Goal: Task Accomplishment & Management: Complete application form

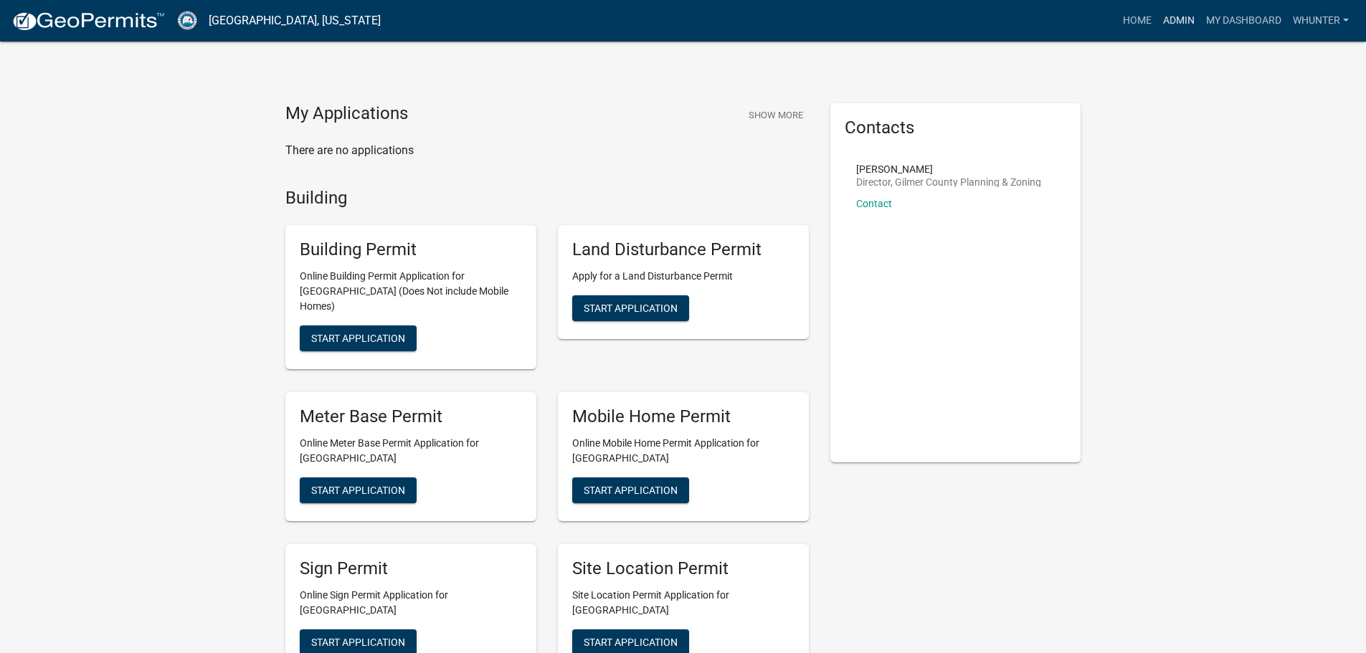
click at [1185, 22] on link "Admin" at bounding box center [1179, 20] width 43 height 27
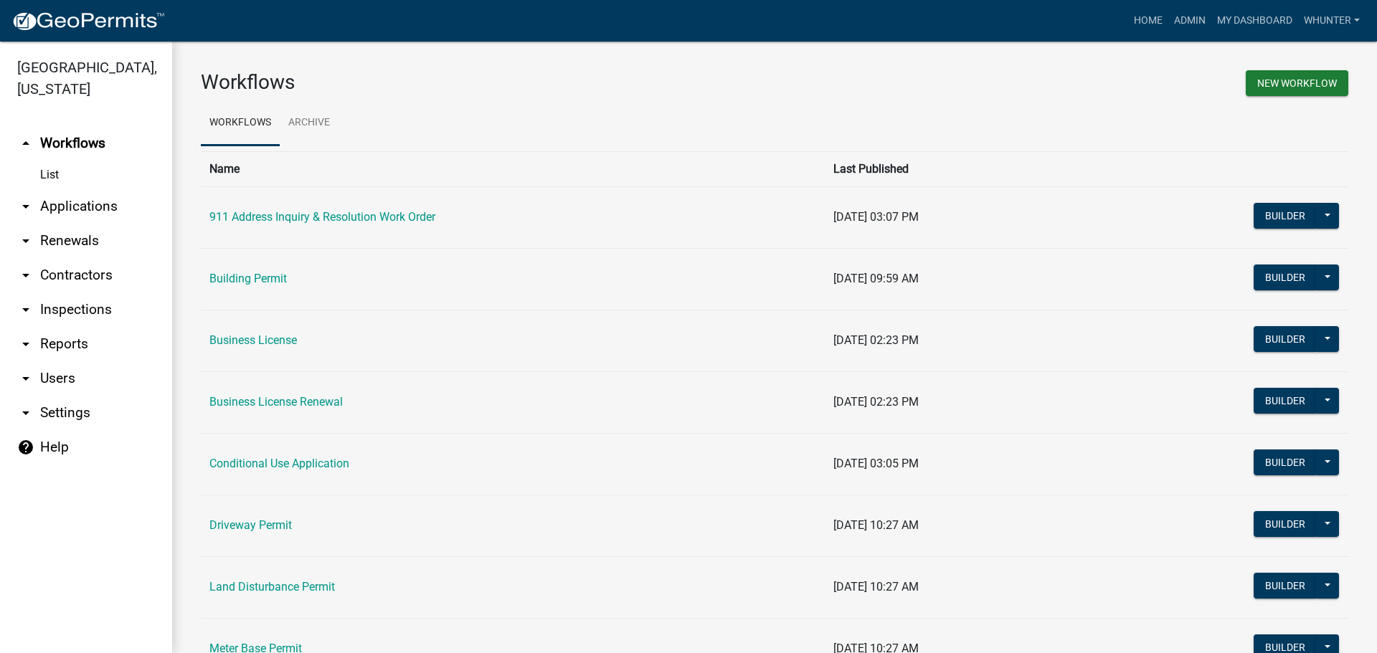
click at [65, 204] on link "arrow_drop_down Applications" at bounding box center [86, 206] width 172 height 34
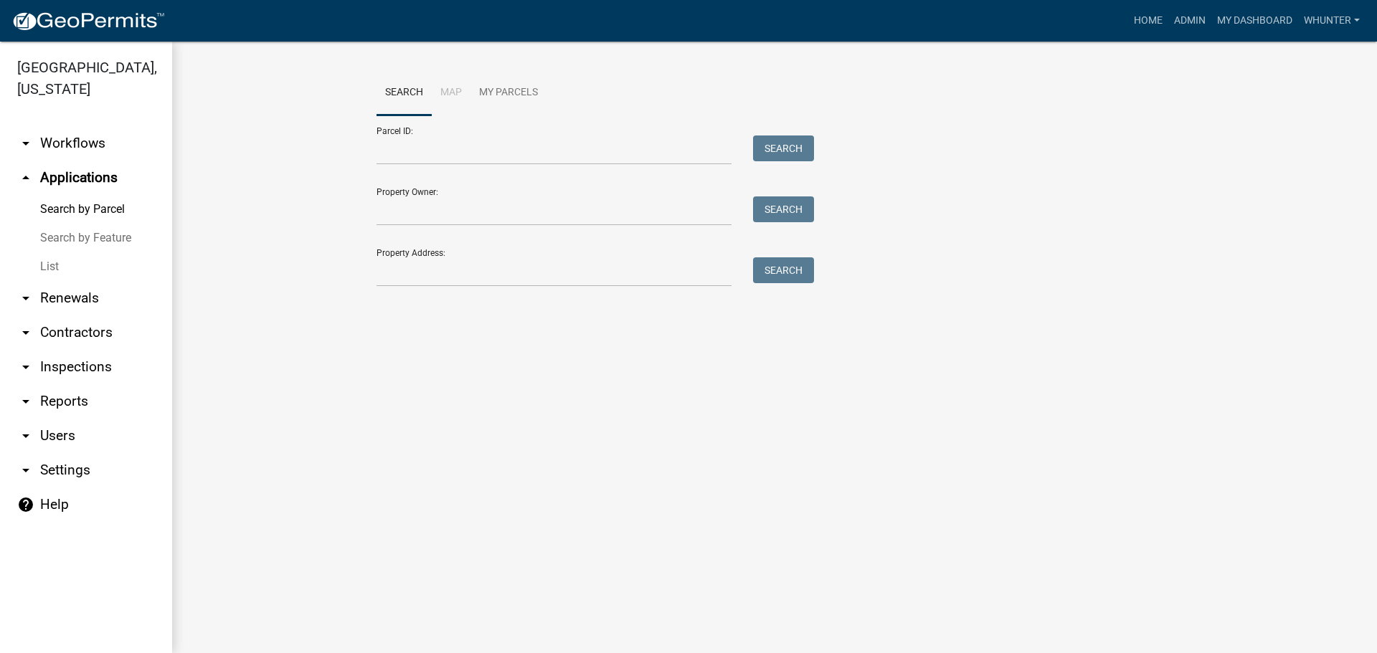
click at [91, 278] on link "List" at bounding box center [86, 266] width 172 height 29
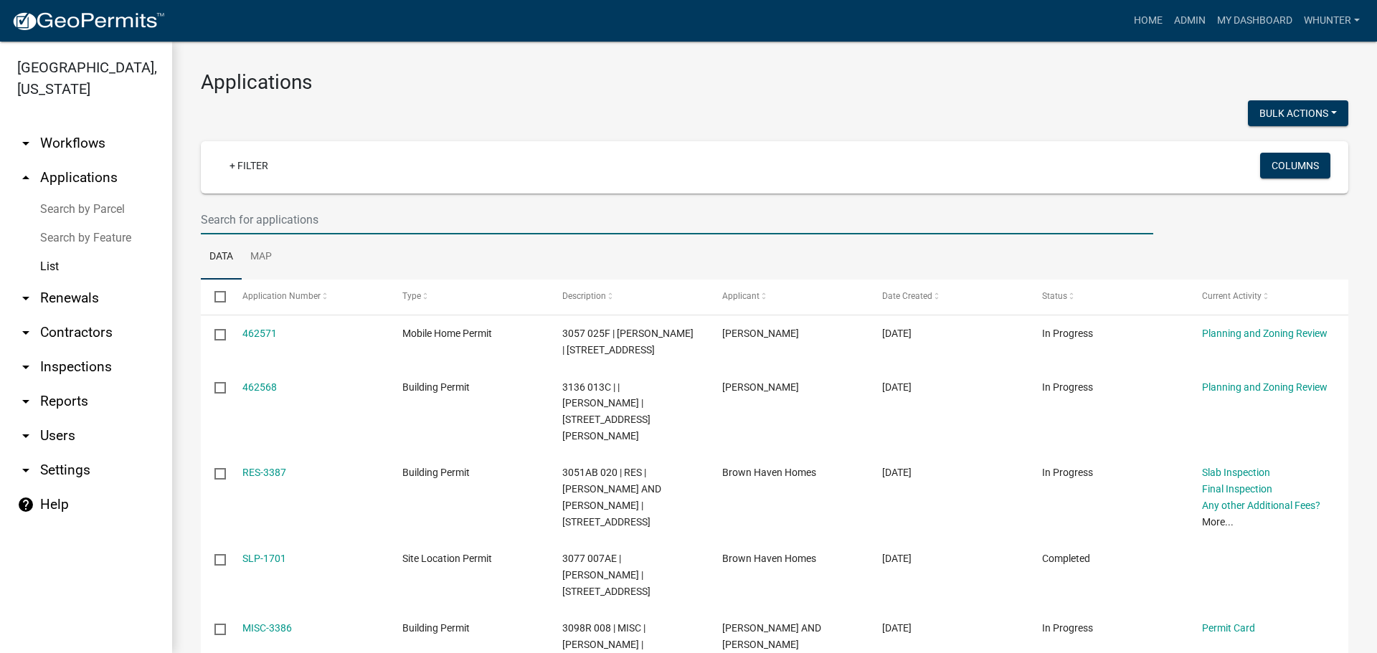
click at [411, 209] on input "text" at bounding box center [677, 219] width 952 height 29
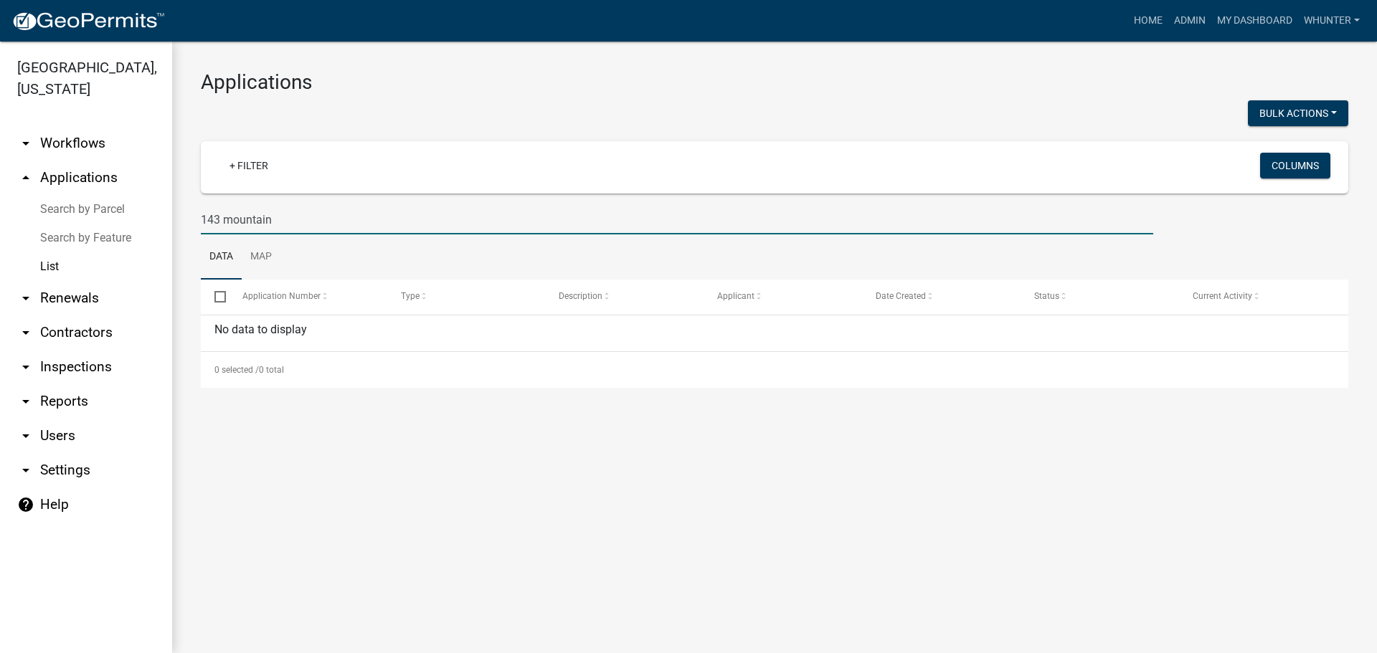
drag, startPoint x: 308, startPoint y: 219, endPoint x: 163, endPoint y: 210, distance: 145.2
click at [163, 210] on div "Gilmer County, Georgia arrow_drop_down Workflows List arrow_drop_up Application…" at bounding box center [688, 348] width 1377 height 612
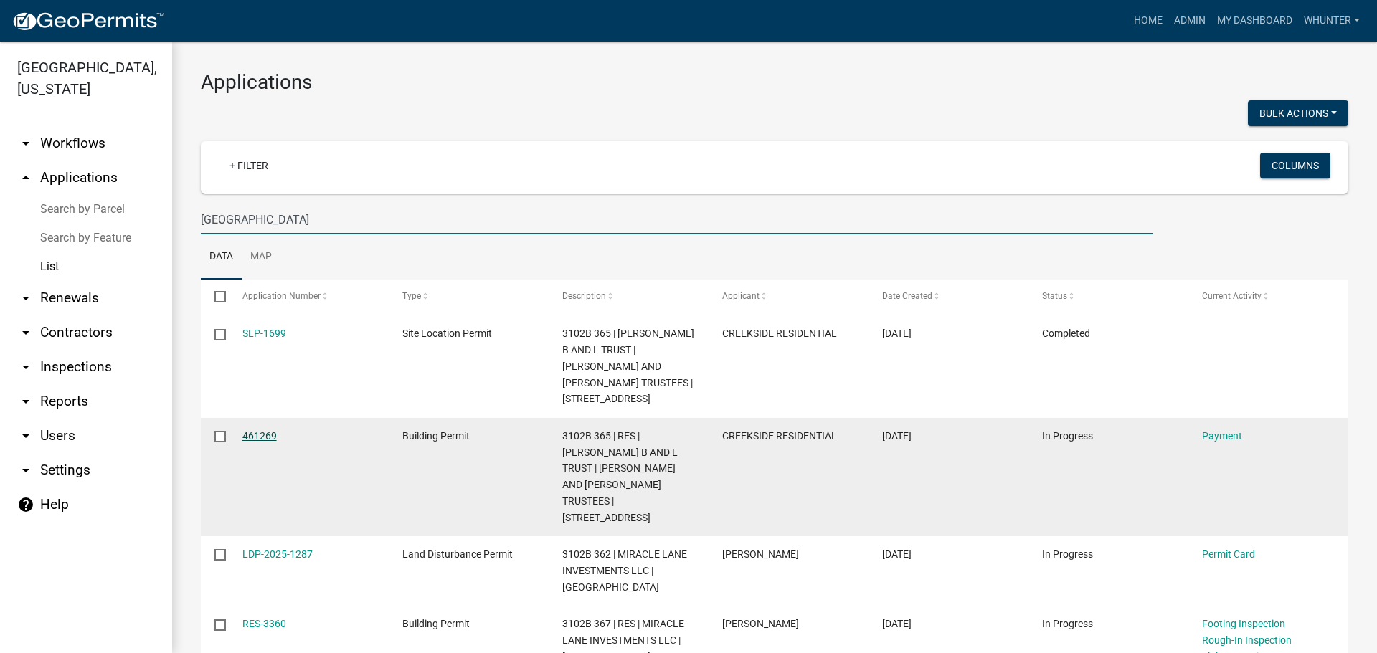
type input "north mountain"
click at [273, 439] on link "461269" at bounding box center [259, 435] width 34 height 11
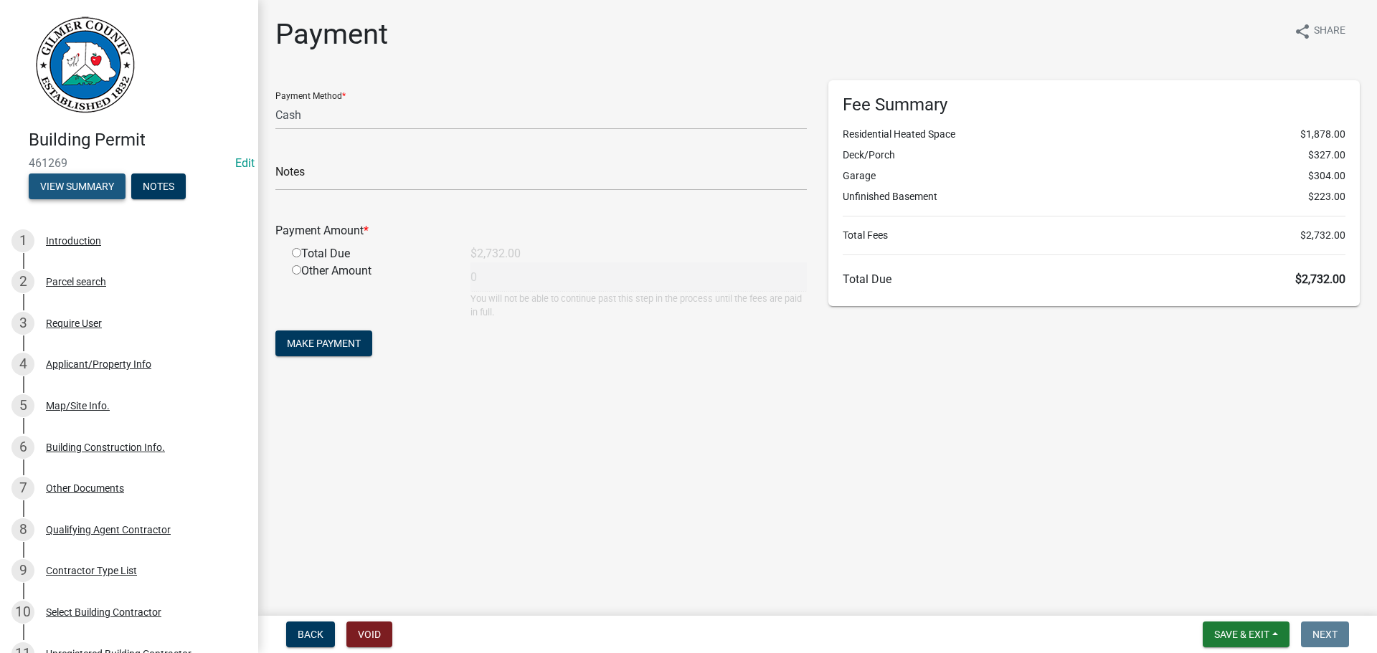
click at [93, 174] on button "View Summary" at bounding box center [77, 187] width 97 height 26
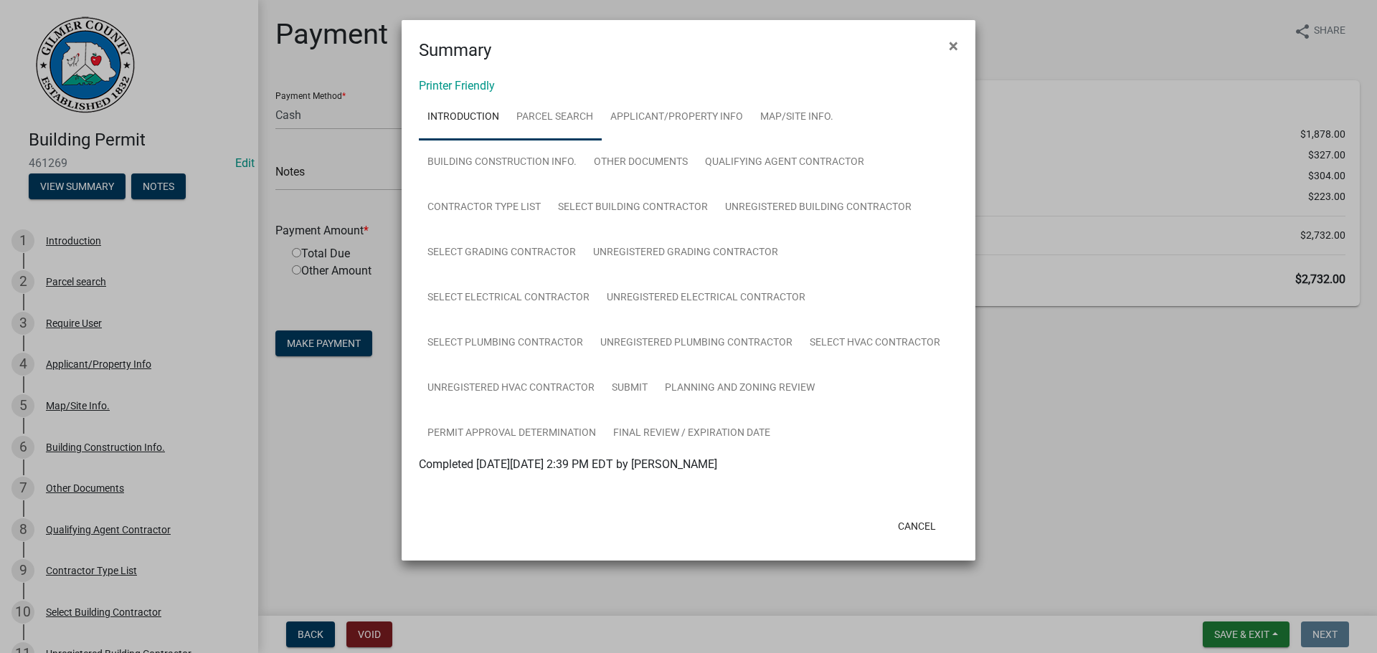
click at [578, 123] on link "Parcel search" at bounding box center [555, 118] width 94 height 46
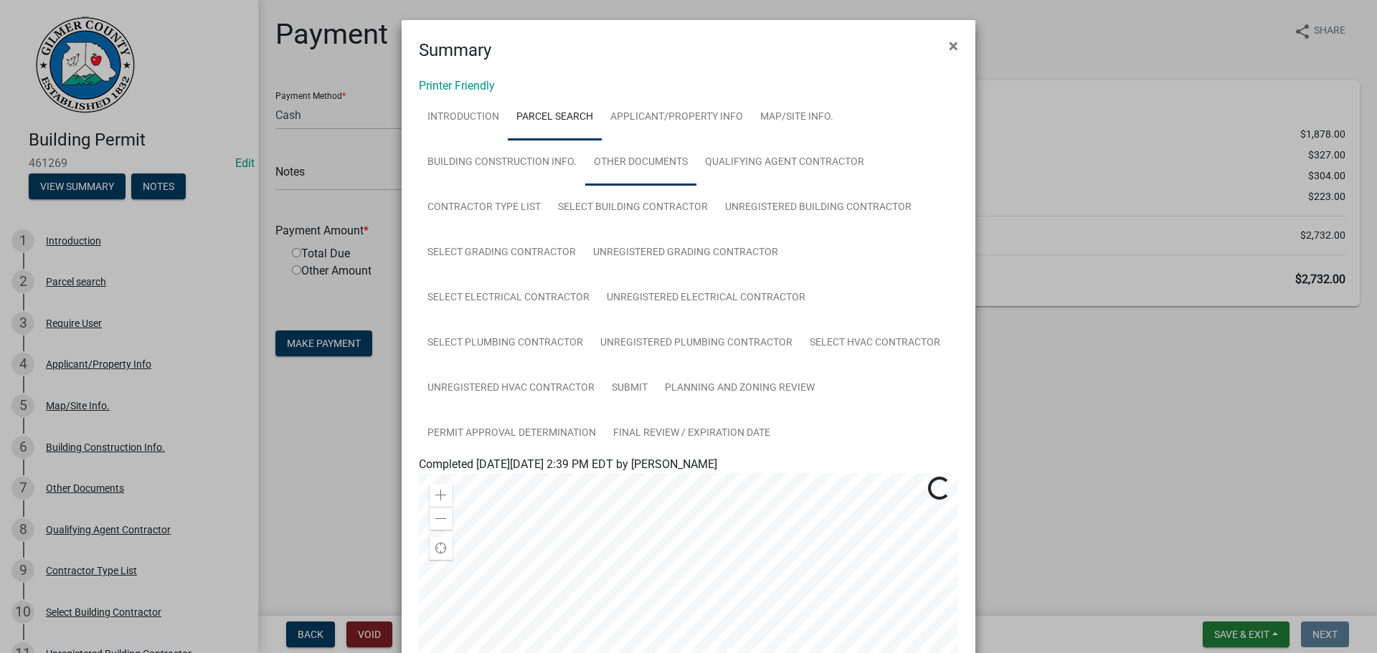
click at [666, 145] on link "Other Documents" at bounding box center [640, 163] width 111 height 46
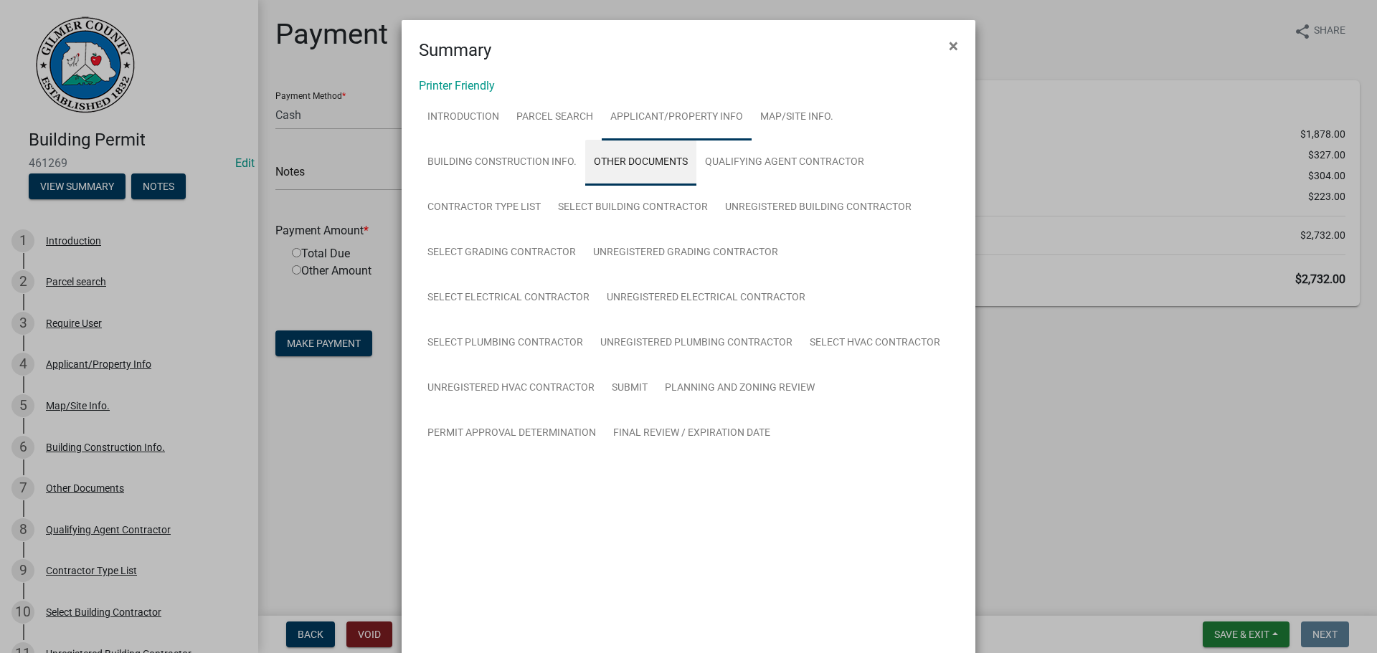
click at [678, 124] on link "Applicant/Property Info" at bounding box center [677, 118] width 150 height 46
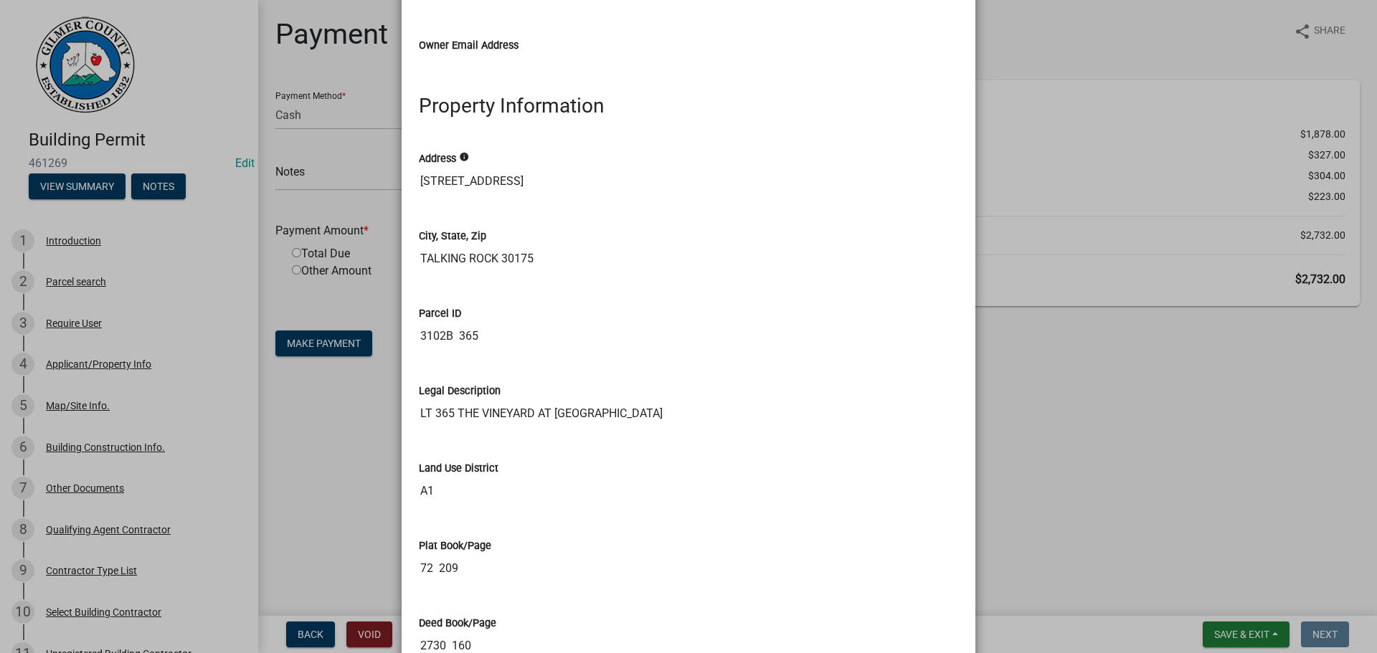
scroll to position [861, 0]
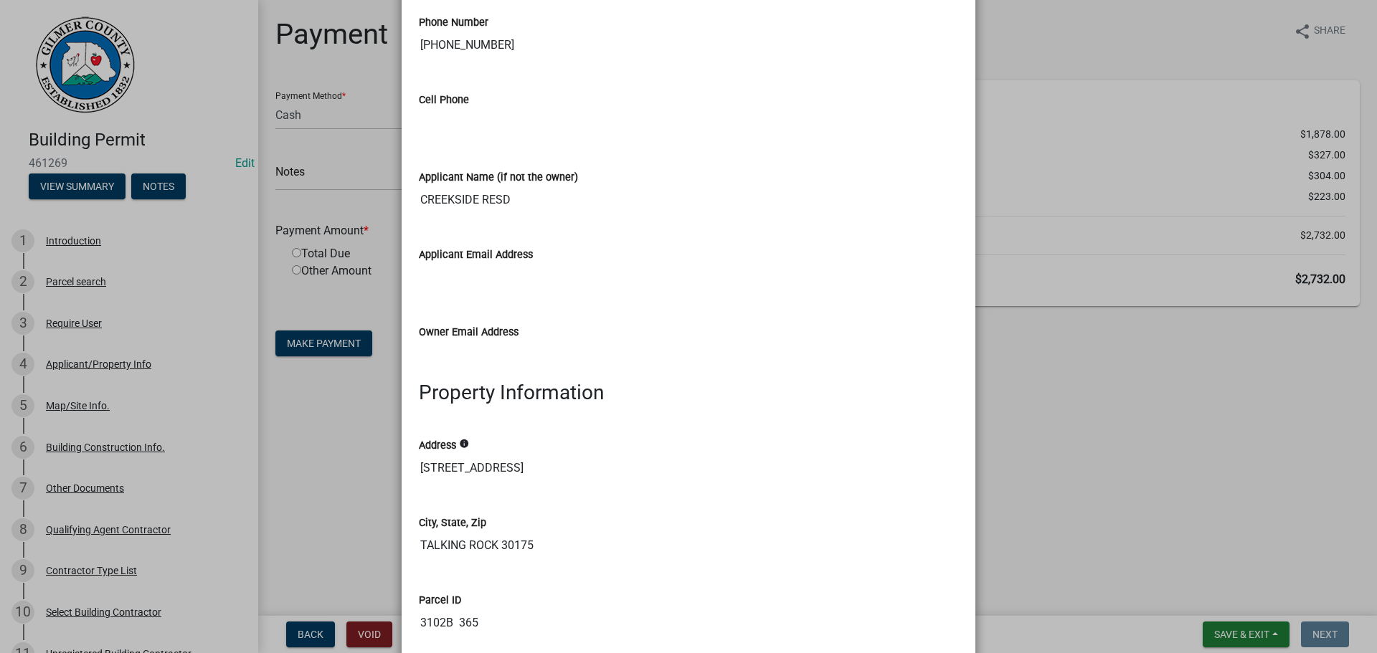
click at [1226, 358] on ngb-modal-window "Summary × Printer Friendly Introduction Parcel search Applicant/Property Info M…" at bounding box center [688, 326] width 1377 height 653
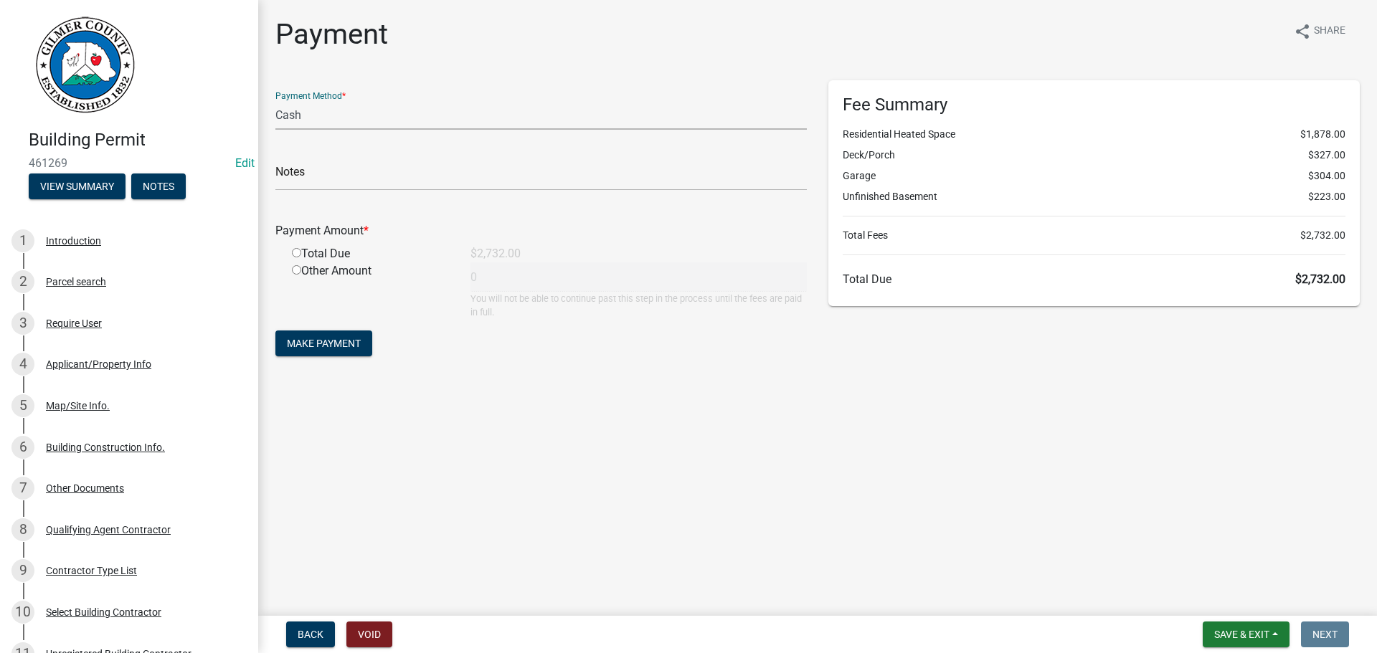
click at [318, 110] on select "Credit Card POS Check Cash" at bounding box center [540, 114] width 531 height 29
select select "1: 0"
click at [275, 100] on select "Credit Card POS Check Cash" at bounding box center [540, 114] width 531 height 29
click at [324, 173] on input "text" at bounding box center [540, 175] width 531 height 29
type input "2269"
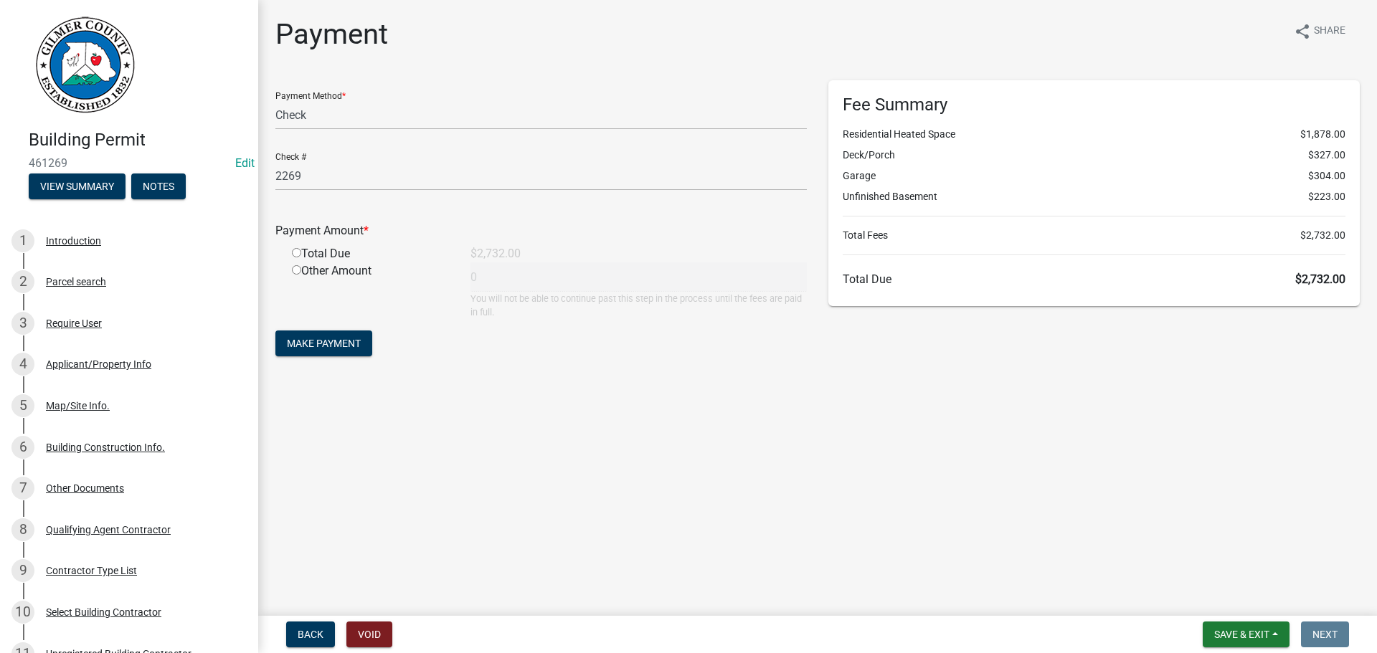
click at [292, 248] on input "radio" at bounding box center [296, 252] width 9 height 9
radio input "true"
type input "2732"
click at [305, 344] on span "Make Payment" at bounding box center [324, 343] width 74 height 11
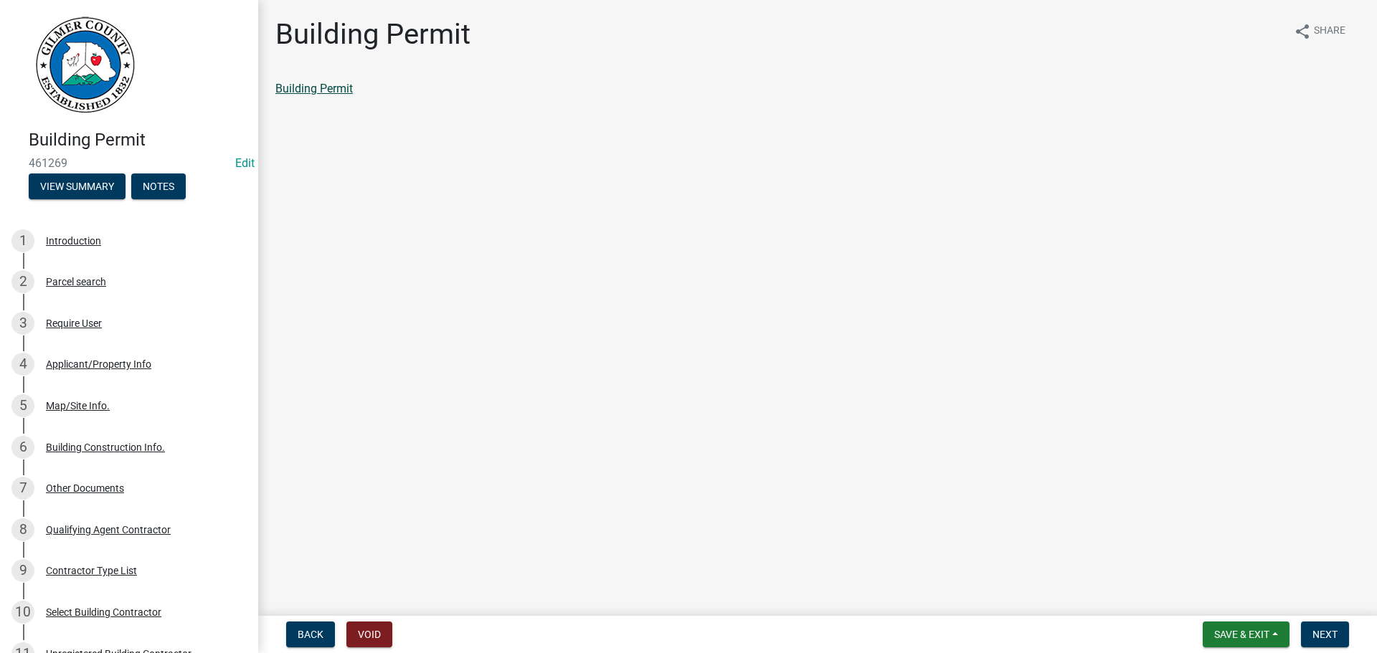
click at [297, 84] on link "Building Permit" at bounding box center [313, 89] width 77 height 14
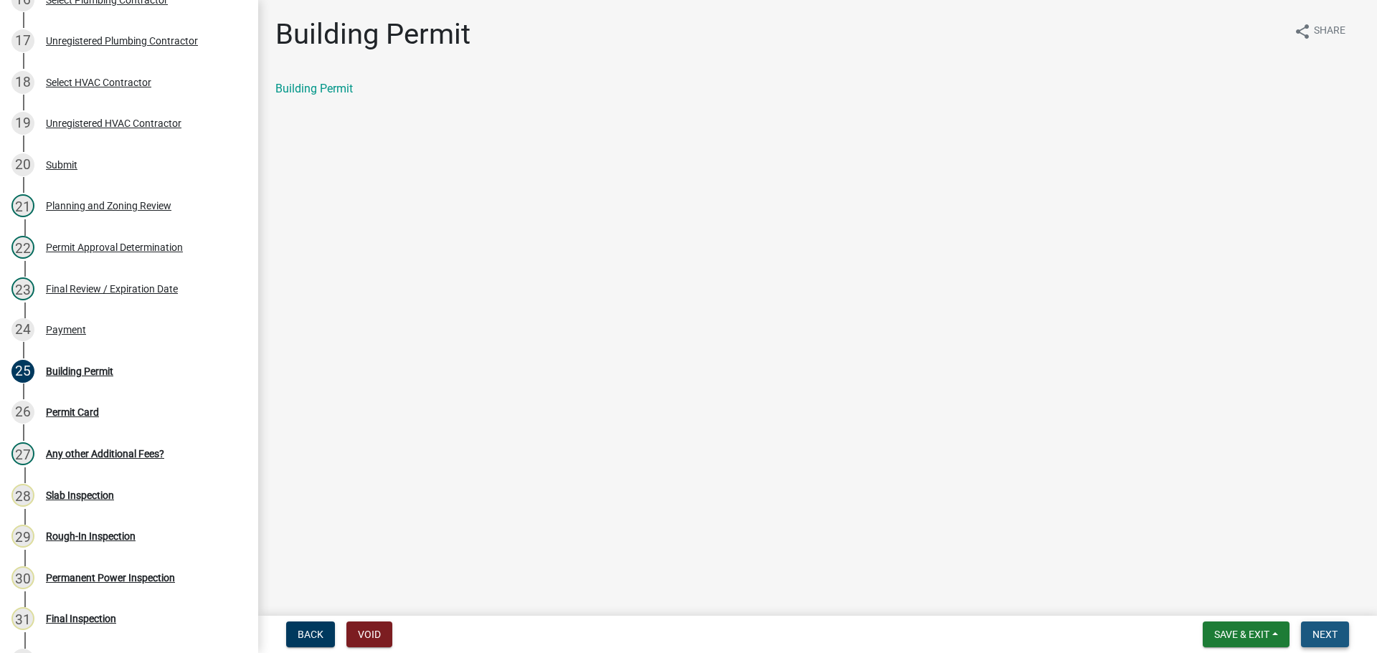
click at [1310, 624] on button "Next" at bounding box center [1325, 635] width 48 height 26
click at [311, 76] on div "Permit Card share Share Permit Card" at bounding box center [818, 69] width 1106 height 105
click at [313, 92] on link "Permit Card" at bounding box center [305, 89] width 60 height 14
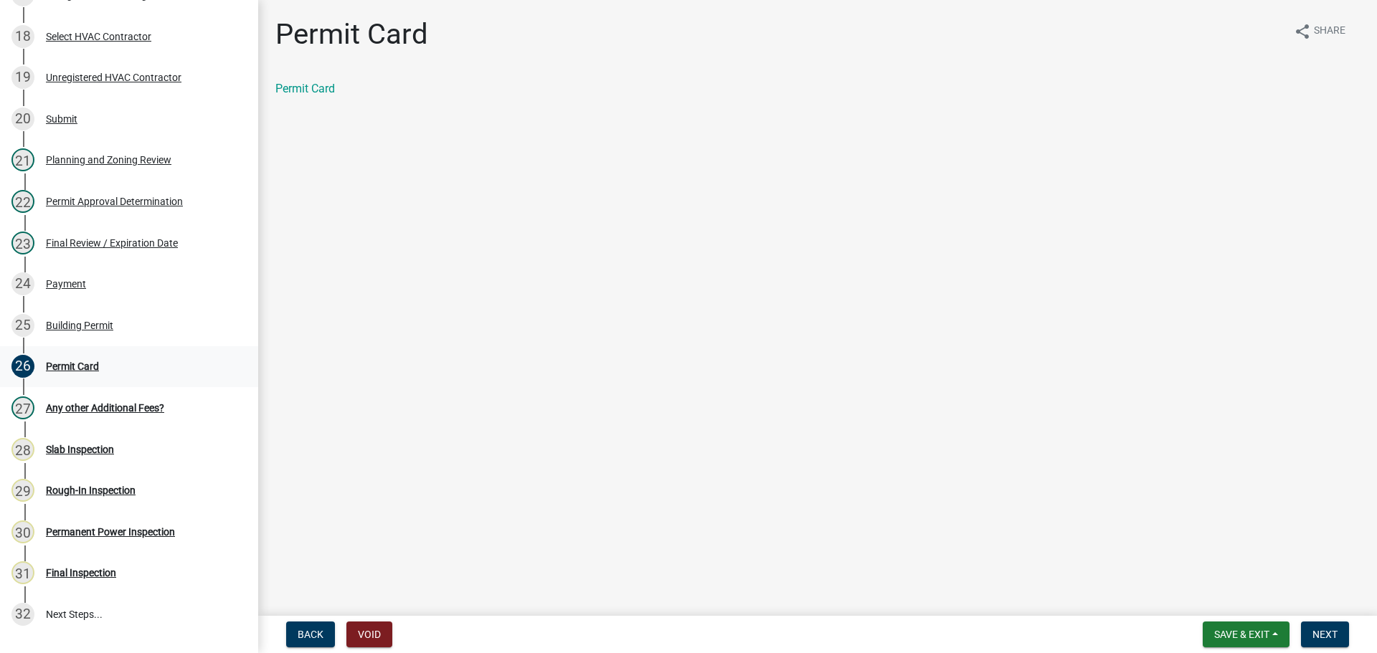
scroll to position [932, 0]
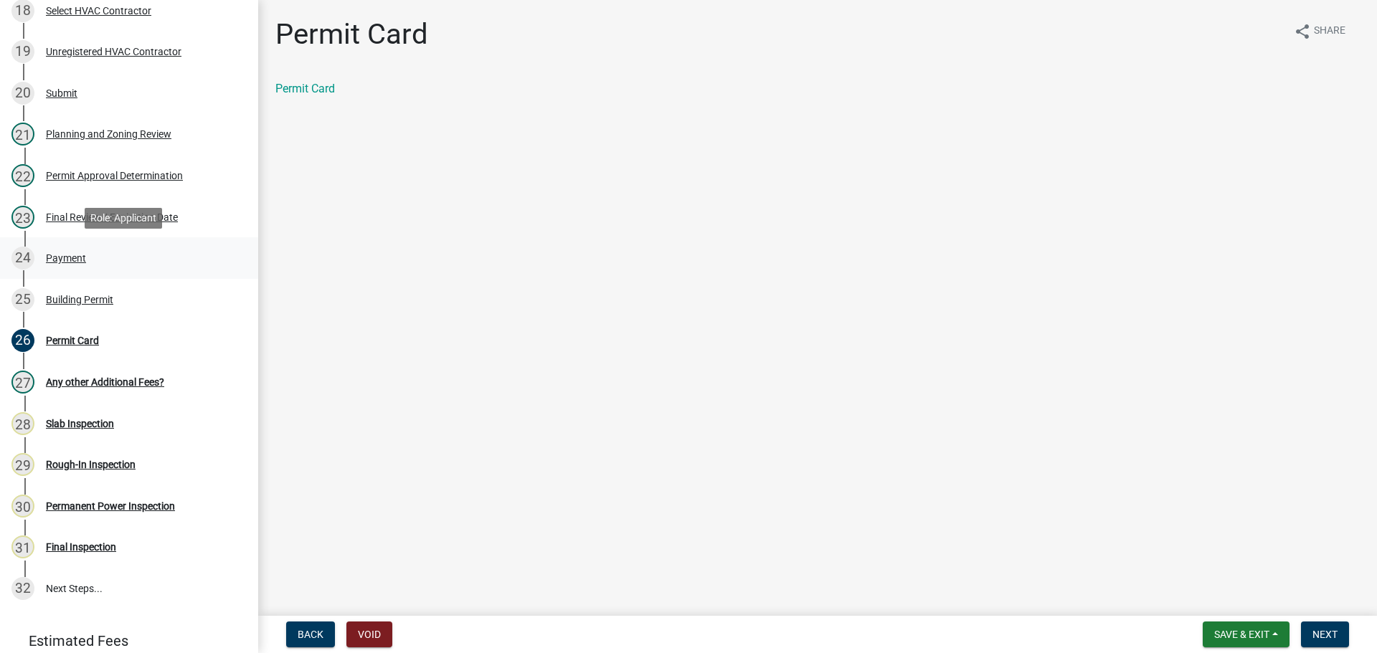
click at [61, 260] on div "Payment" at bounding box center [66, 258] width 40 height 10
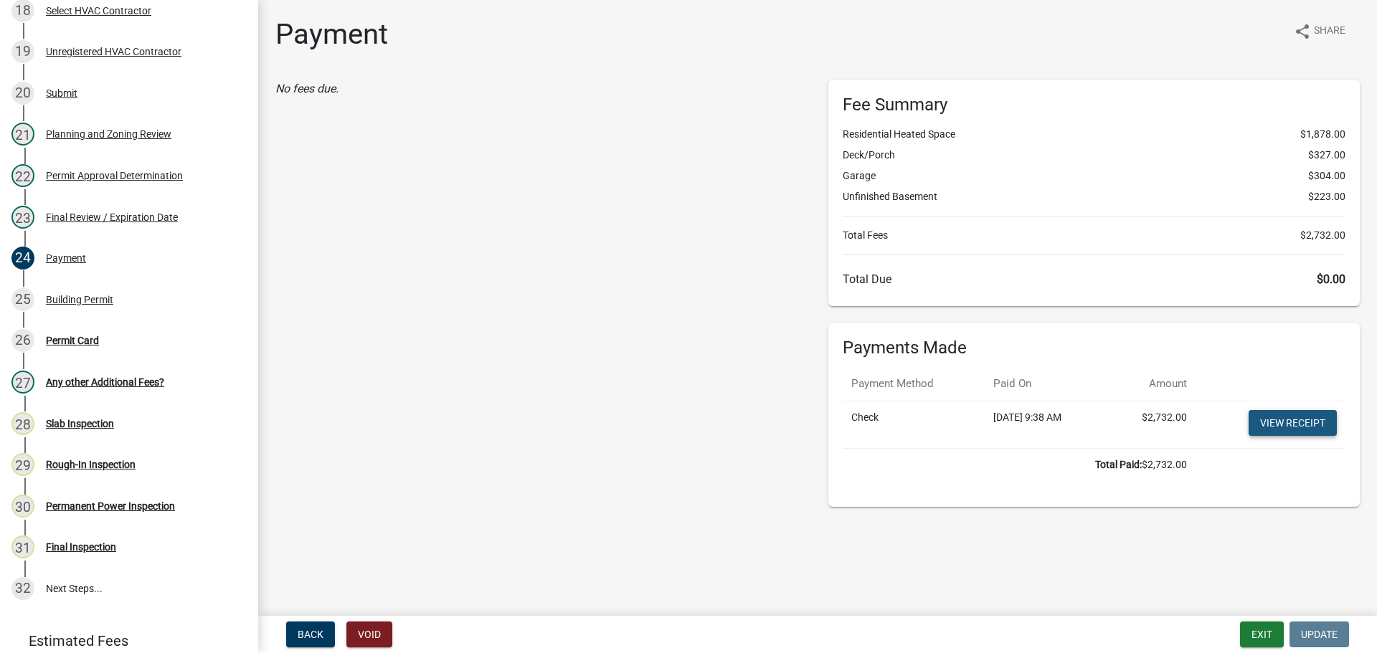
click at [1302, 422] on link "View receipt" at bounding box center [1293, 423] width 88 height 26
click at [108, 138] on div "Planning and Zoning Review" at bounding box center [109, 134] width 126 height 10
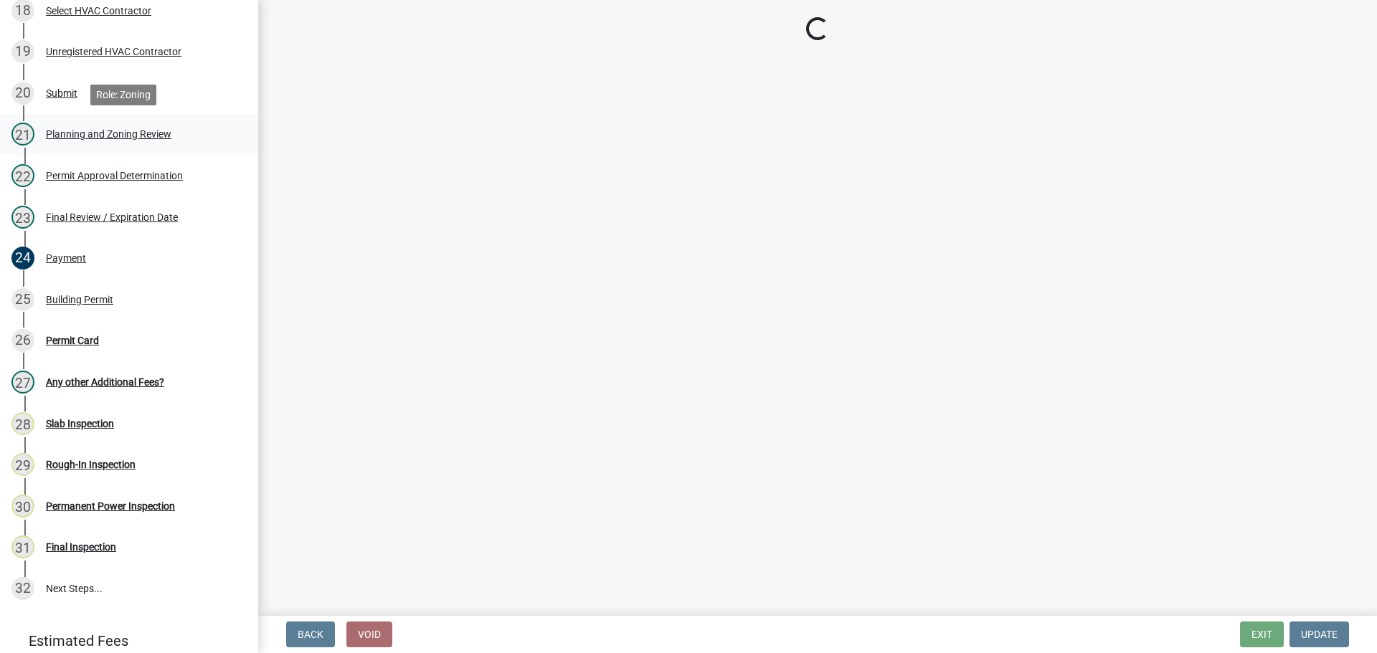
select select "b5c39336-92b9-49ce-a0a5-4e9e9babf743"
select select "f66b4cef-93c9-440c-84d8-a2c8d35cb7c1"
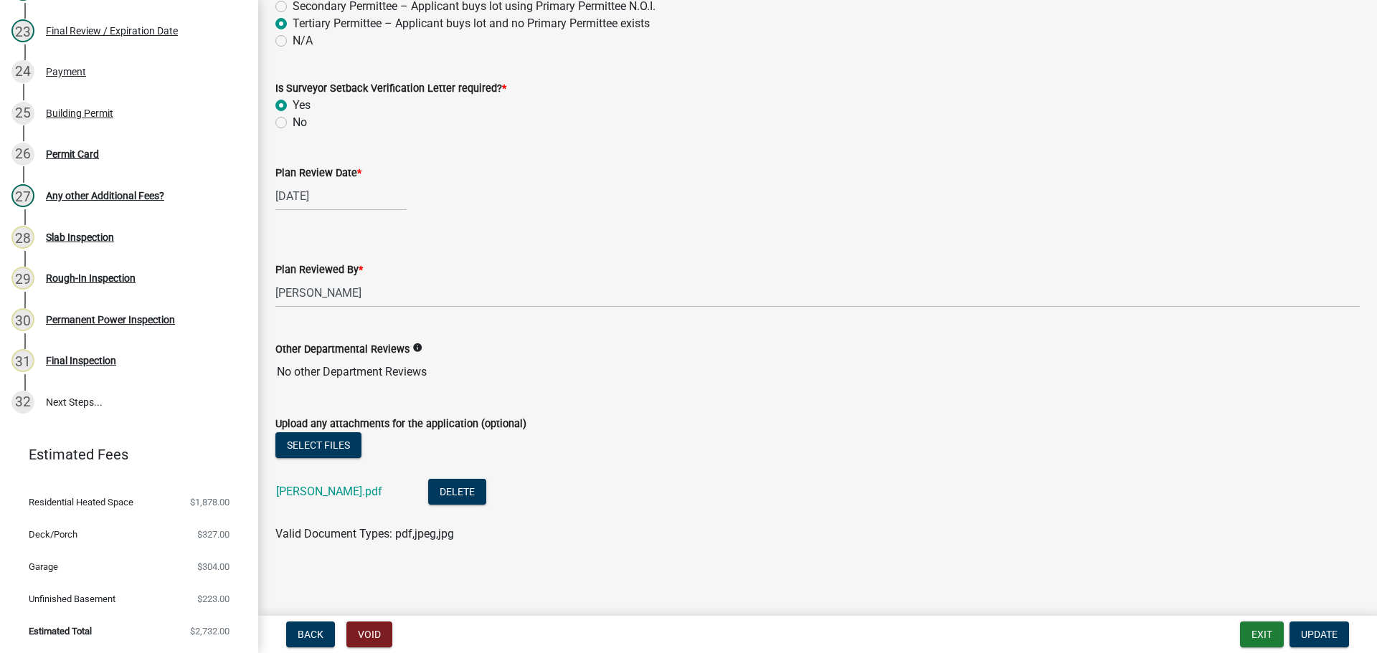
scroll to position [3045, 0]
click at [1261, 633] on button "Exit" at bounding box center [1262, 635] width 44 height 26
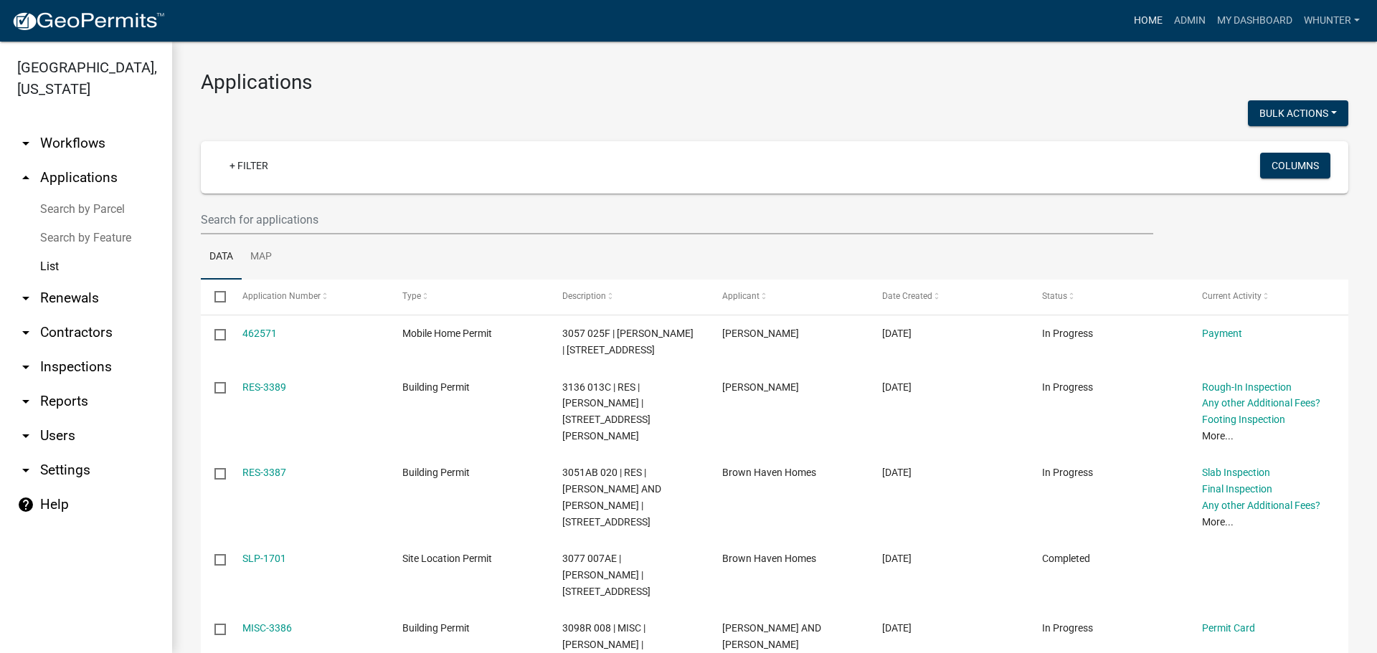
click at [1138, 18] on link "Home" at bounding box center [1148, 20] width 40 height 27
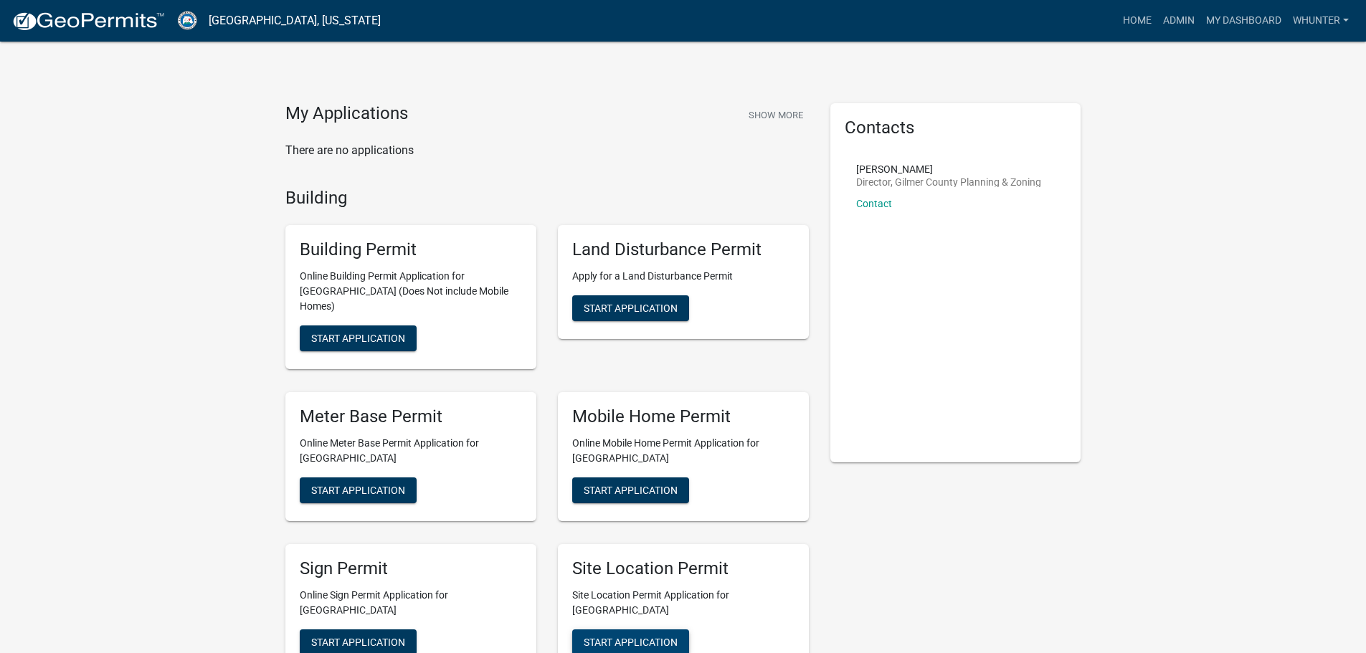
click at [623, 636] on span "Start Application" at bounding box center [631, 641] width 94 height 11
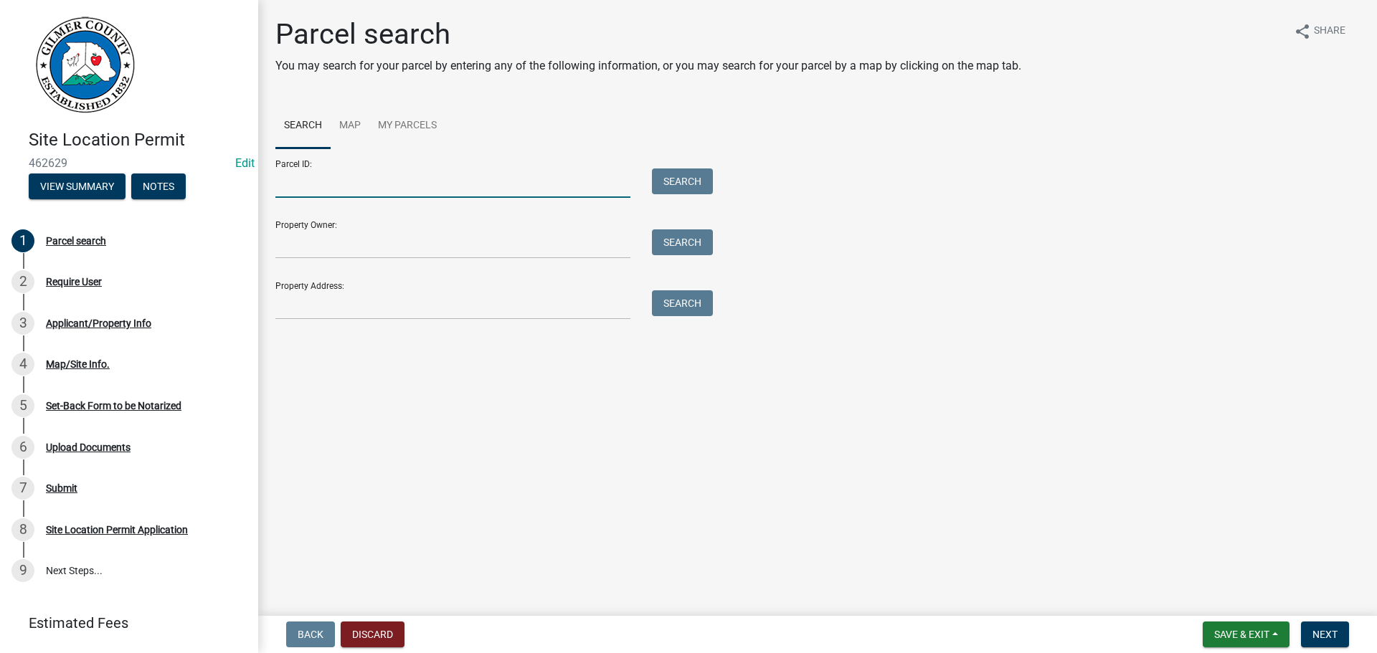
click at [320, 191] on input "Parcel ID:" at bounding box center [452, 183] width 355 height 29
click at [308, 299] on input "Property Address:" at bounding box center [452, 304] width 355 height 29
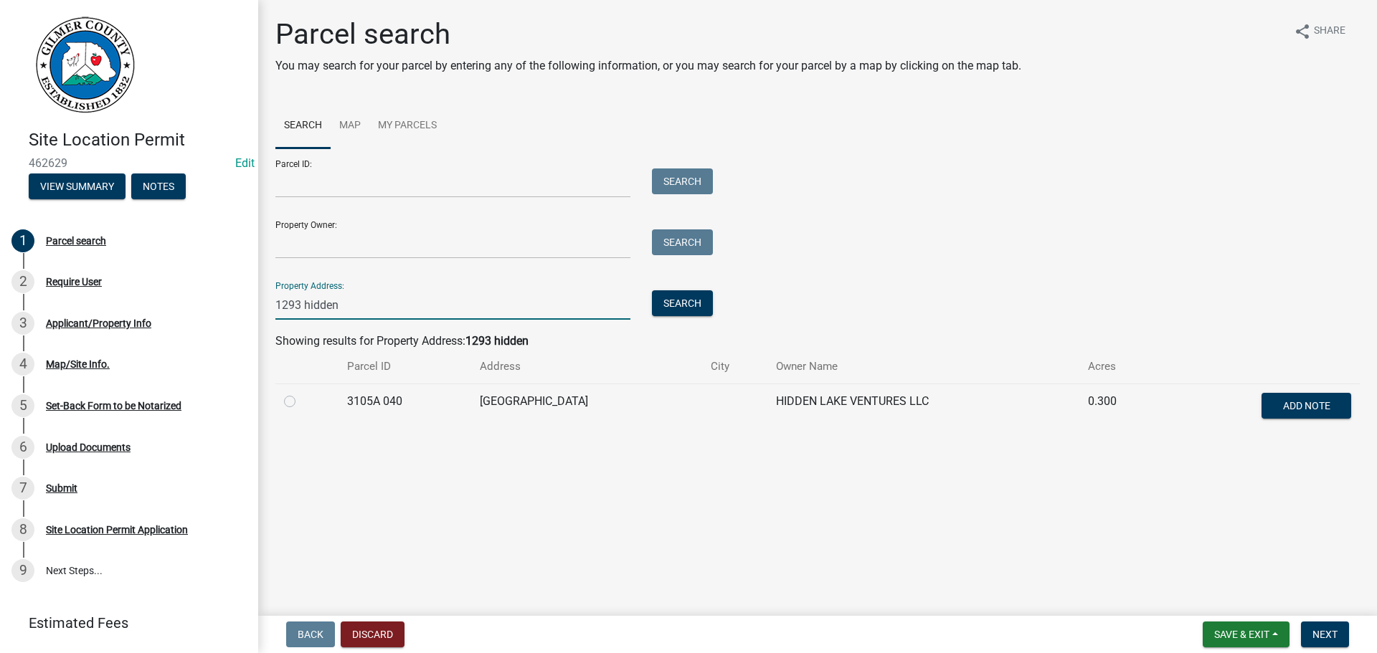
type input "1293 hidden"
click at [427, 386] on td "3105A 040" at bounding box center [405, 407] width 133 height 47
click at [293, 391] on td at bounding box center [306, 407] width 63 height 47
click at [301, 393] on label at bounding box center [301, 393] width 0 height 0
click at [301, 402] on 040 "radio" at bounding box center [305, 397] width 9 height 9
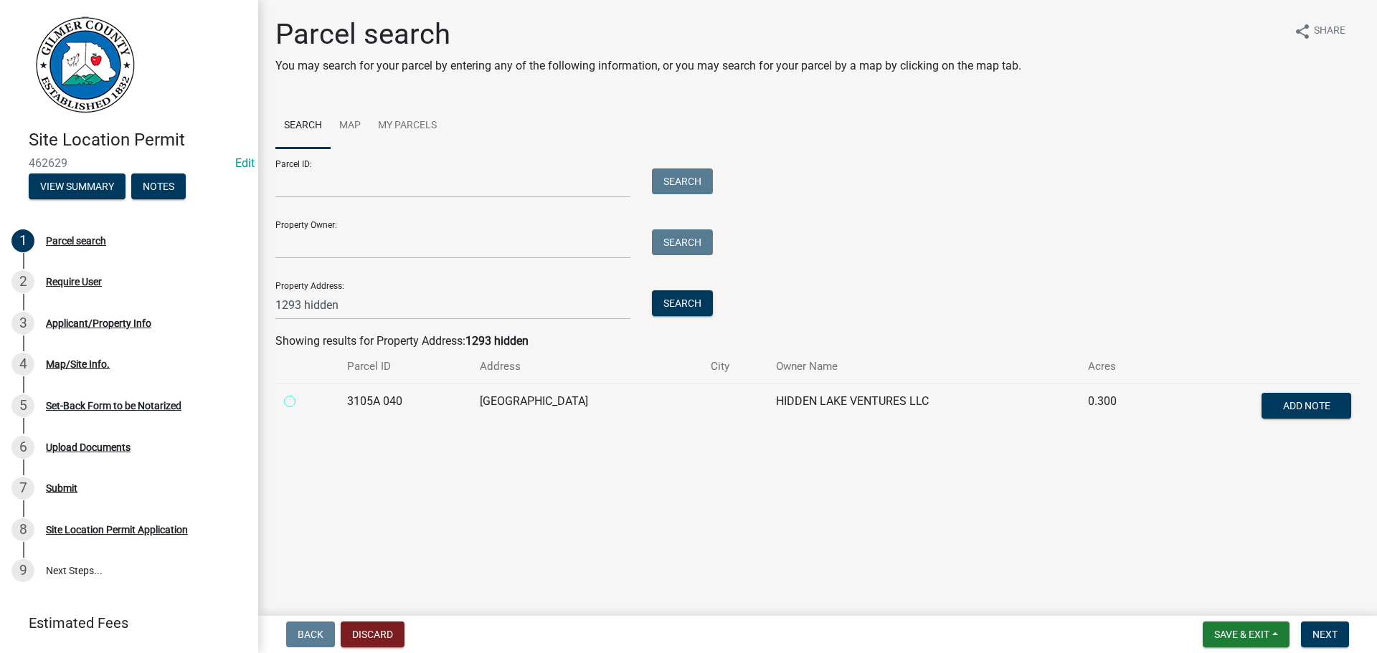
radio 040 "true"
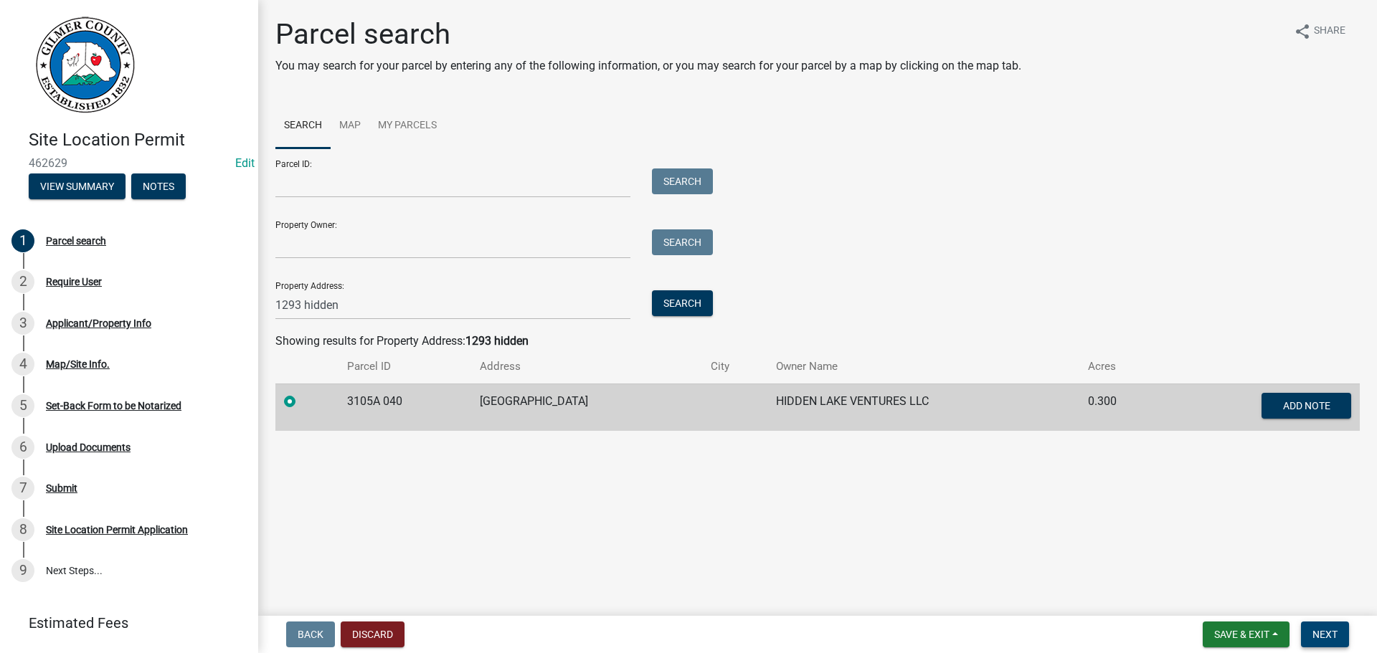
click at [1335, 625] on button "Next" at bounding box center [1325, 635] width 48 height 26
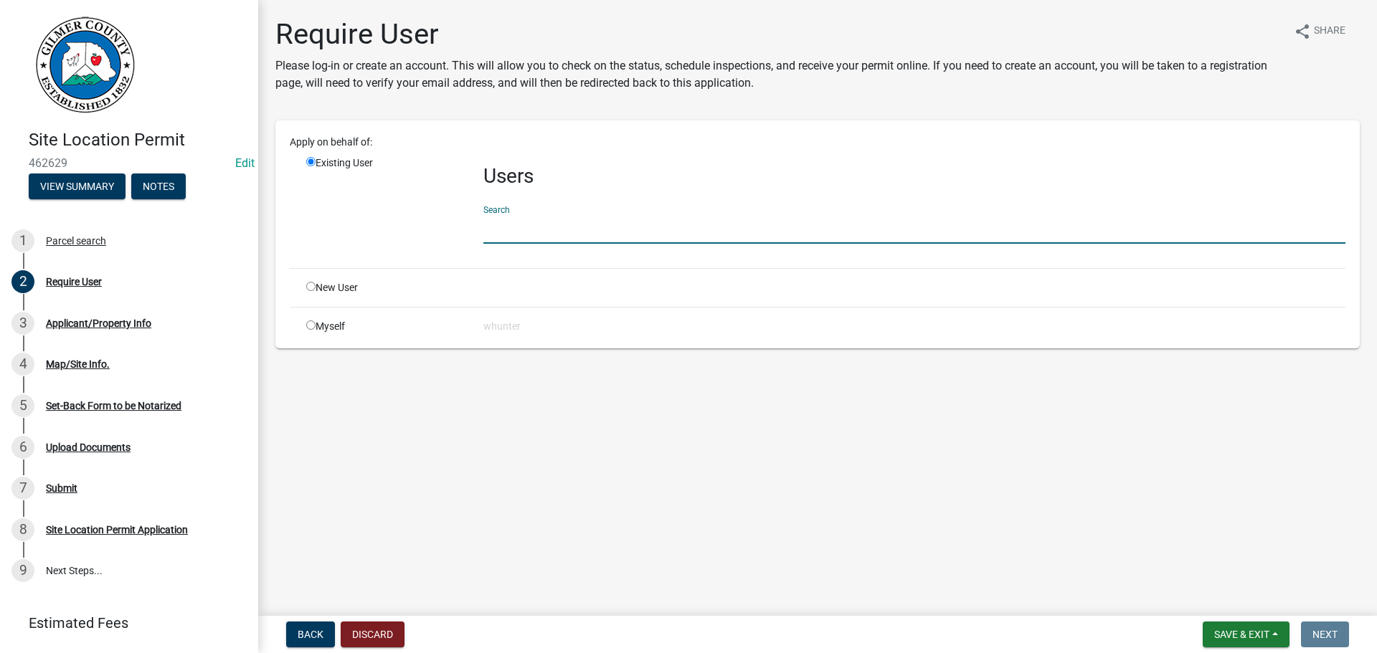
click at [656, 222] on input "text" at bounding box center [914, 228] width 862 height 29
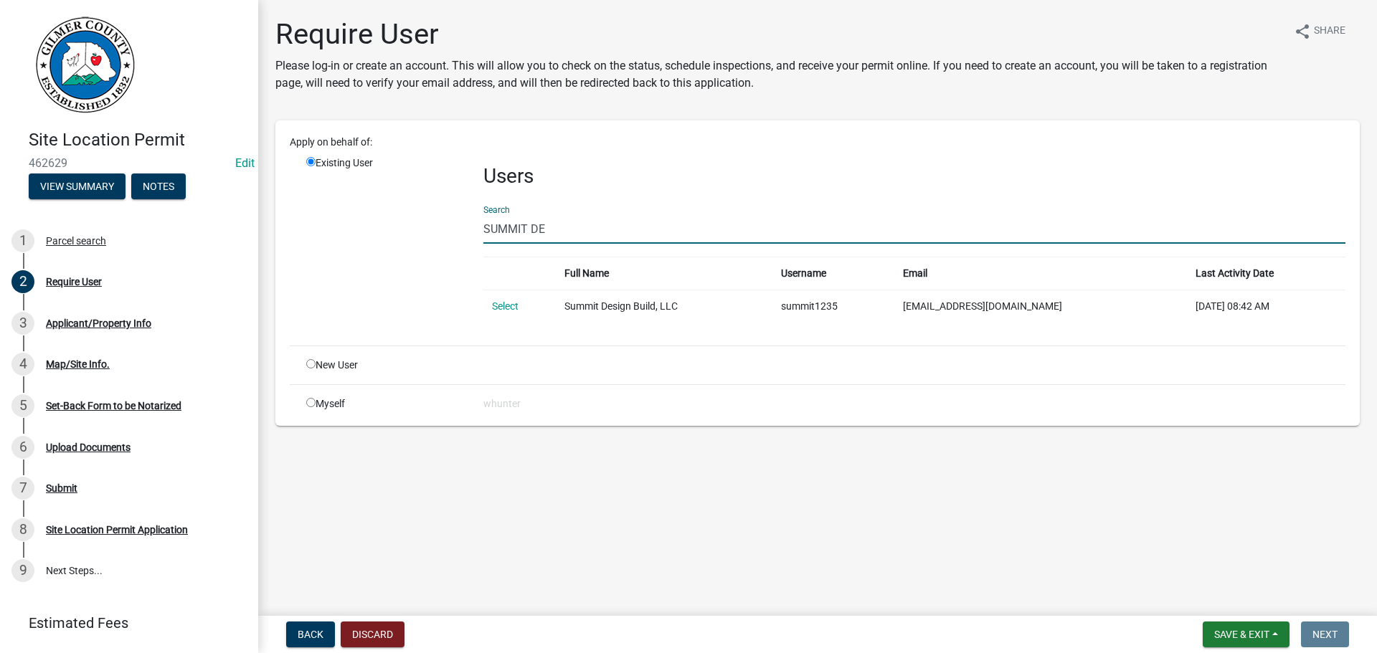
type input "SUMMIT DE"
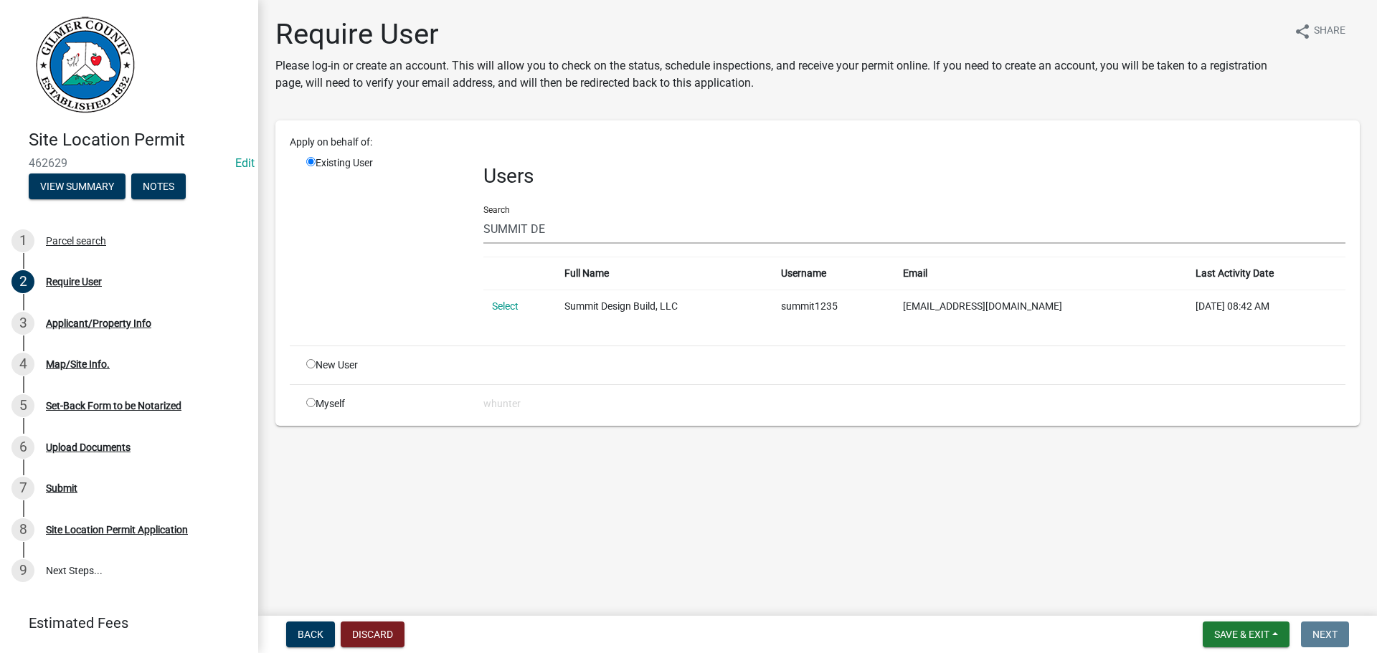
click at [485, 313] on td "Select" at bounding box center [519, 306] width 72 height 33
click at [493, 308] on link "Select" at bounding box center [505, 306] width 27 height 11
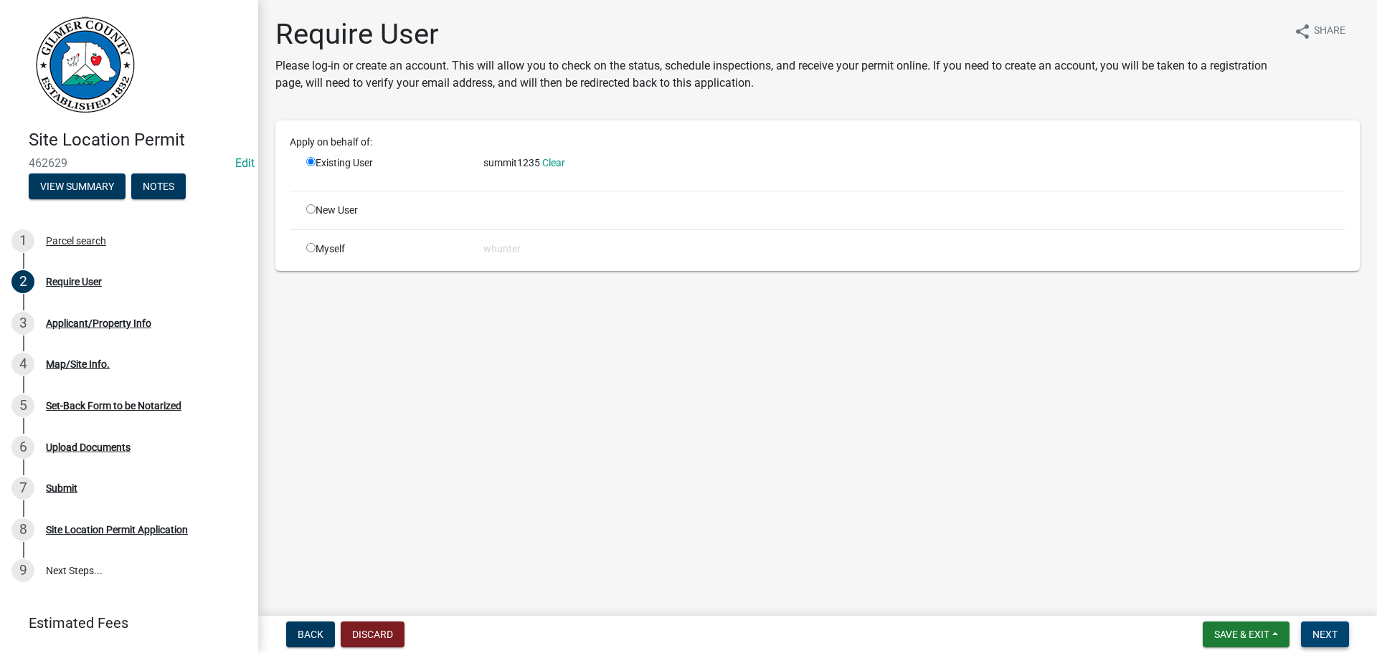
click at [1316, 630] on span "Next" at bounding box center [1325, 634] width 25 height 11
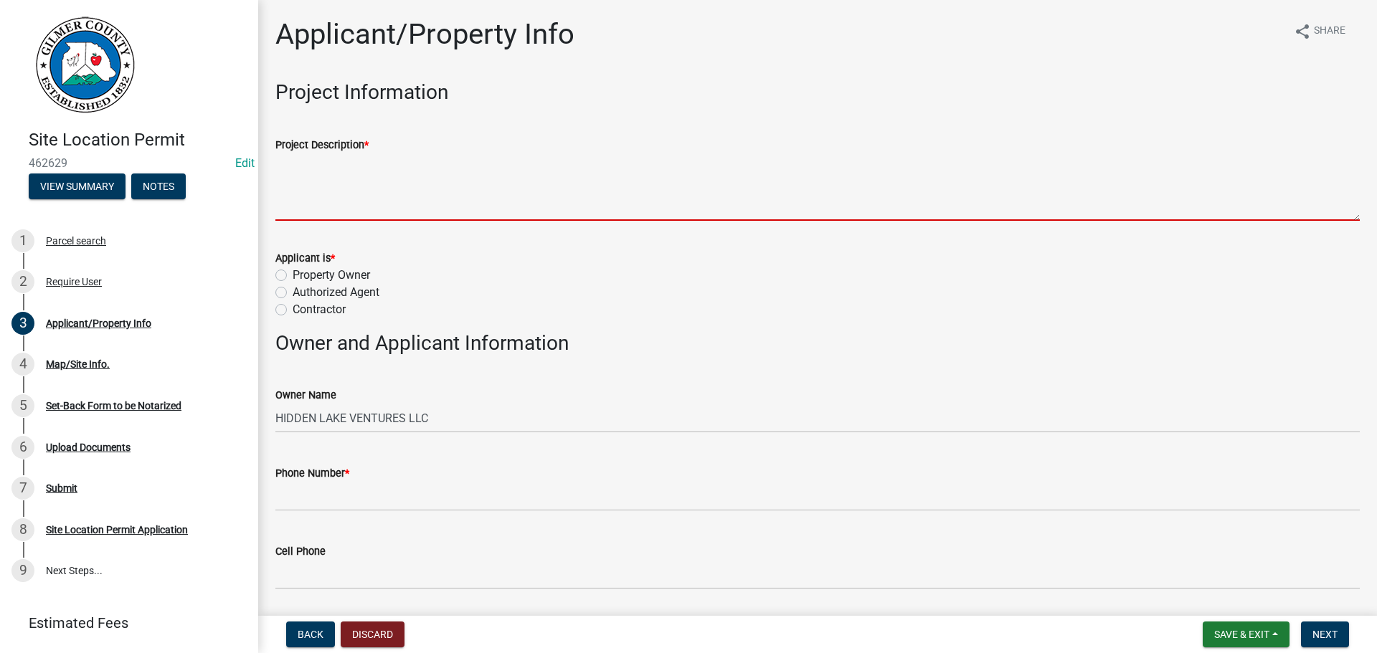
click at [377, 186] on textarea "Project Description *" at bounding box center [817, 186] width 1084 height 67
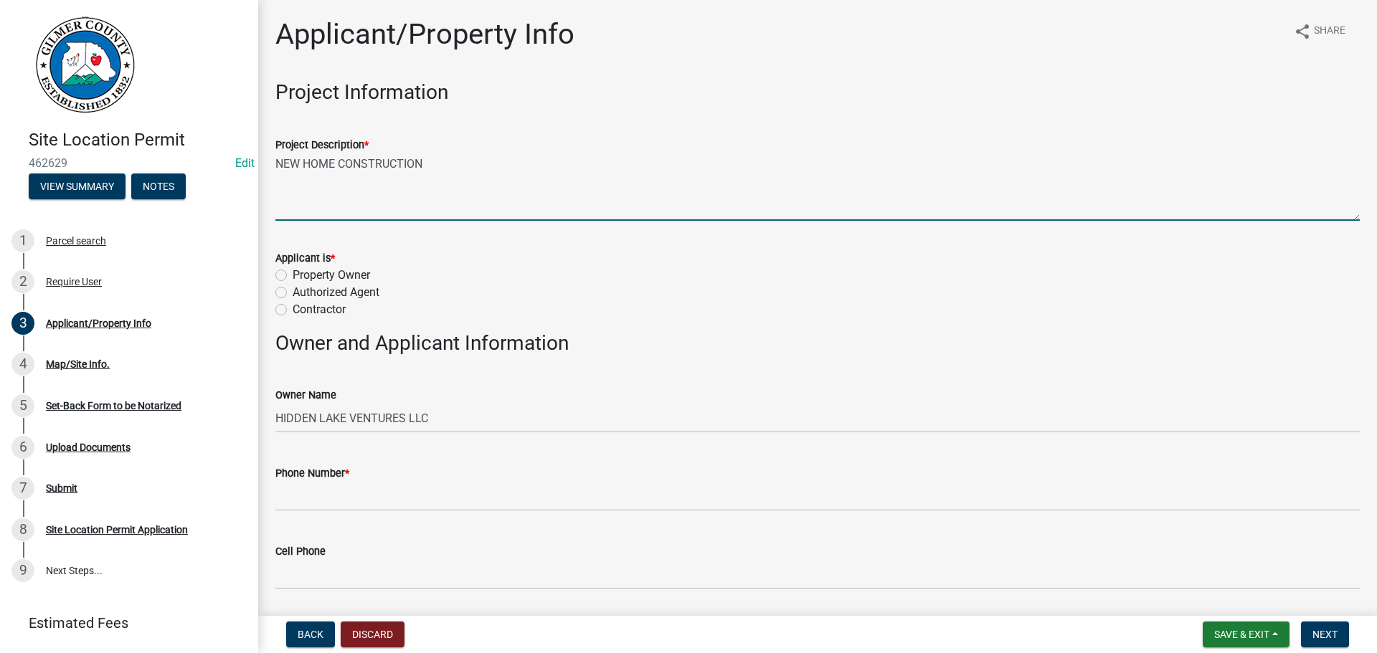
type textarea "NEW HOME CONSTRUCTION"
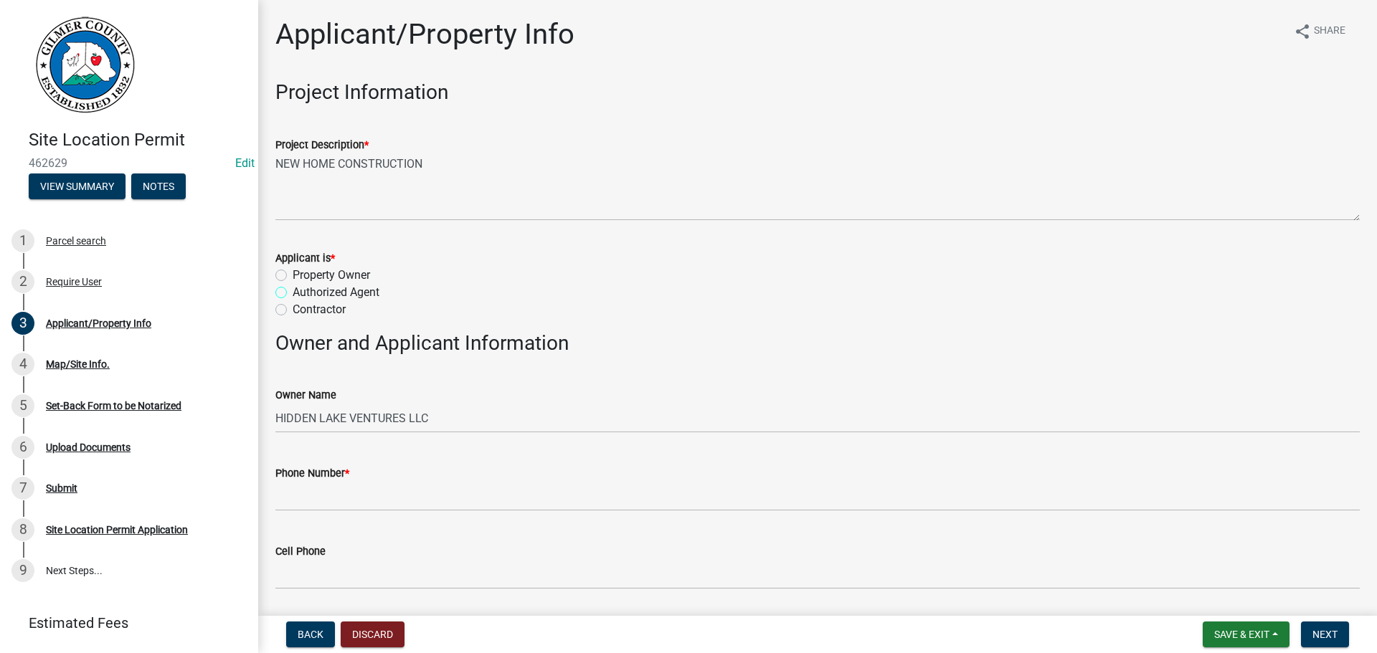
click at [293, 284] on input "Authorized Agent" at bounding box center [297, 288] width 9 height 9
radio input "true"
click at [293, 301] on input "Contractor" at bounding box center [297, 305] width 9 height 9
radio input "true"
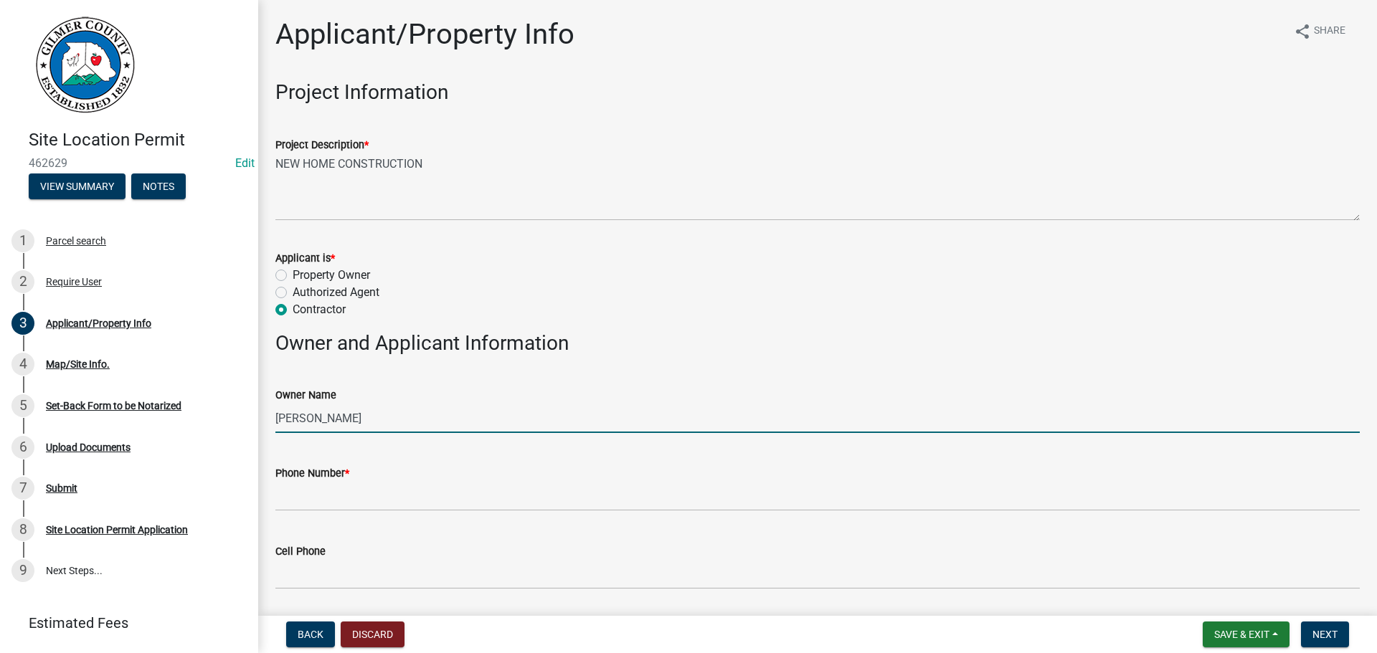
type input "JOHNNY MARTINEZ"
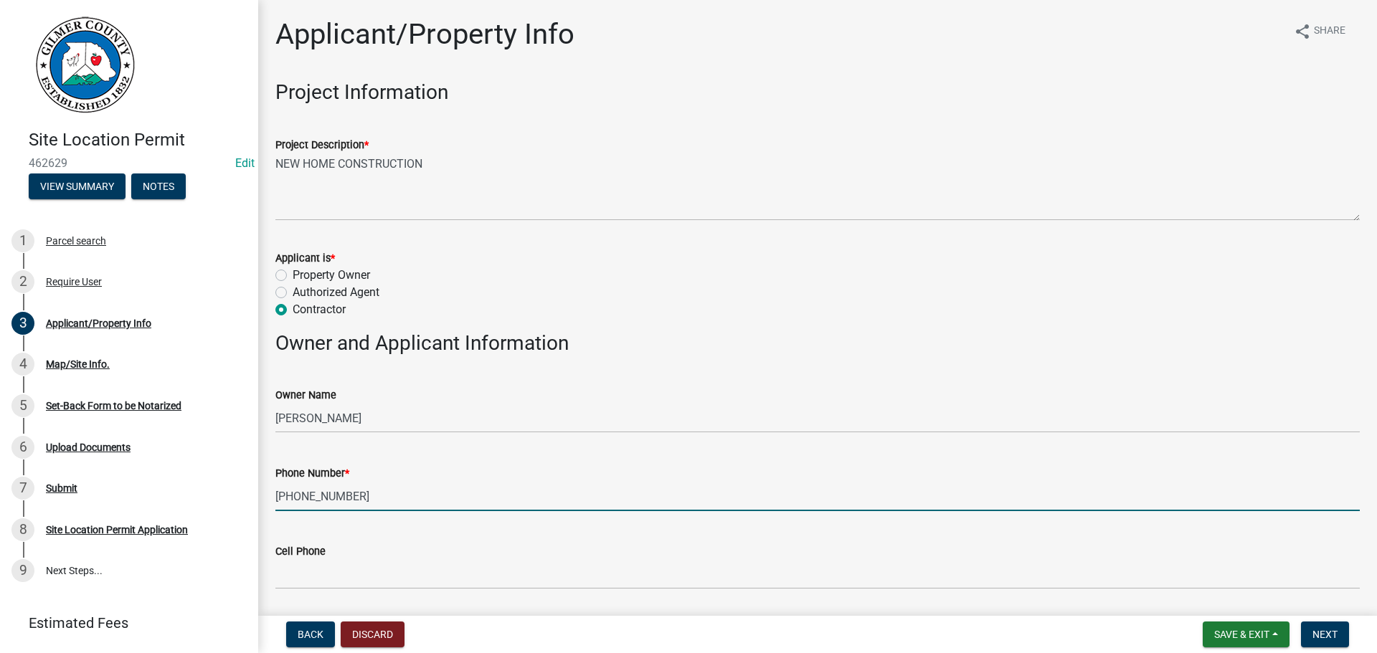
type input "770-462-9275"
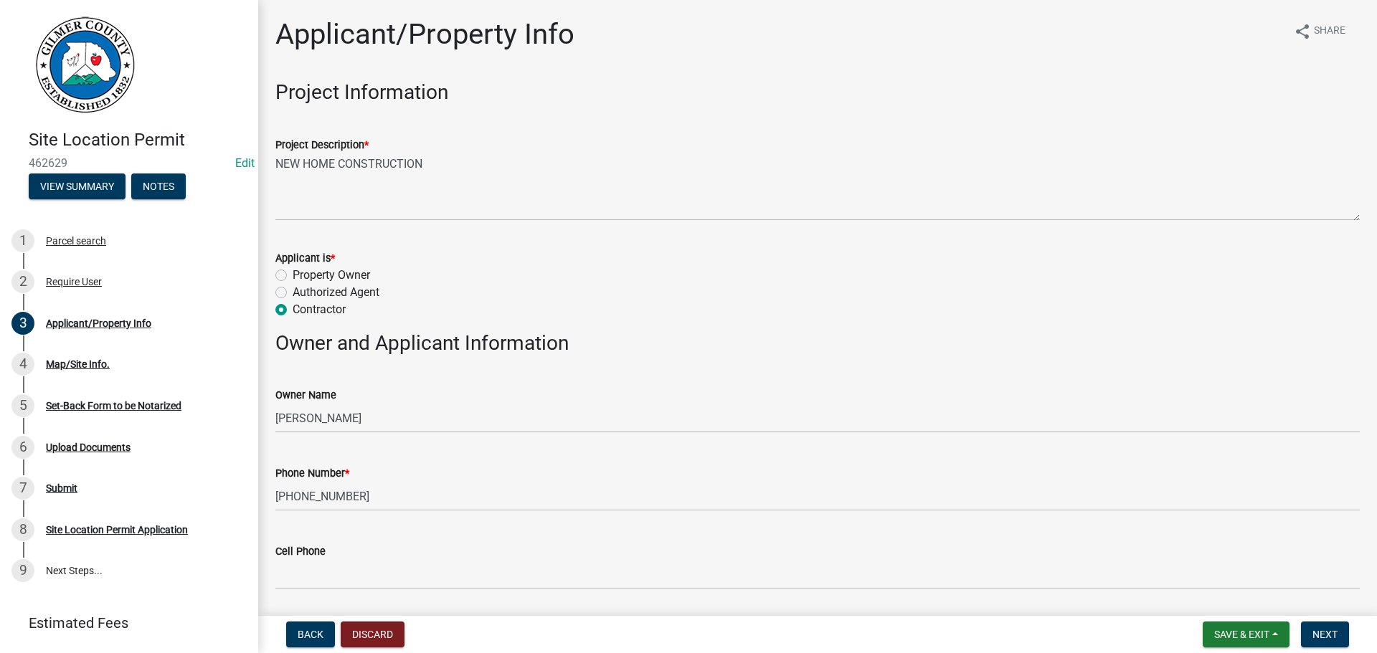
scroll to position [348, 0]
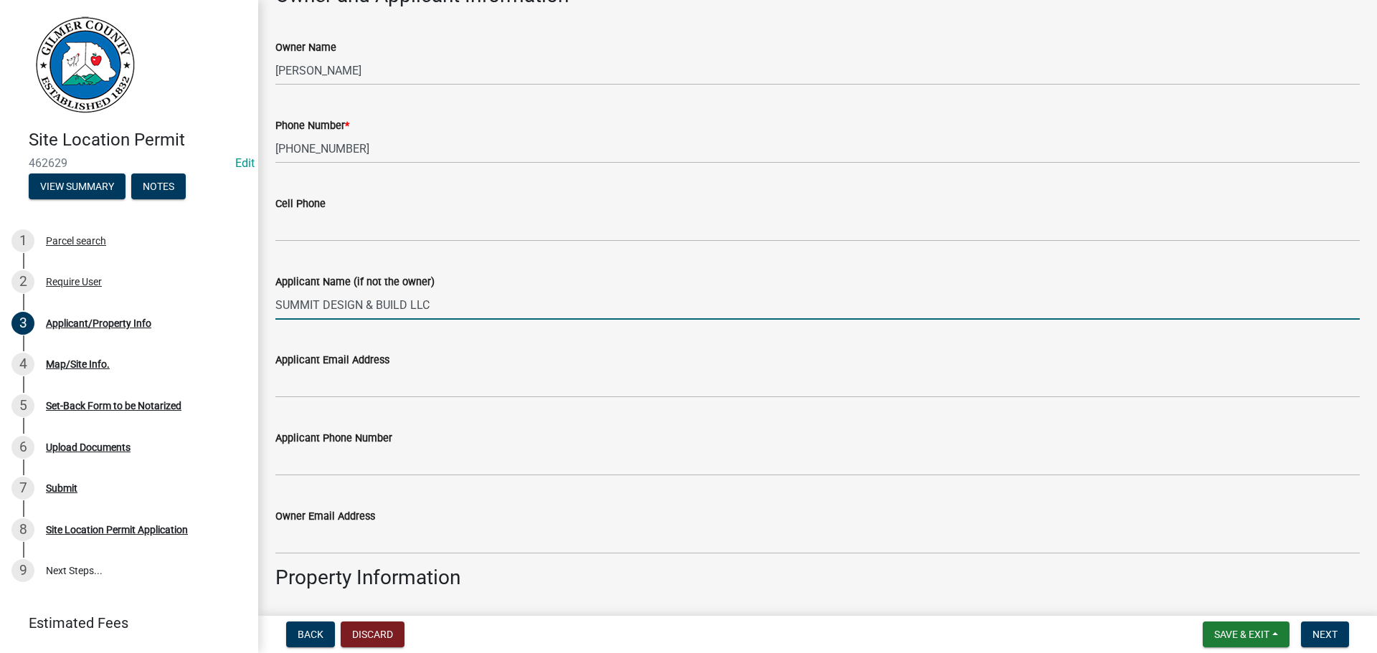
type input "SUMMIT DESIGN & BUILD LLC"
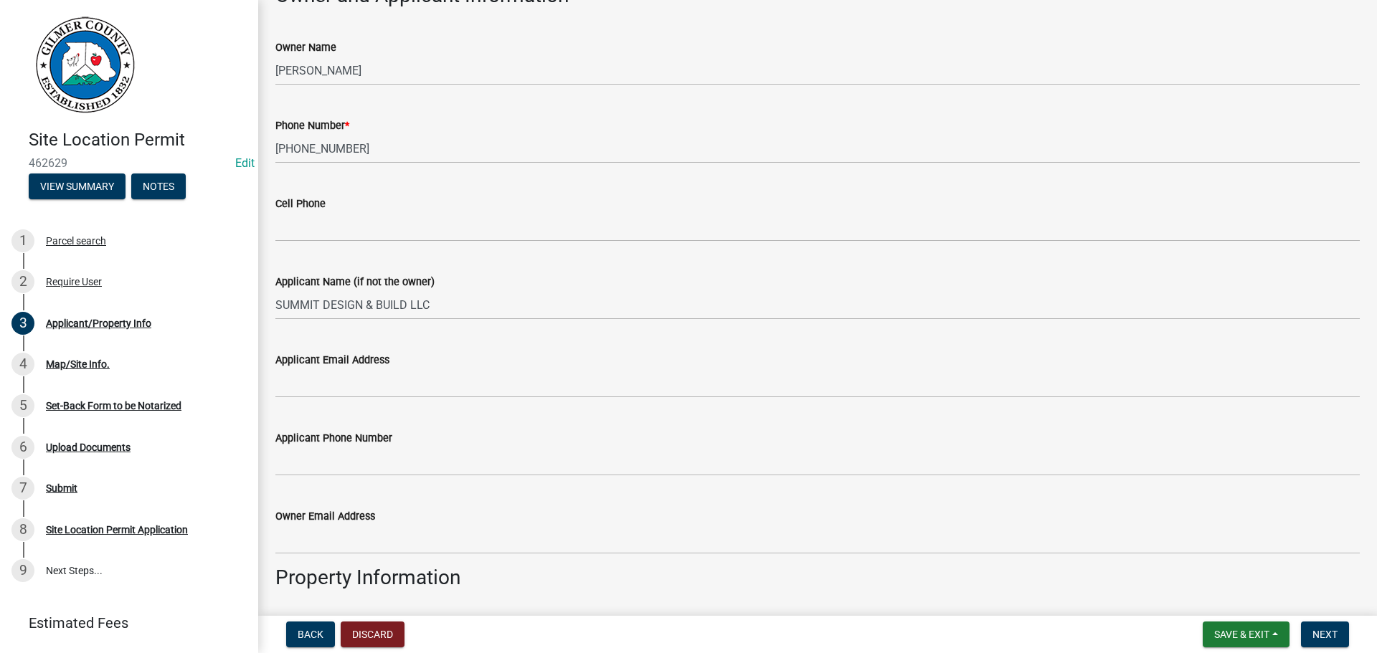
scroll to position [696, 0]
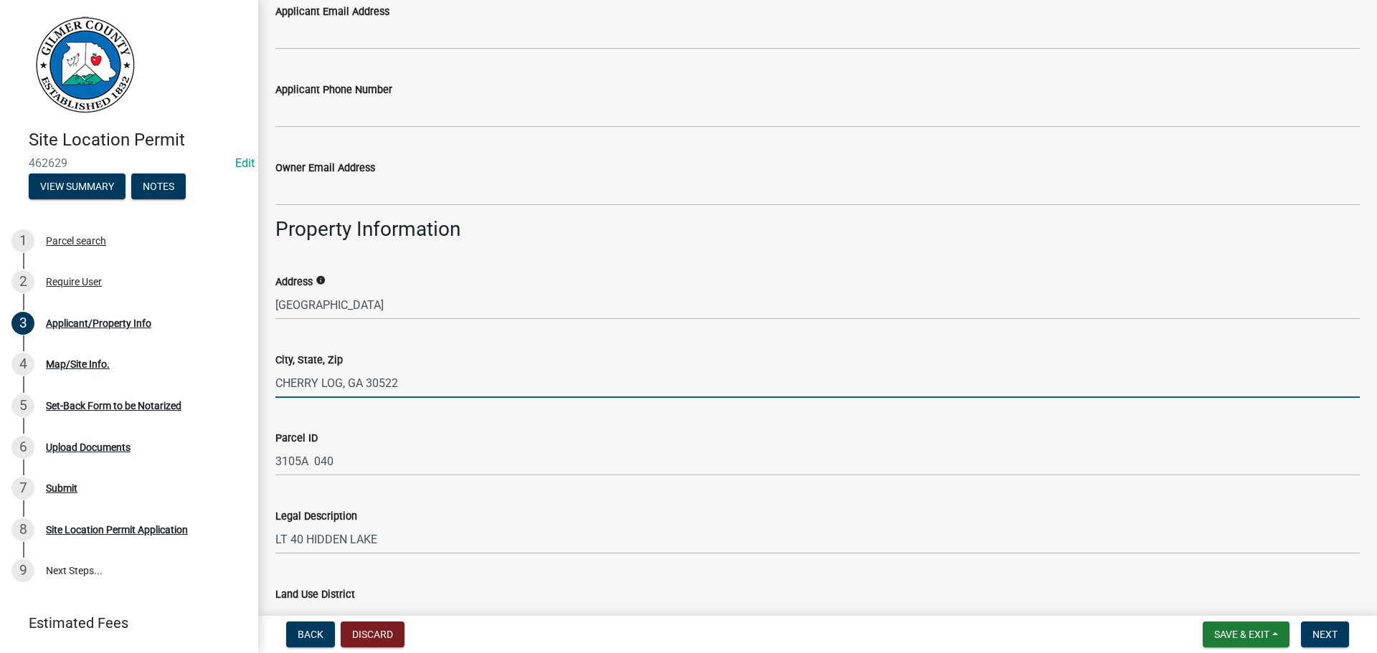
type input "CHERRY LOG, GA 30522"
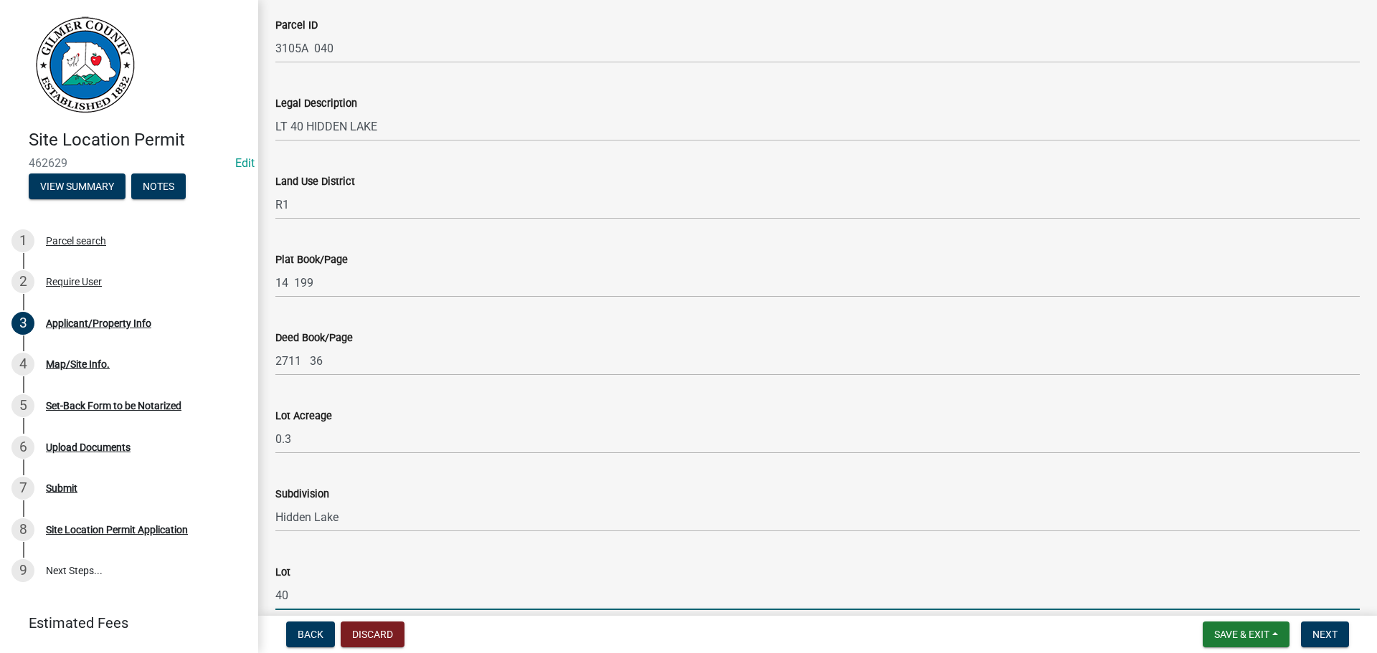
scroll to position [1371, 0]
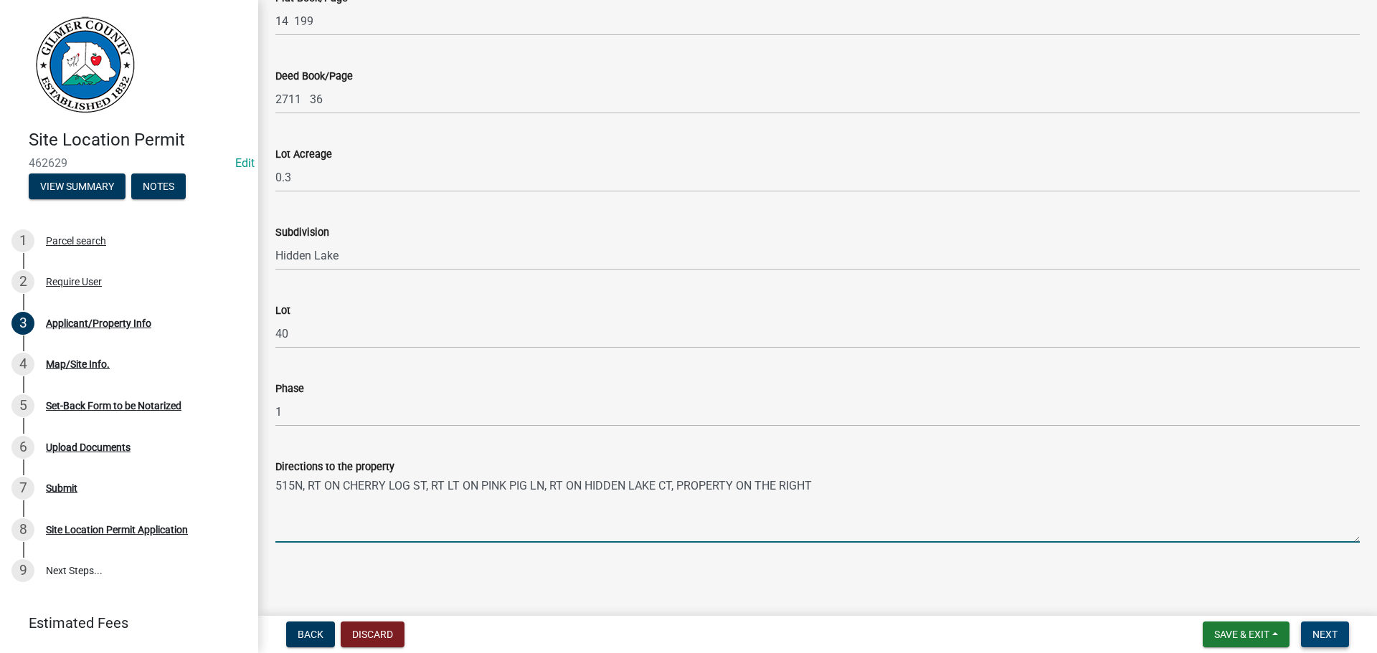
type textarea "515N, RT ON CHERRY LOG ST, RT LT ON PINK PIG LN, RT ON HIDDEN LAKE CT, PROPERTY…"
click at [1319, 638] on span "Next" at bounding box center [1325, 634] width 25 height 11
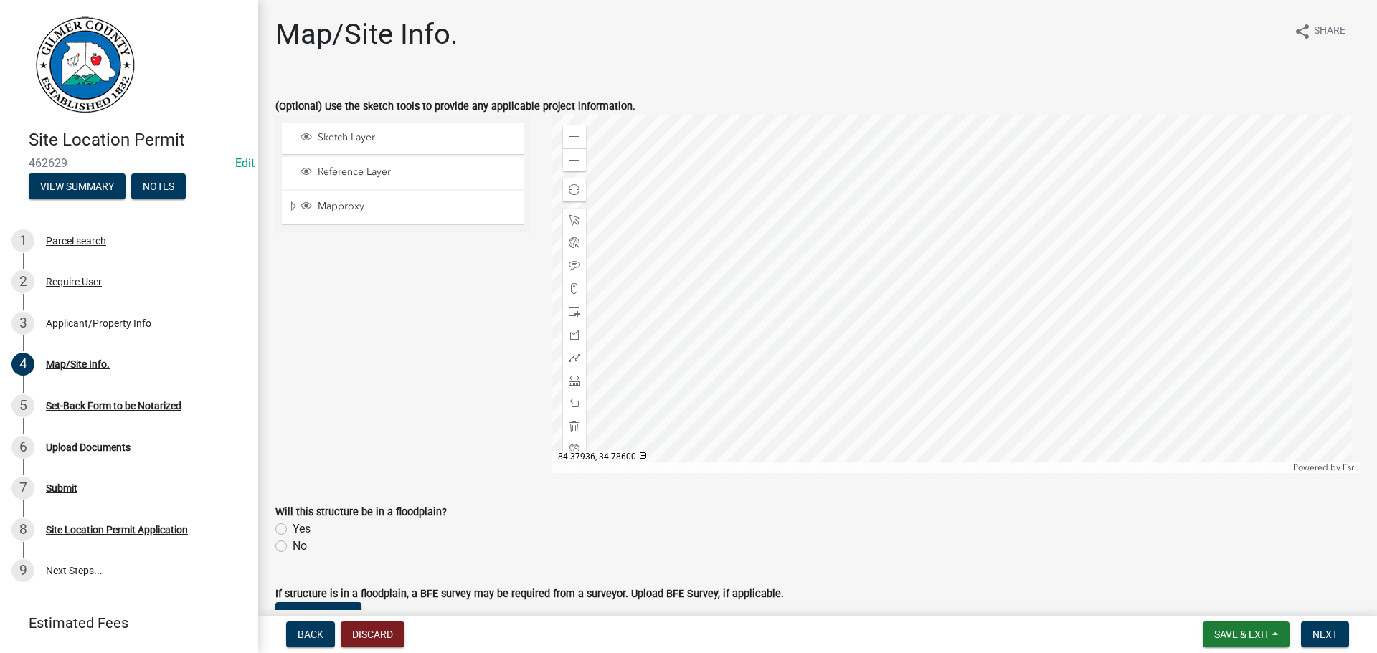
click at [296, 582] on form "If structure is in a floodplain, a BFE survey may be required from a surveyor. …" at bounding box center [817, 614] width 1084 height 93
click at [298, 551] on label "No" at bounding box center [300, 546] width 14 height 17
click at [298, 547] on input "No" at bounding box center [297, 542] width 9 height 9
radio input "true"
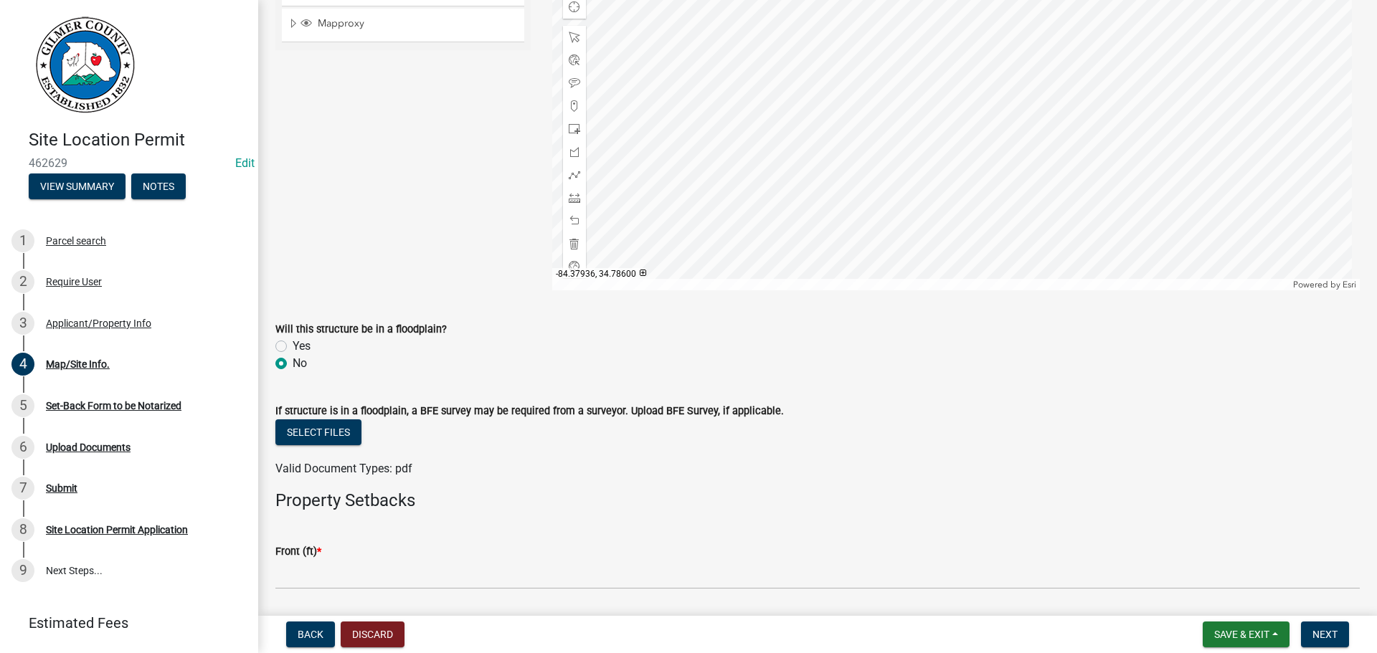
scroll to position [215, 0]
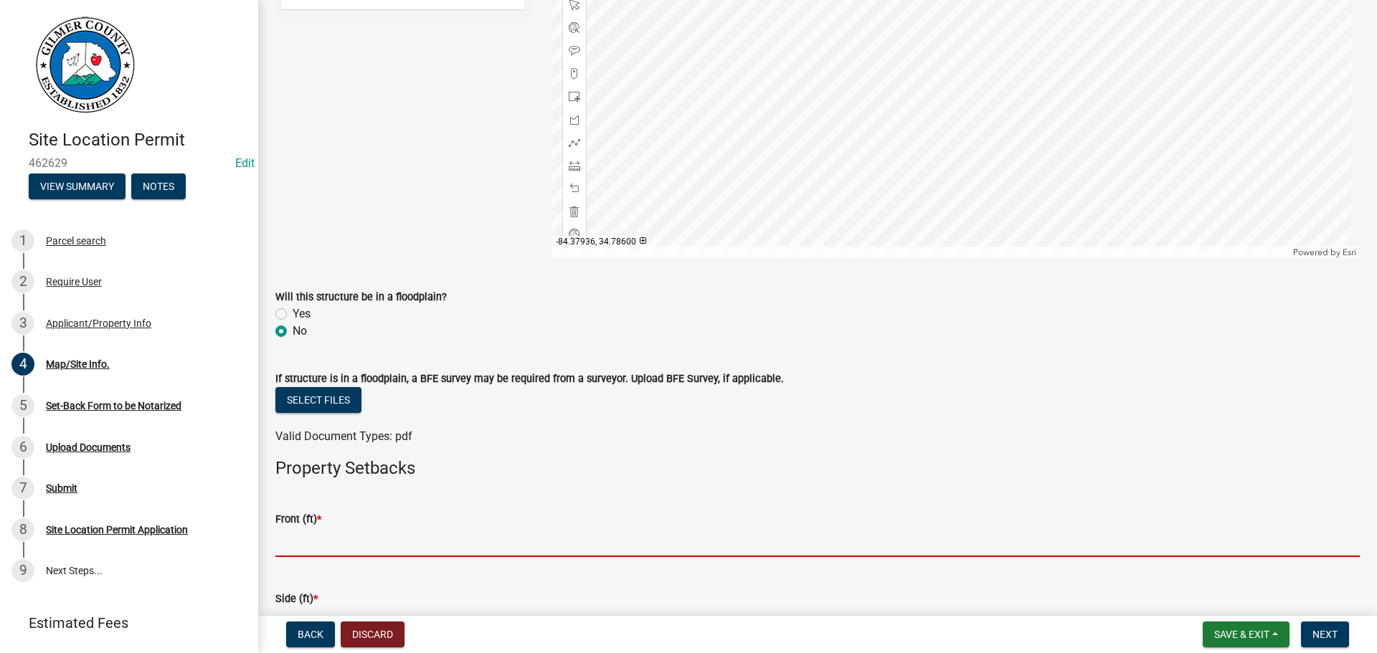
click at [315, 529] on input "text" at bounding box center [817, 542] width 1084 height 29
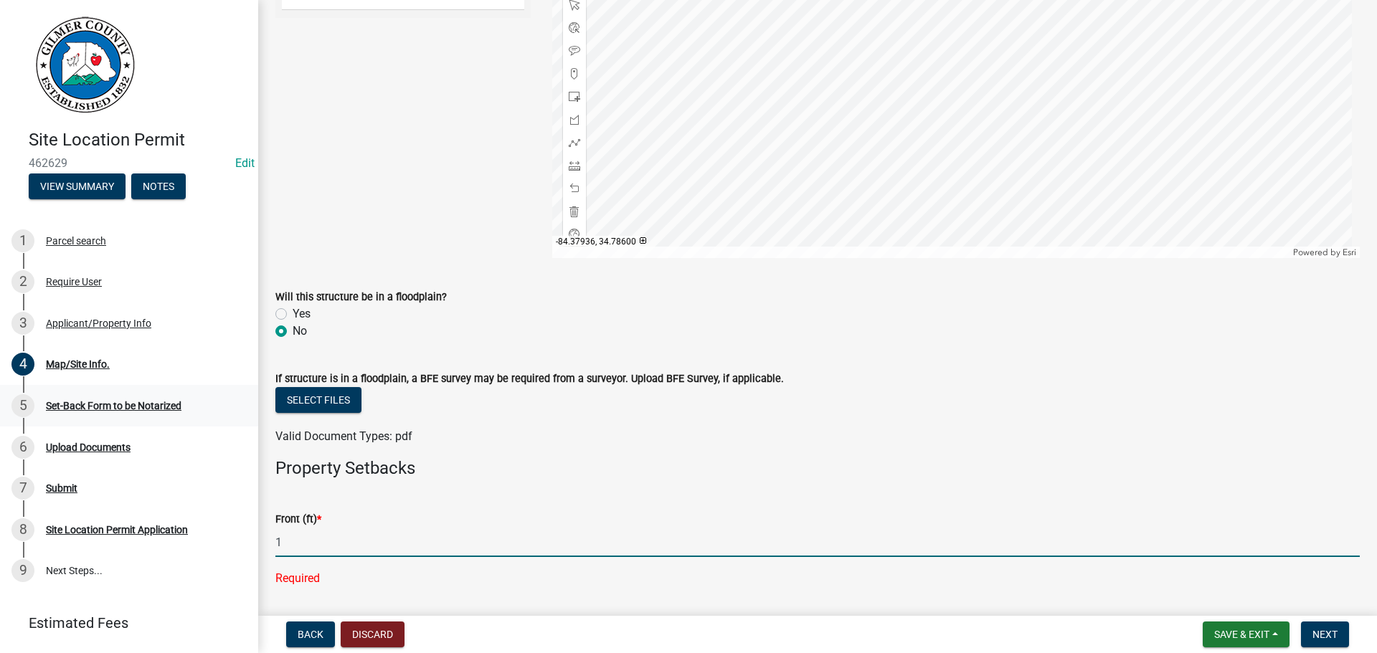
scroll to position [242, 0]
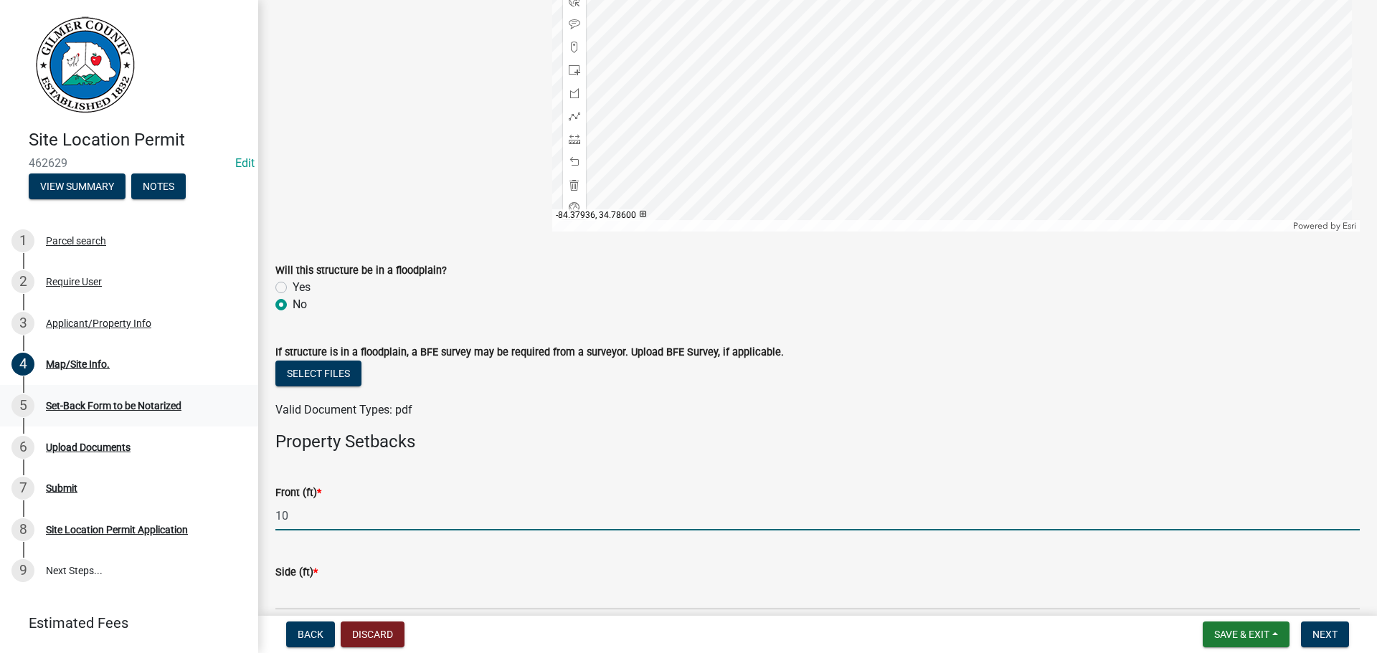
type input "10"
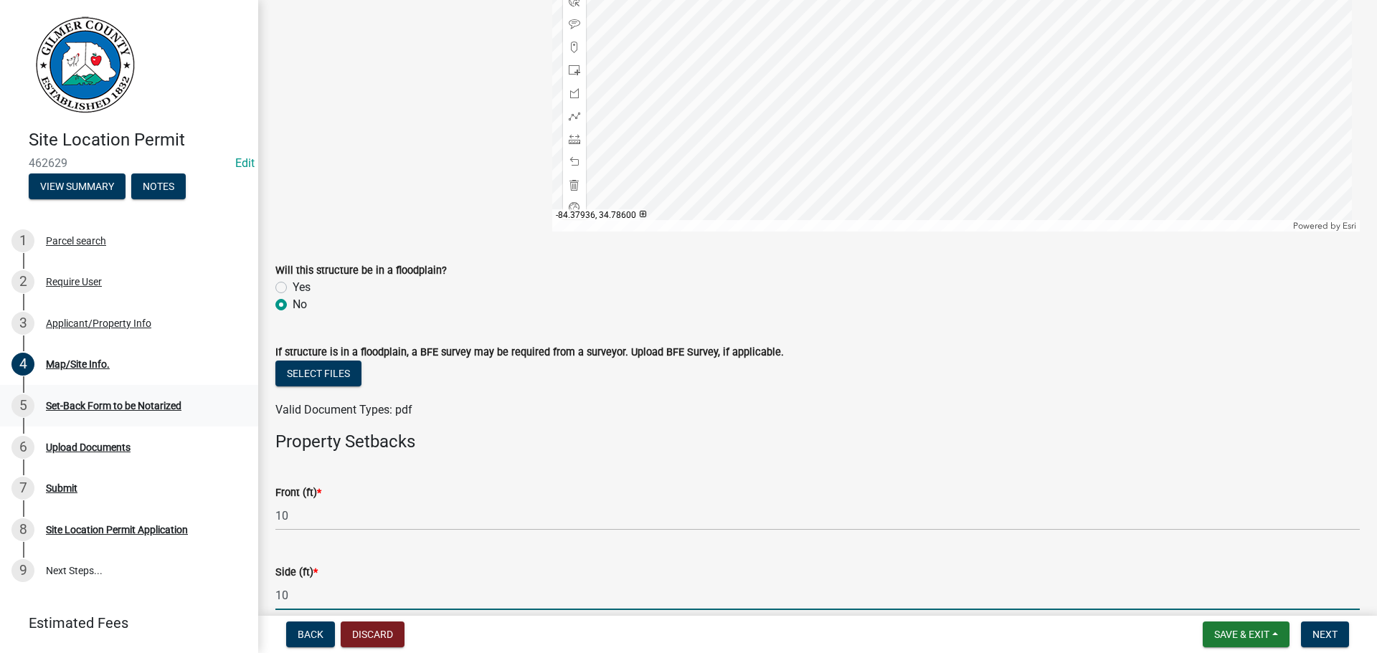
type input "10"
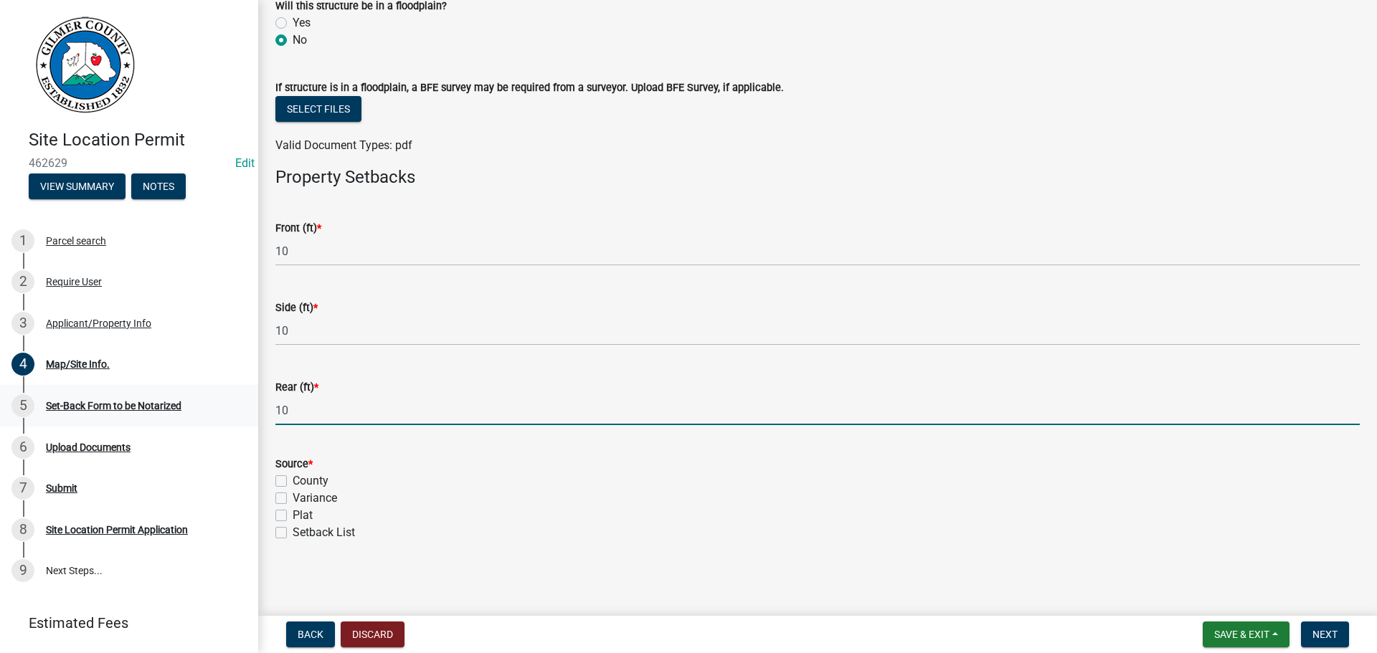
type input "10"
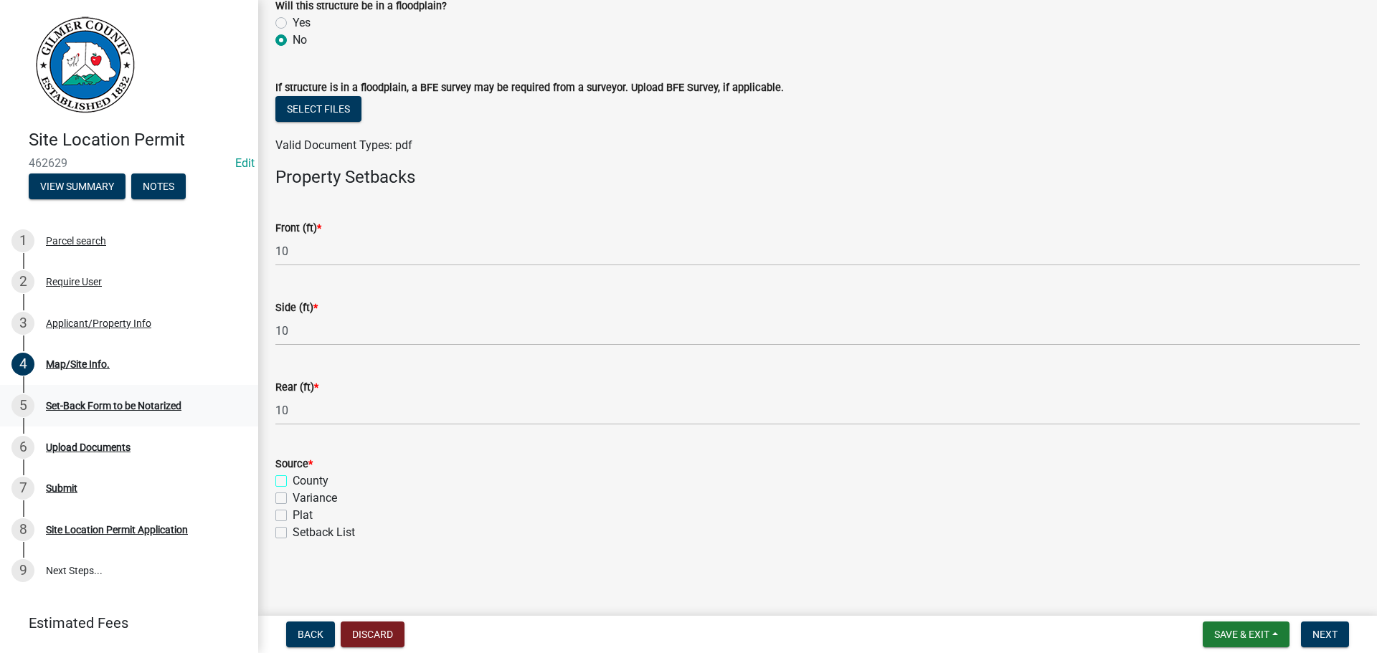
click at [293, 473] on input "County" at bounding box center [297, 477] width 9 height 9
checkbox input "true"
checkbox input "false"
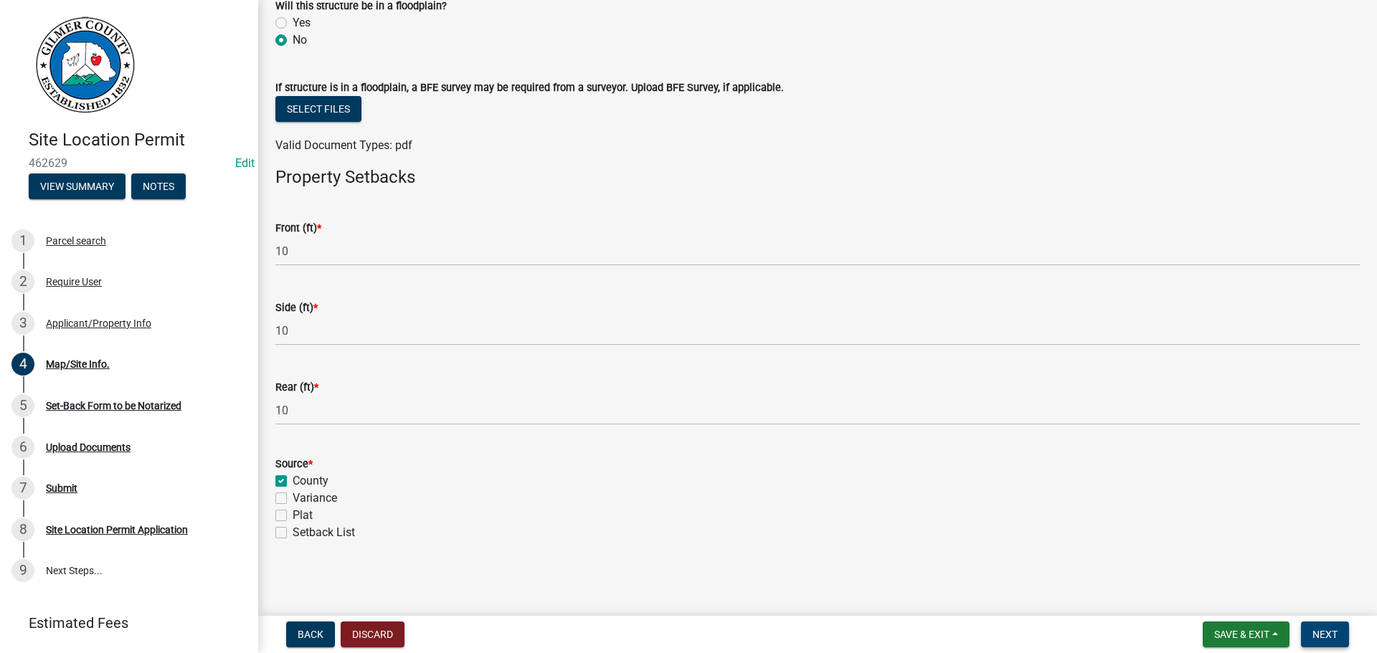
click at [1324, 633] on span "Next" at bounding box center [1325, 634] width 25 height 11
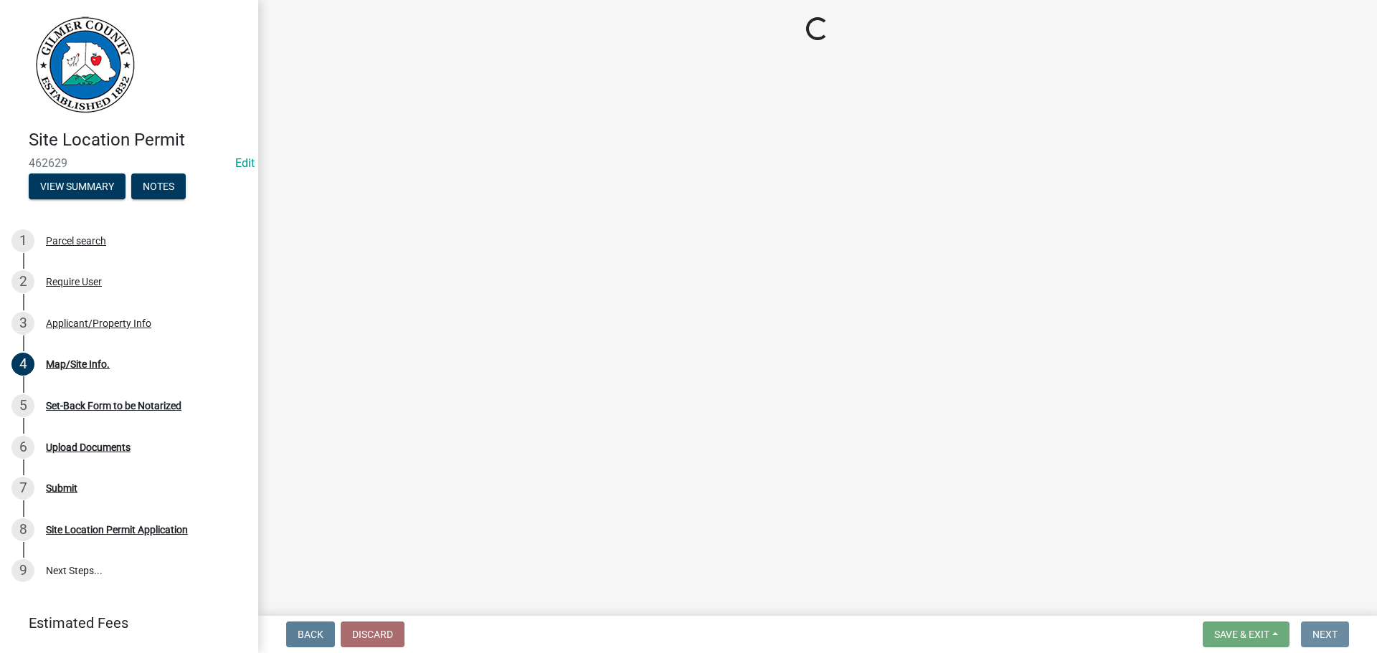
scroll to position [0, 0]
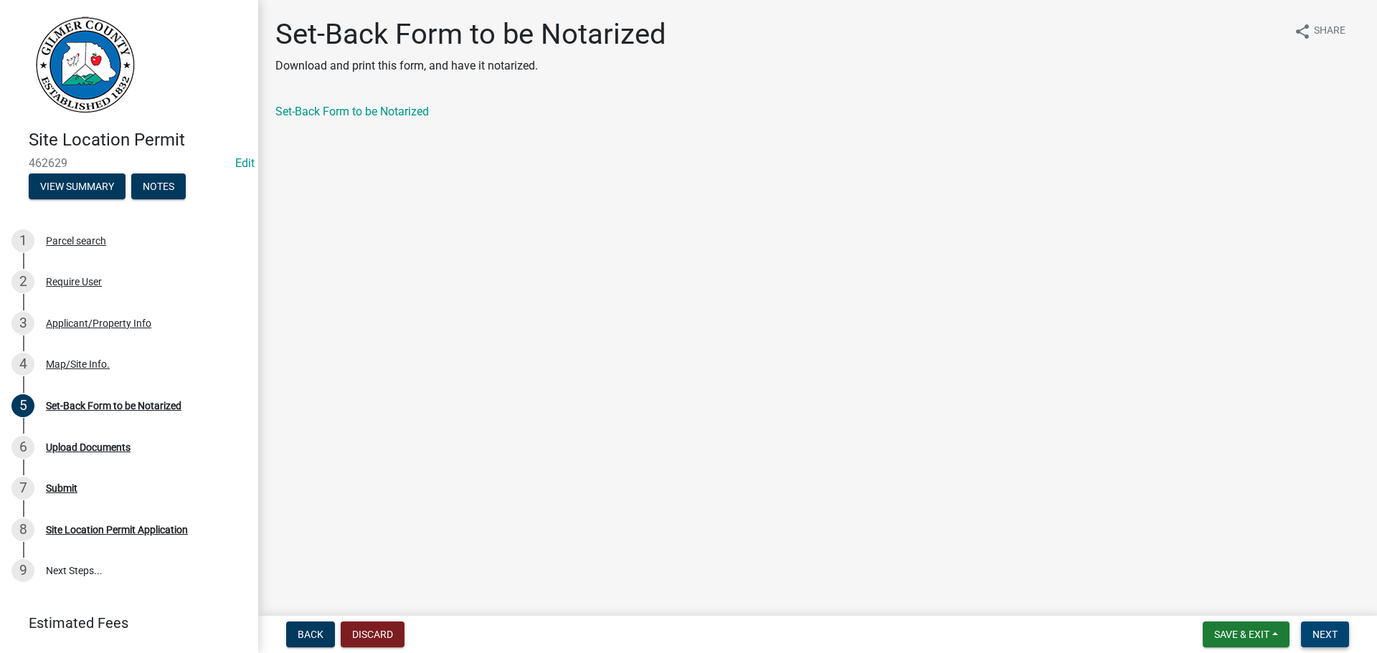
click at [1325, 634] on span "Next" at bounding box center [1325, 634] width 25 height 11
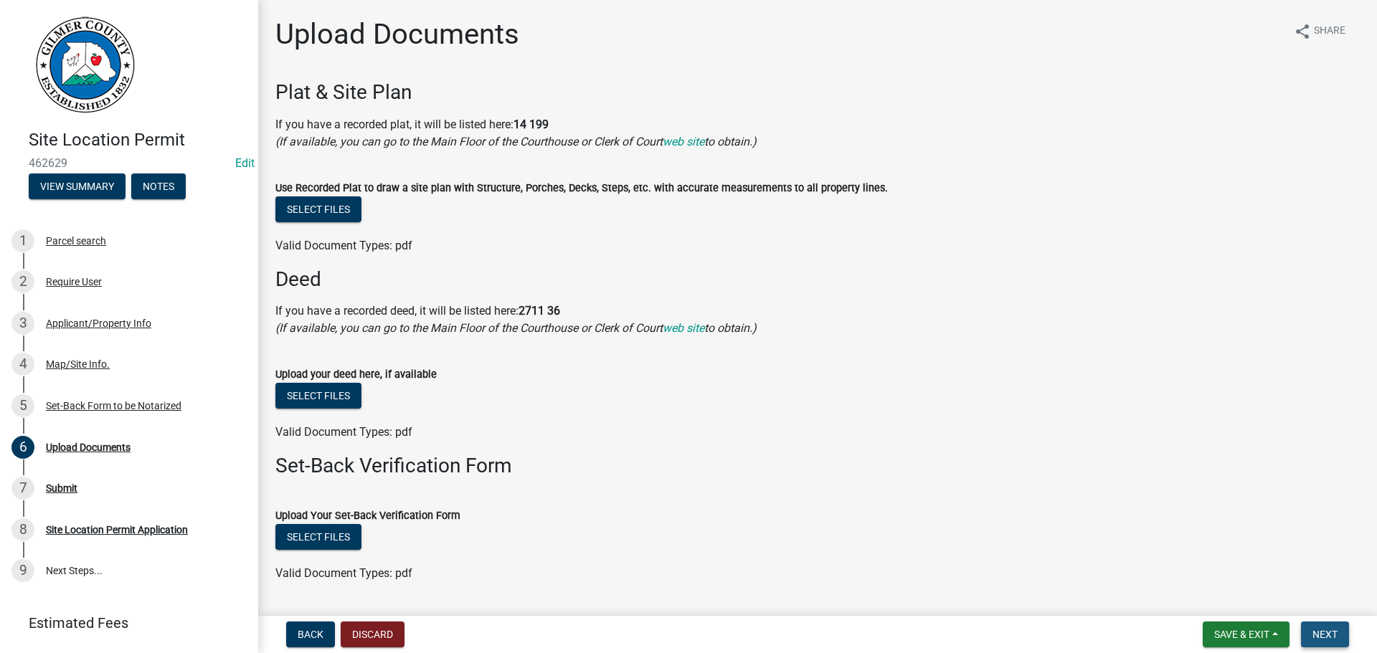
click at [1318, 638] on span "Next" at bounding box center [1325, 634] width 25 height 11
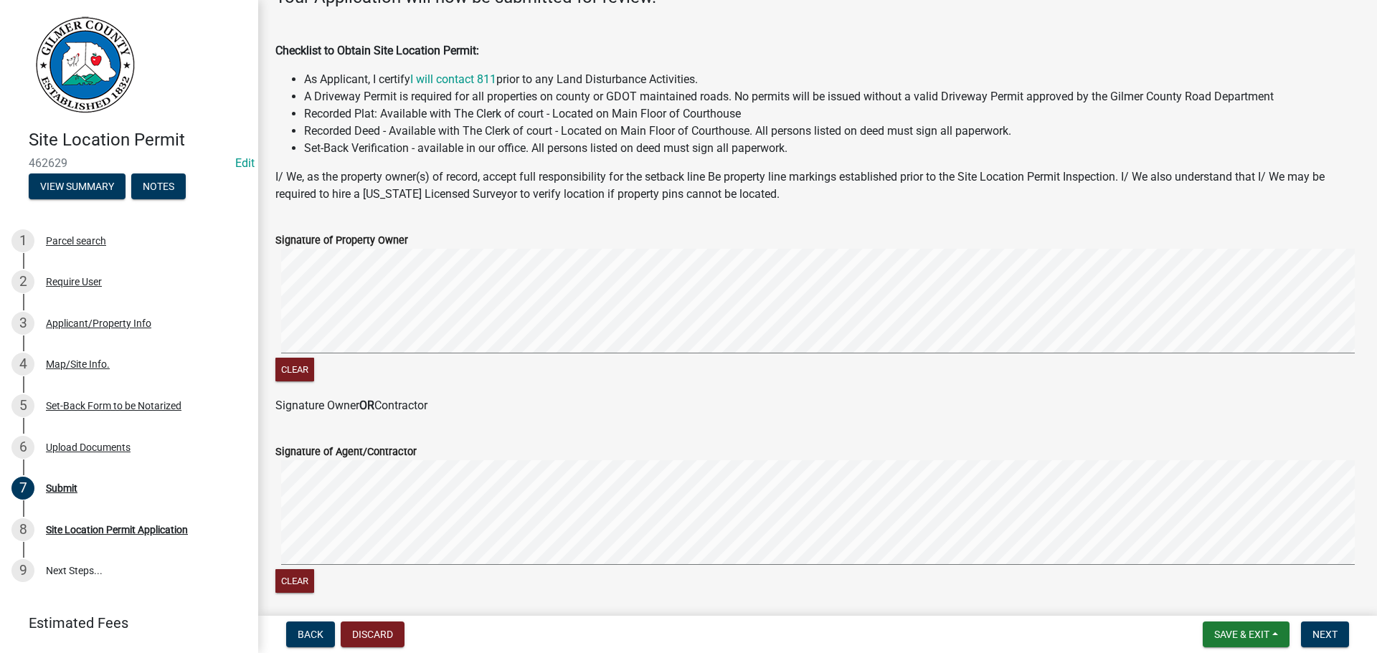
scroll to position [287, 0]
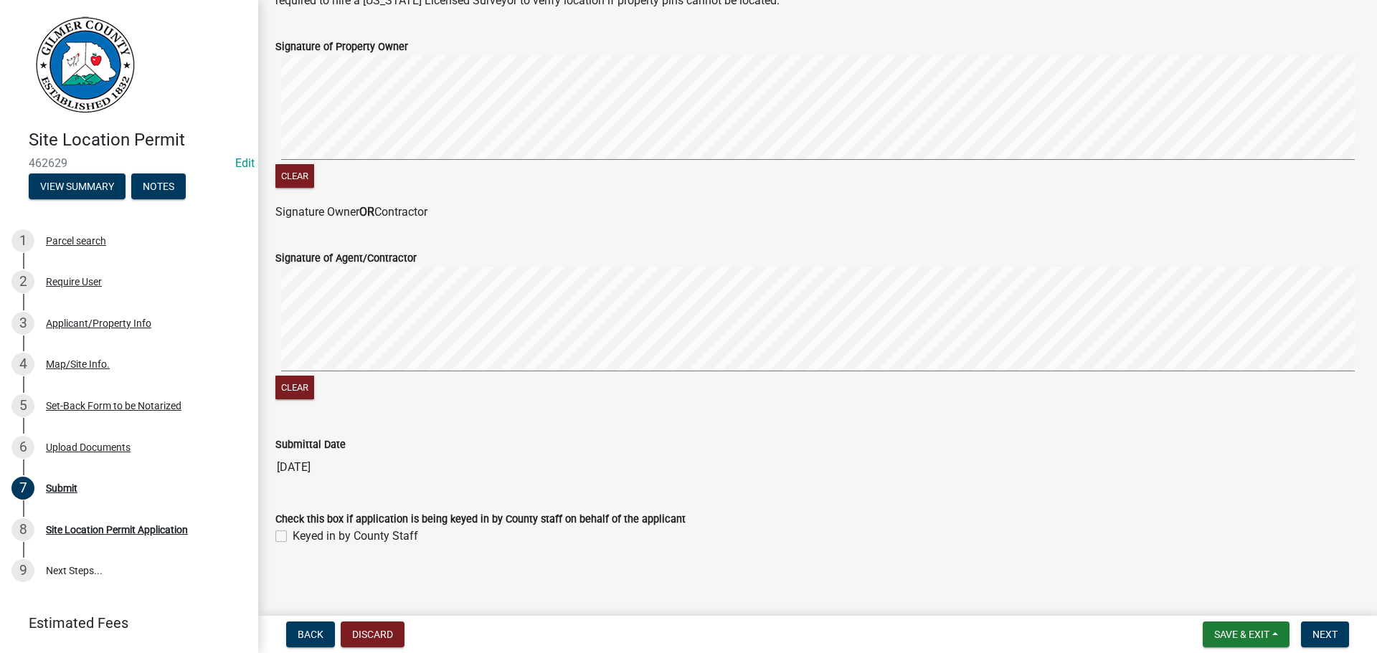
drag, startPoint x: 366, startPoint y: 515, endPoint x: 369, endPoint y: 525, distance: 10.4
click at [369, 525] on label "Check this box if application is being keyed in by County staff on behalf of th…" at bounding box center [480, 520] width 410 height 10
click at [373, 534] on label "Keyed in by County Staff" at bounding box center [356, 536] width 126 height 17
click at [302, 534] on input "Keyed in by County Staff" at bounding box center [297, 532] width 9 height 9
checkbox input "true"
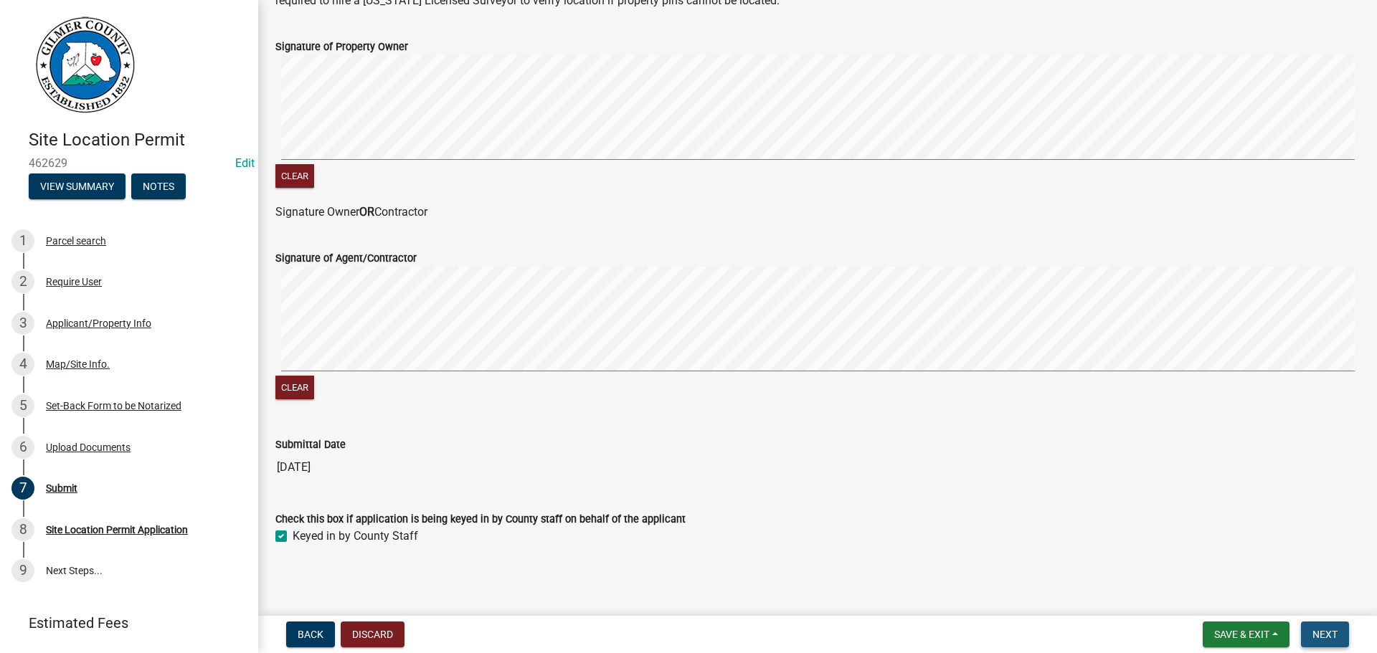
click at [1326, 634] on span "Next" at bounding box center [1325, 634] width 25 height 11
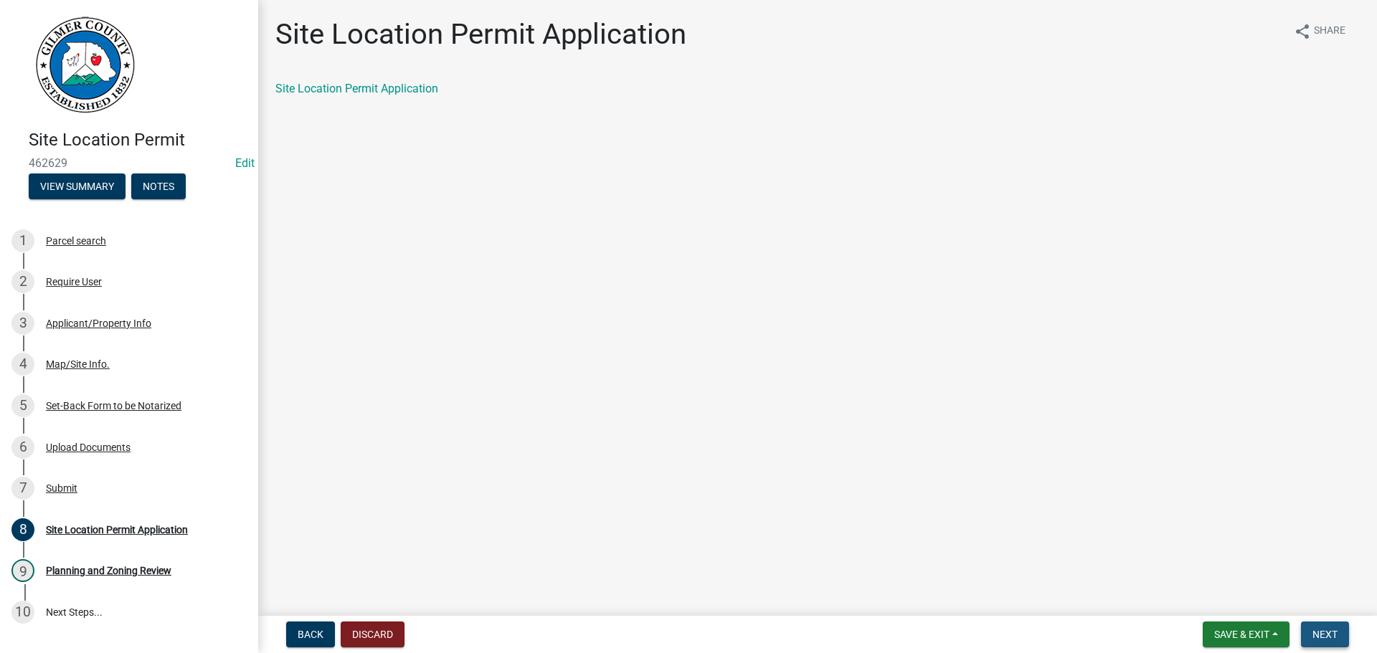
click at [1320, 633] on span "Next" at bounding box center [1325, 634] width 25 height 11
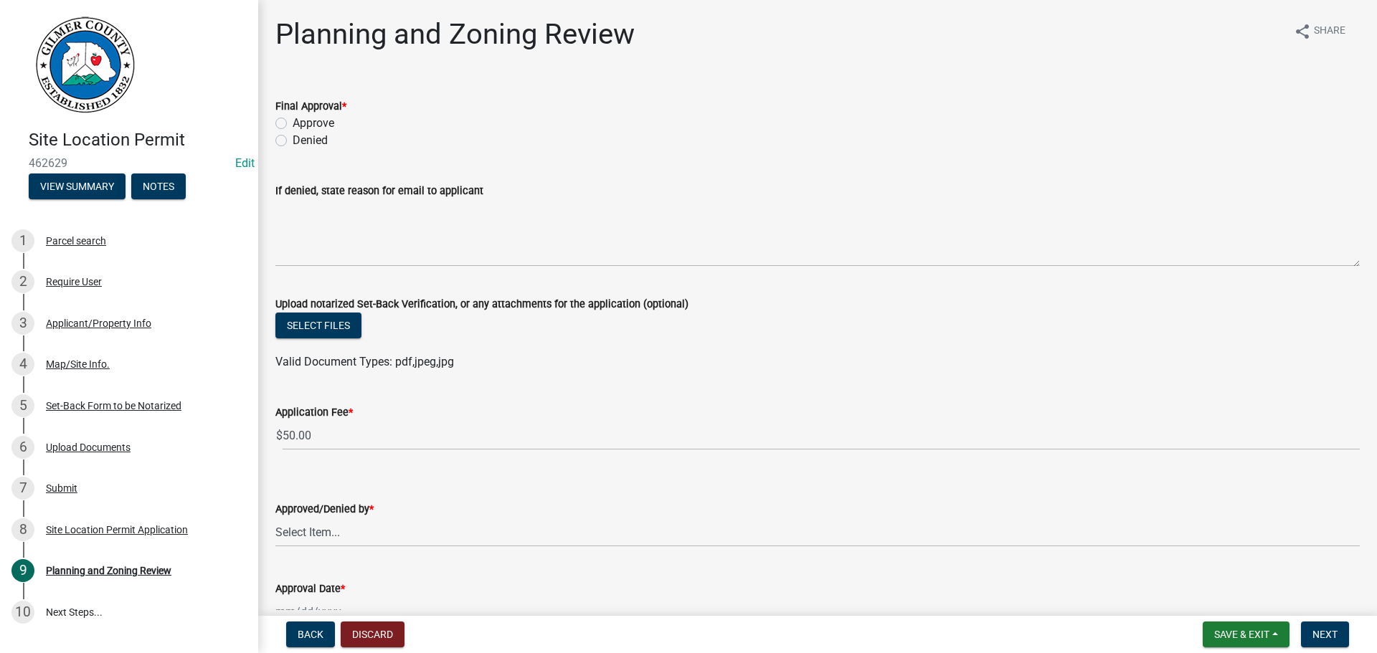
click at [322, 119] on label "Approve" at bounding box center [314, 123] width 42 height 17
click at [302, 119] on input "Approve" at bounding box center [297, 119] width 9 height 9
radio input "true"
click at [337, 549] on wm-data-entity-input "Approved/Denied by * Select Item... Andrew Mathis Art Wlochowski Becky Whitwort…" at bounding box center [817, 511] width 1084 height 97
click at [337, 538] on select "Select Item... Andrew Mathis Art Wlochowski Becky Whitworth Joe Bouhl Karen Hen…" at bounding box center [817, 532] width 1084 height 29
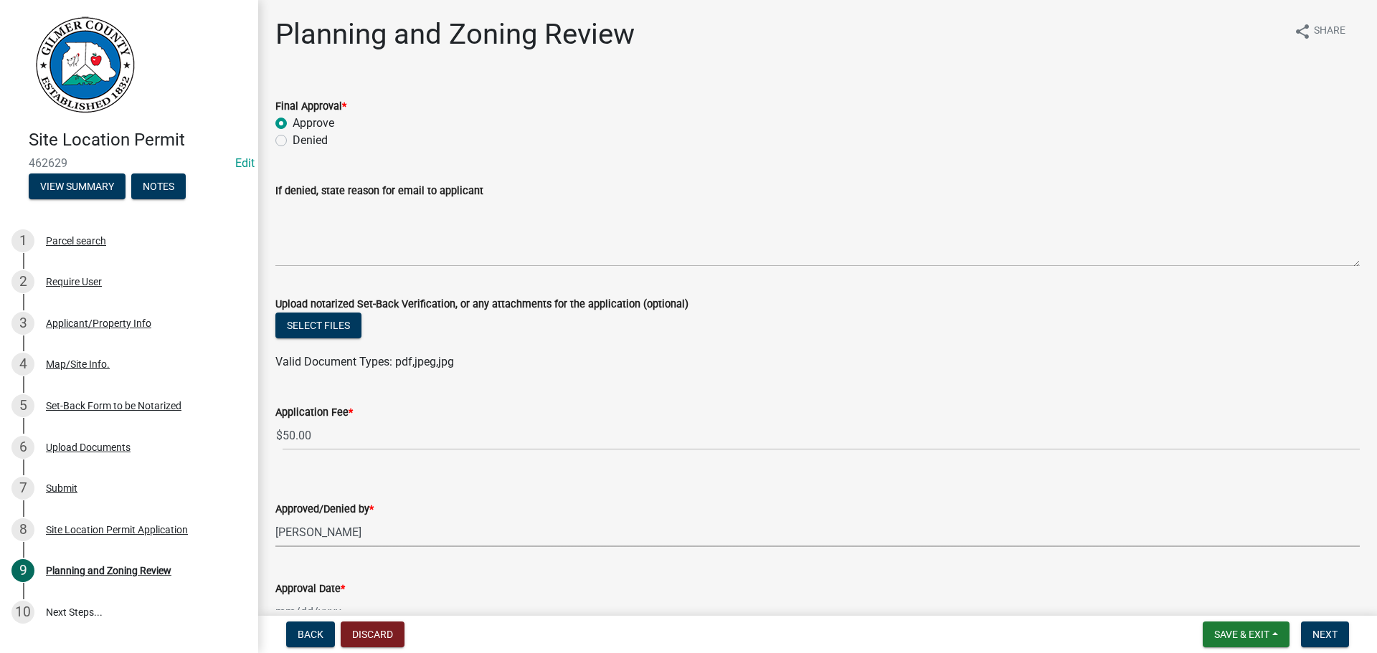
click at [275, 518] on select "Select Item... Andrew Mathis Art Wlochowski Becky Whitworth Joe Bouhl Karen Hen…" at bounding box center [817, 532] width 1084 height 29
select select "5ce200eb-feb1-496b-8127-7891293955f5"
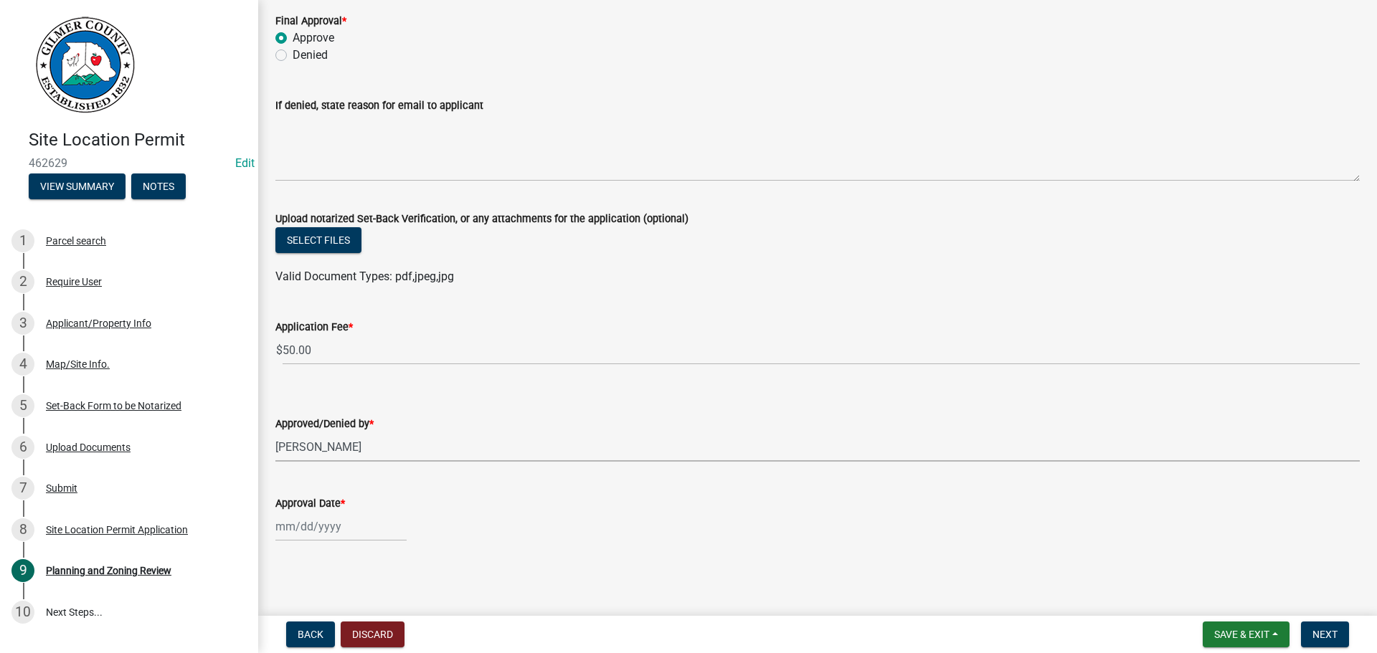
click at [351, 525] on div at bounding box center [340, 526] width 131 height 29
select select "8"
select select "2025"
click at [321, 431] on div "12" at bounding box center [312, 427] width 23 height 23
type input "[DATE]"
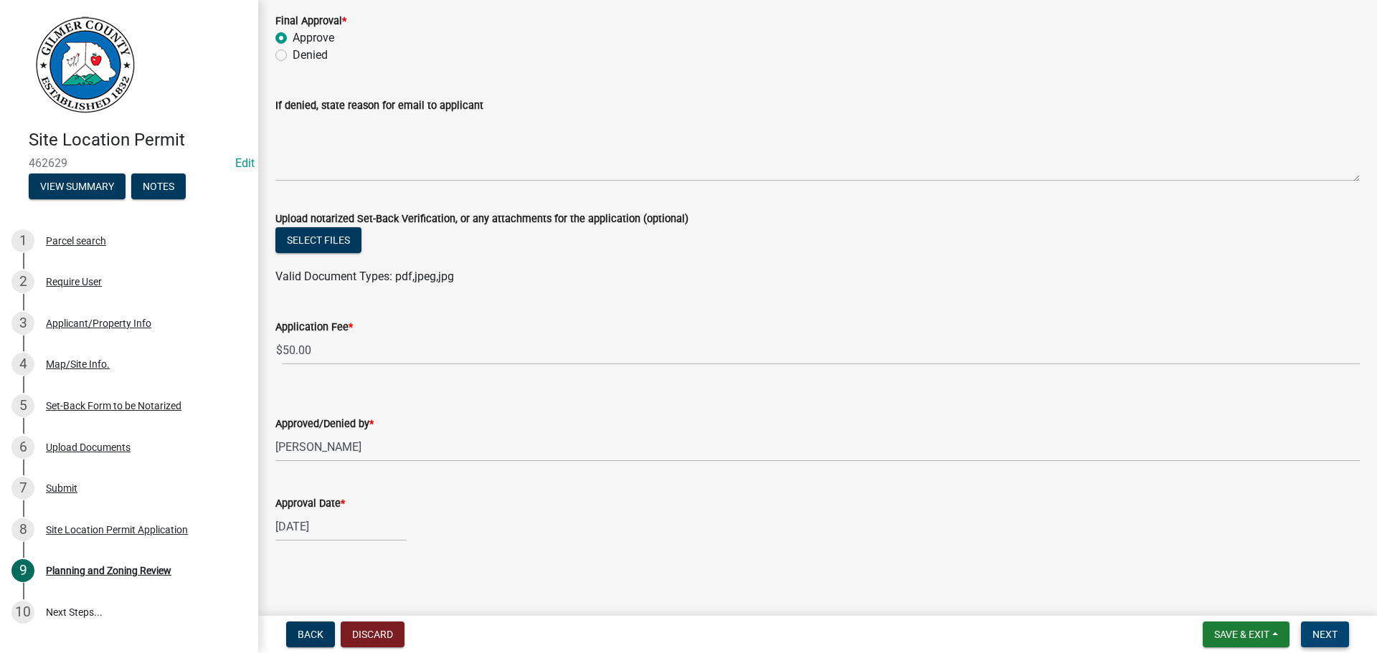
click at [1314, 640] on span "Next" at bounding box center [1325, 634] width 25 height 11
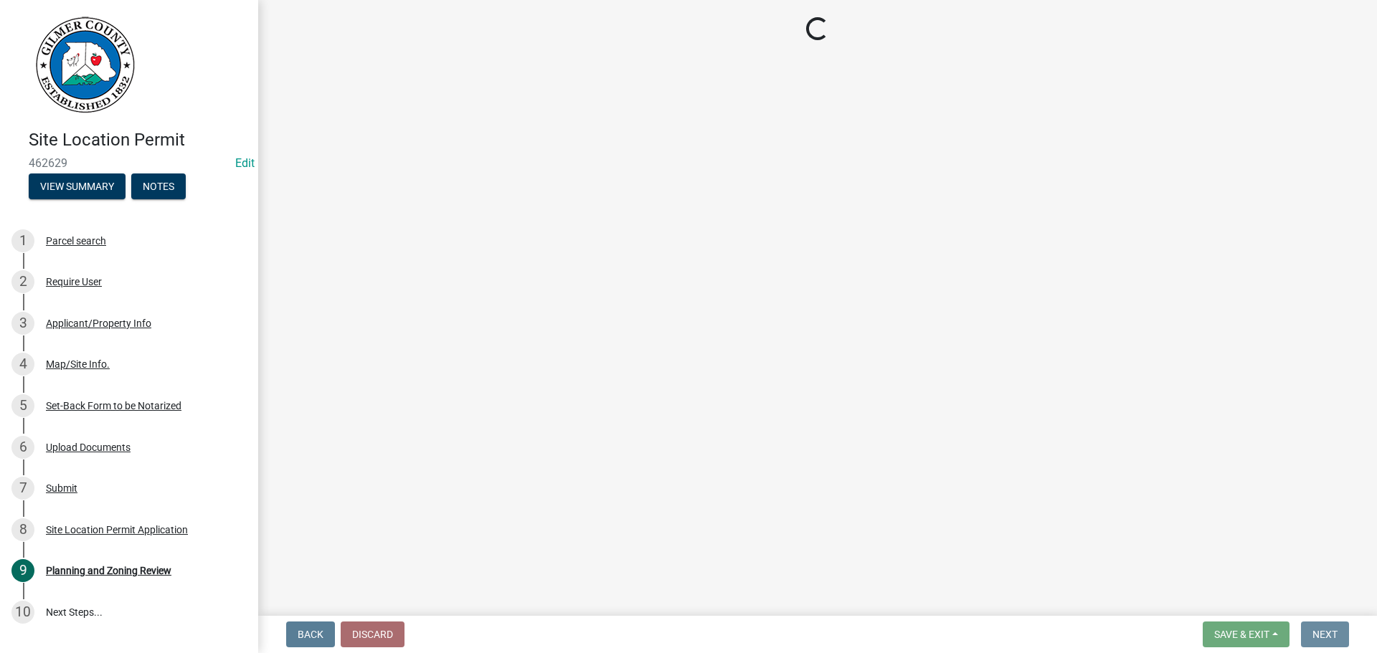
scroll to position [0, 0]
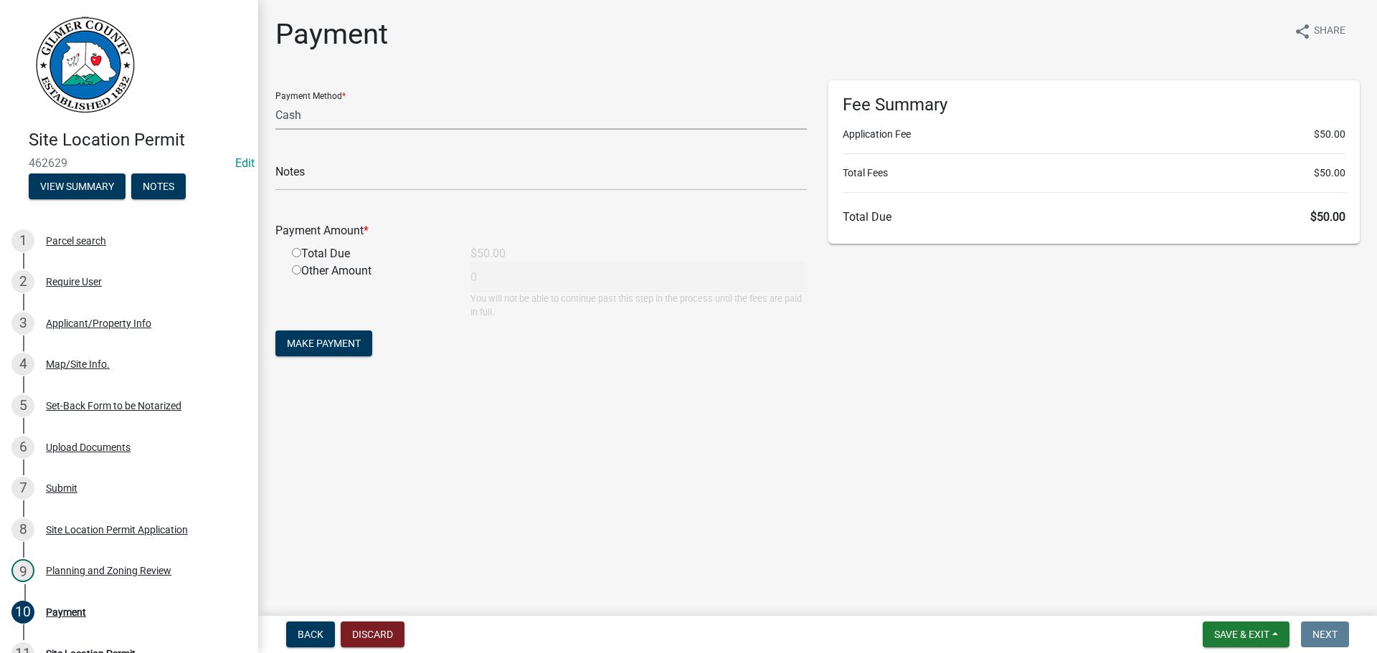
click at [472, 116] on select "Credit Card POS Check Cash" at bounding box center [540, 114] width 531 height 29
select select "1: 0"
click at [275, 100] on select "Credit Card POS Check Cash" at bounding box center [540, 114] width 531 height 29
click at [465, 161] on input "text" at bounding box center [540, 175] width 531 height 29
type input "26452"
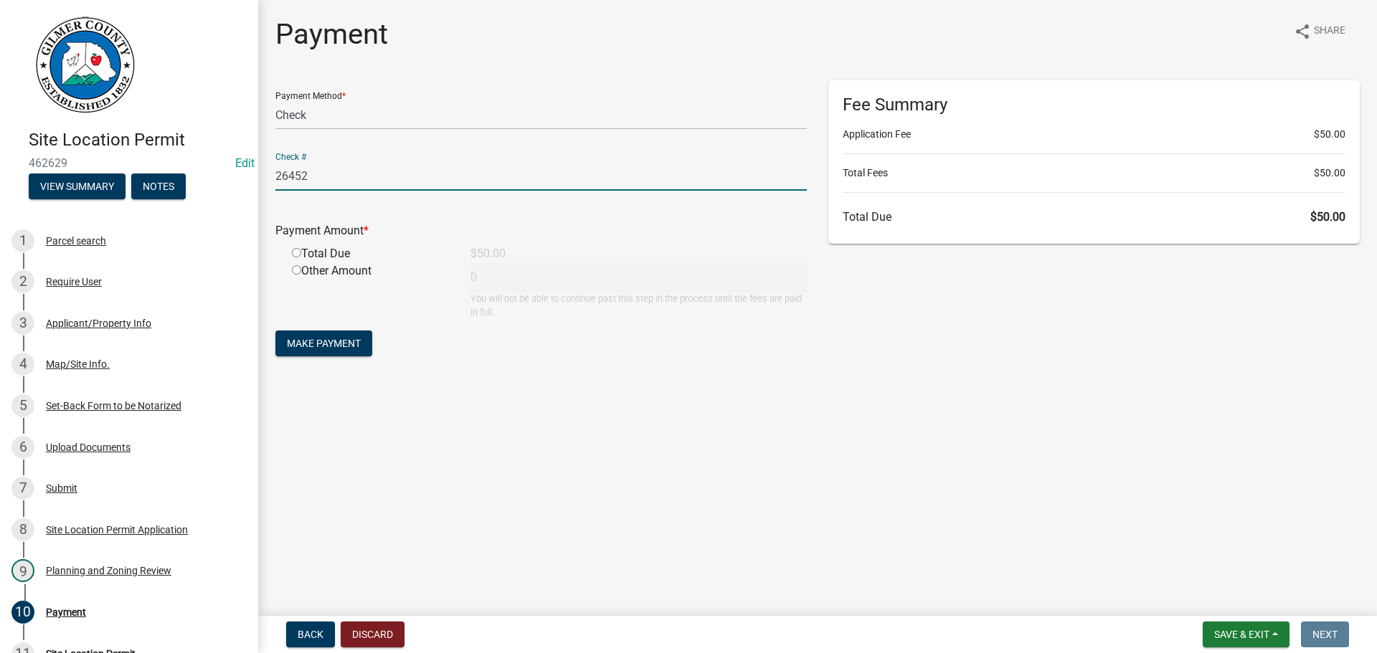
click at [275, 331] on button "Make Payment" at bounding box center [323, 344] width 97 height 26
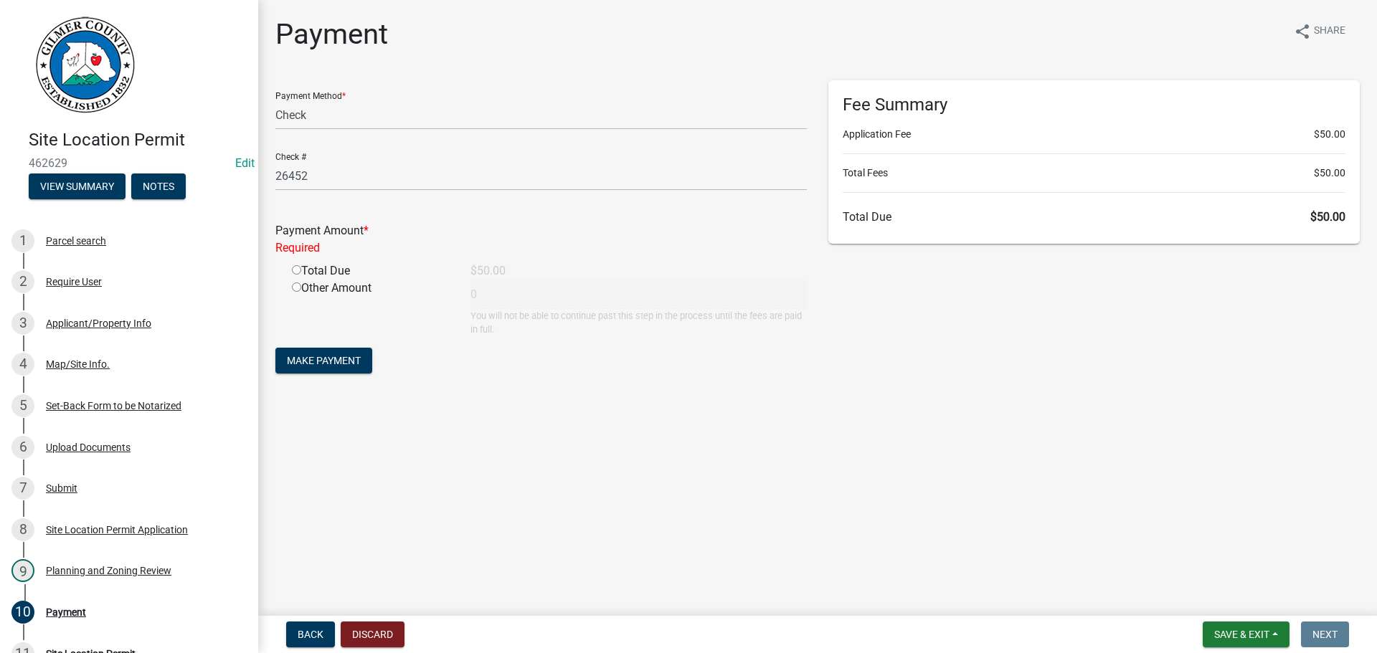
click at [296, 264] on div "Total Due" at bounding box center [370, 271] width 179 height 17
click at [303, 277] on div "Total Due" at bounding box center [370, 271] width 179 height 17
drag, startPoint x: 297, startPoint y: 270, endPoint x: 316, endPoint y: 359, distance: 91.7
click at [297, 270] on input "radio" at bounding box center [296, 269] width 9 height 9
radio input "true"
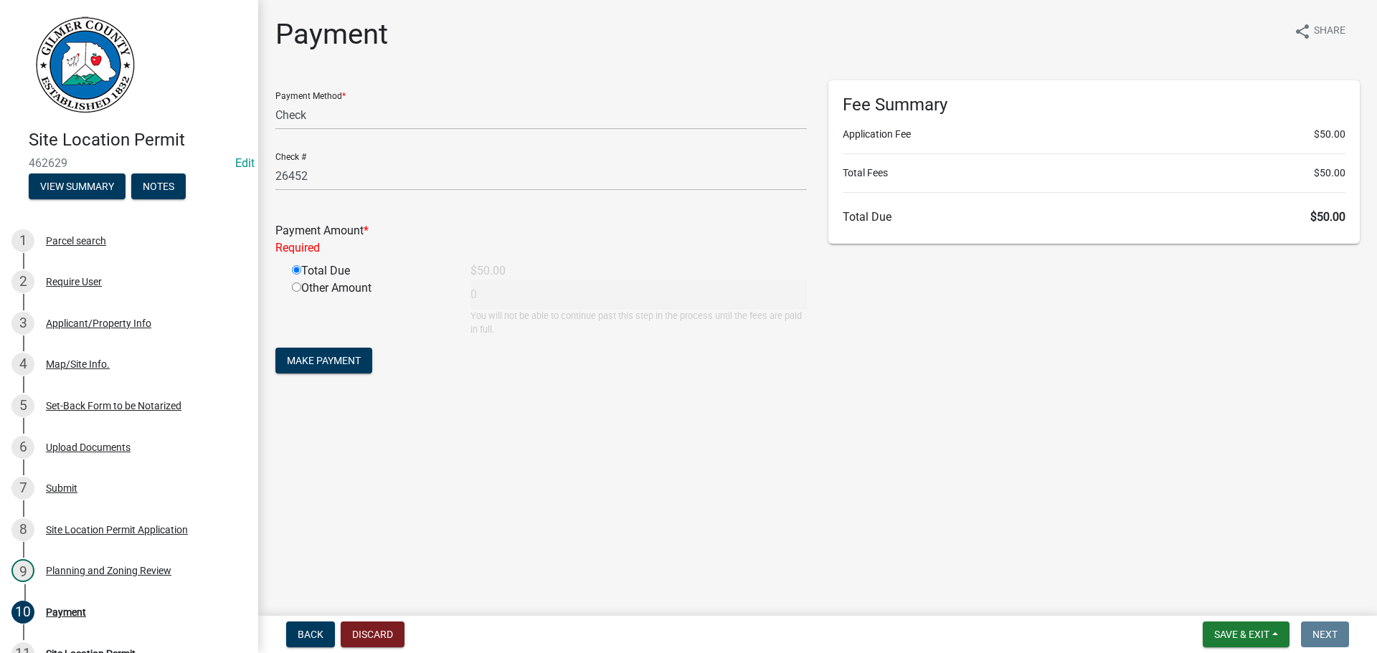
type input "50"
click at [325, 346] on span "Make Payment" at bounding box center [324, 343] width 74 height 11
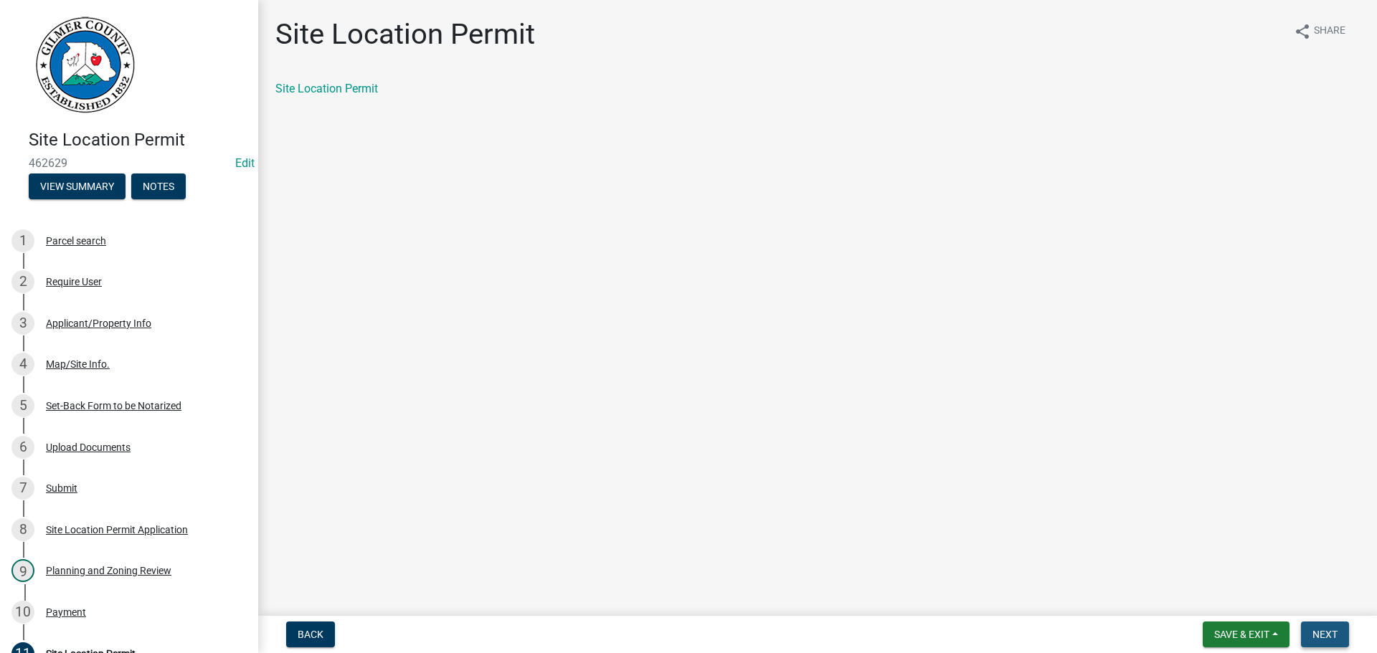
click at [1340, 633] on button "Next" at bounding box center [1325, 635] width 48 height 26
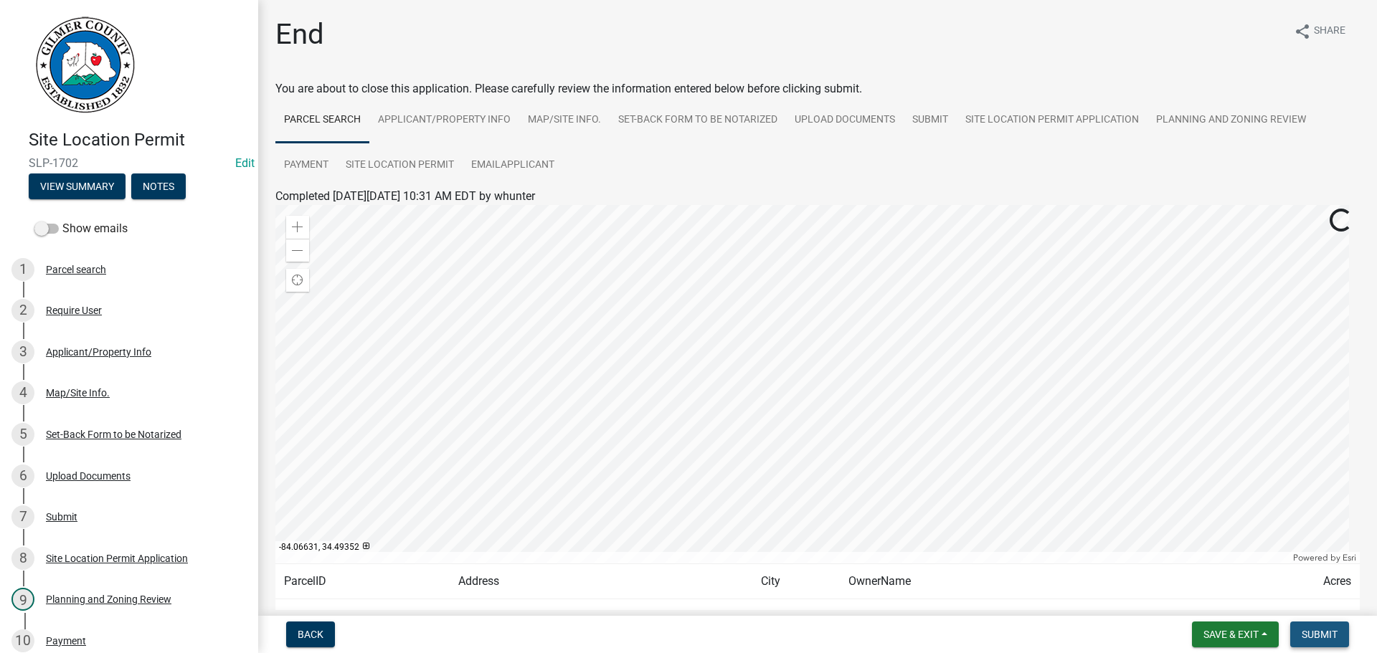
click at [1316, 641] on button "Submit" at bounding box center [1319, 635] width 59 height 26
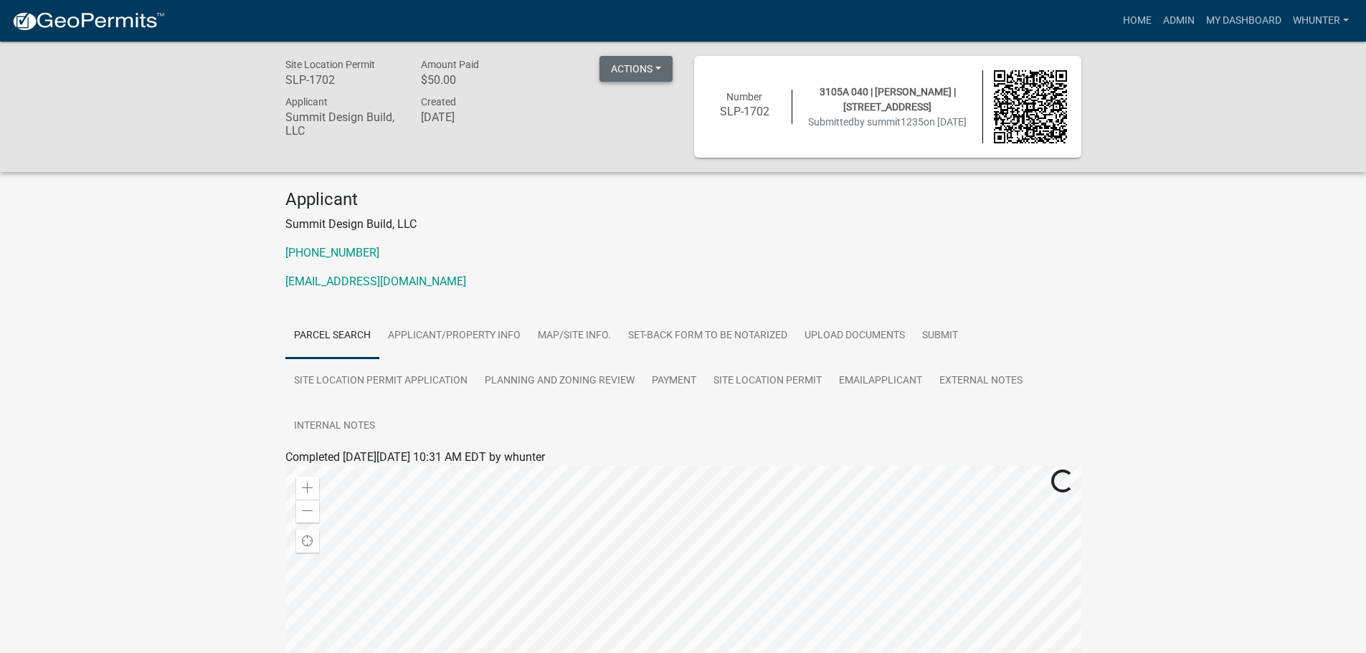
click at [643, 72] on button "Actions" at bounding box center [636, 69] width 73 height 26
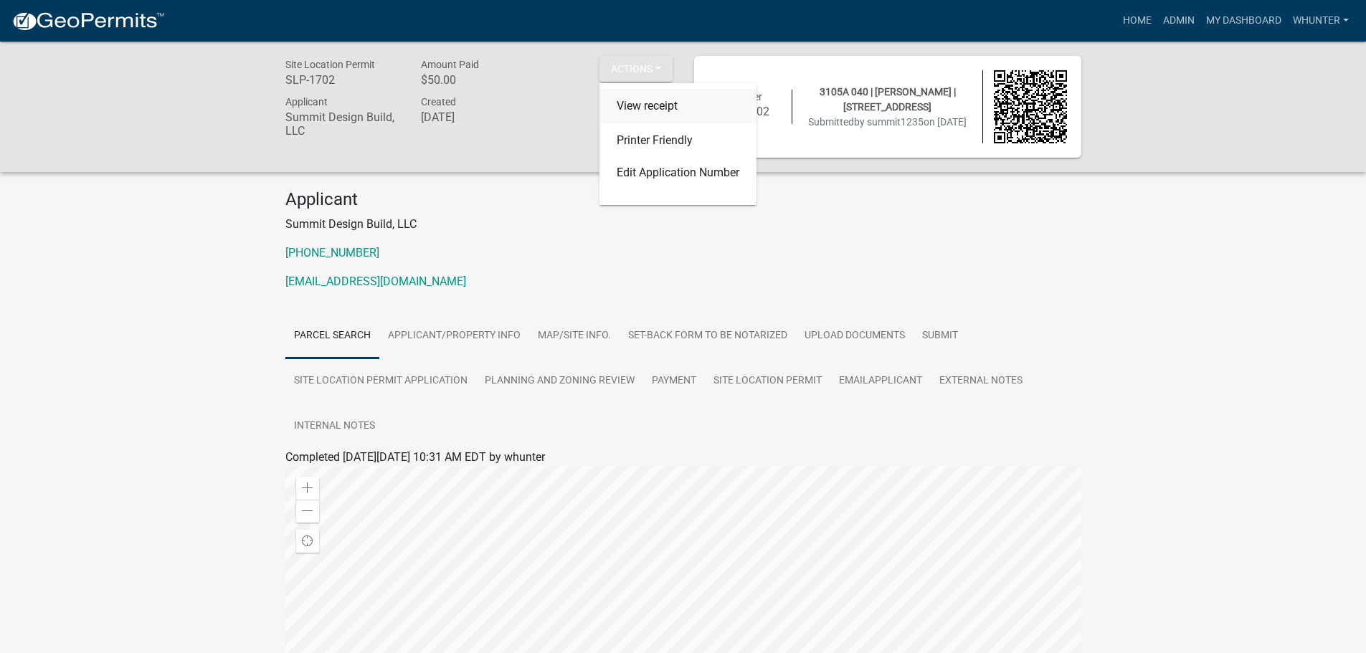
click at [655, 105] on link "View receipt" at bounding box center [678, 106] width 157 height 34
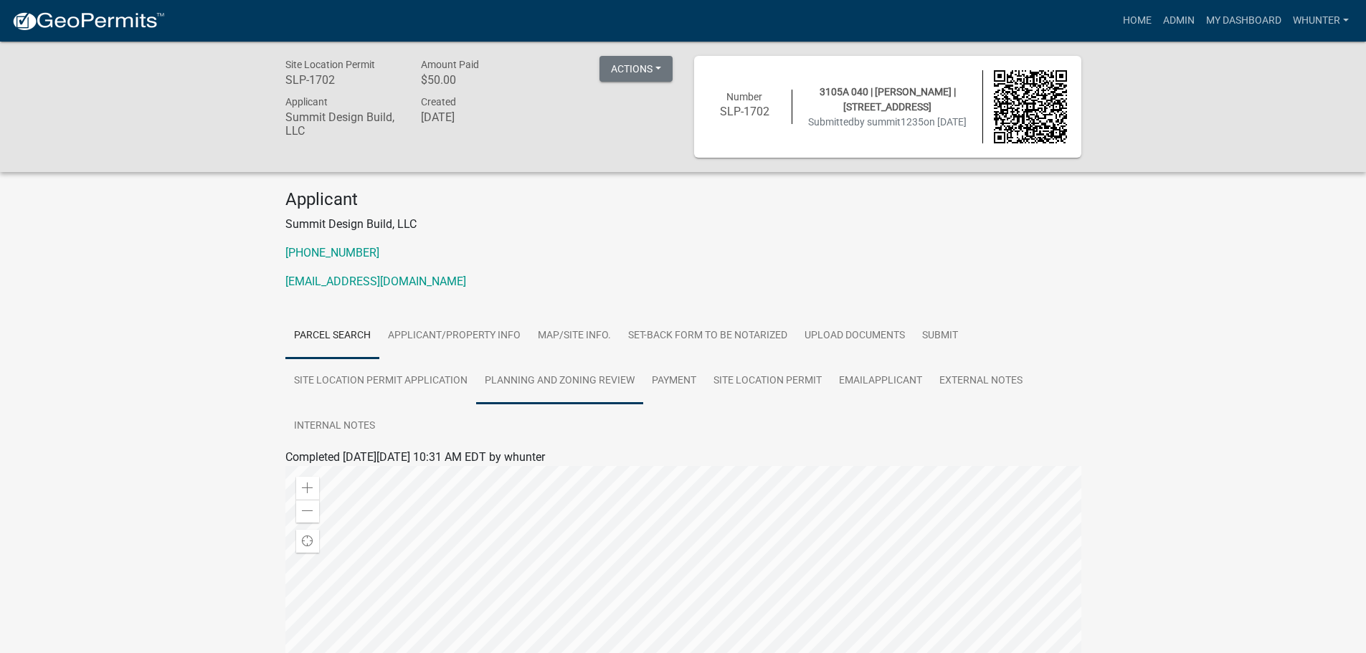
click at [551, 394] on link "Planning and Zoning Review" at bounding box center [559, 382] width 167 height 46
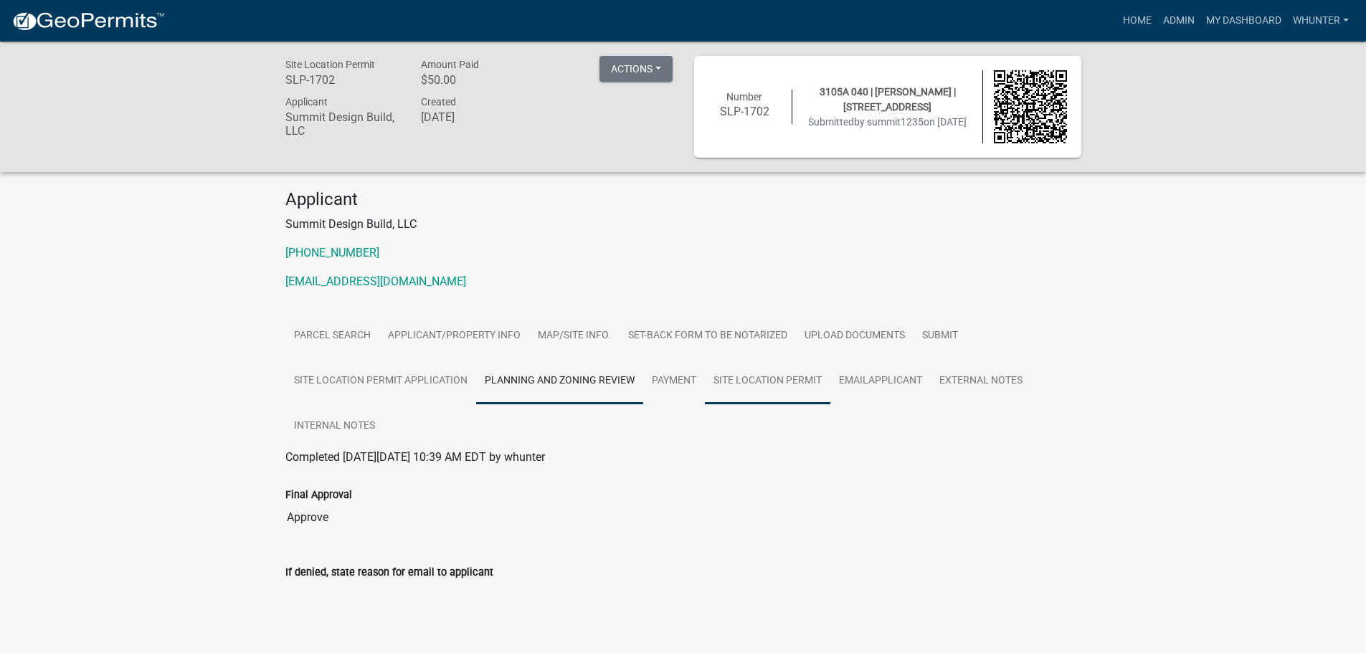
click at [790, 374] on link "Site Location Permit" at bounding box center [768, 382] width 126 height 46
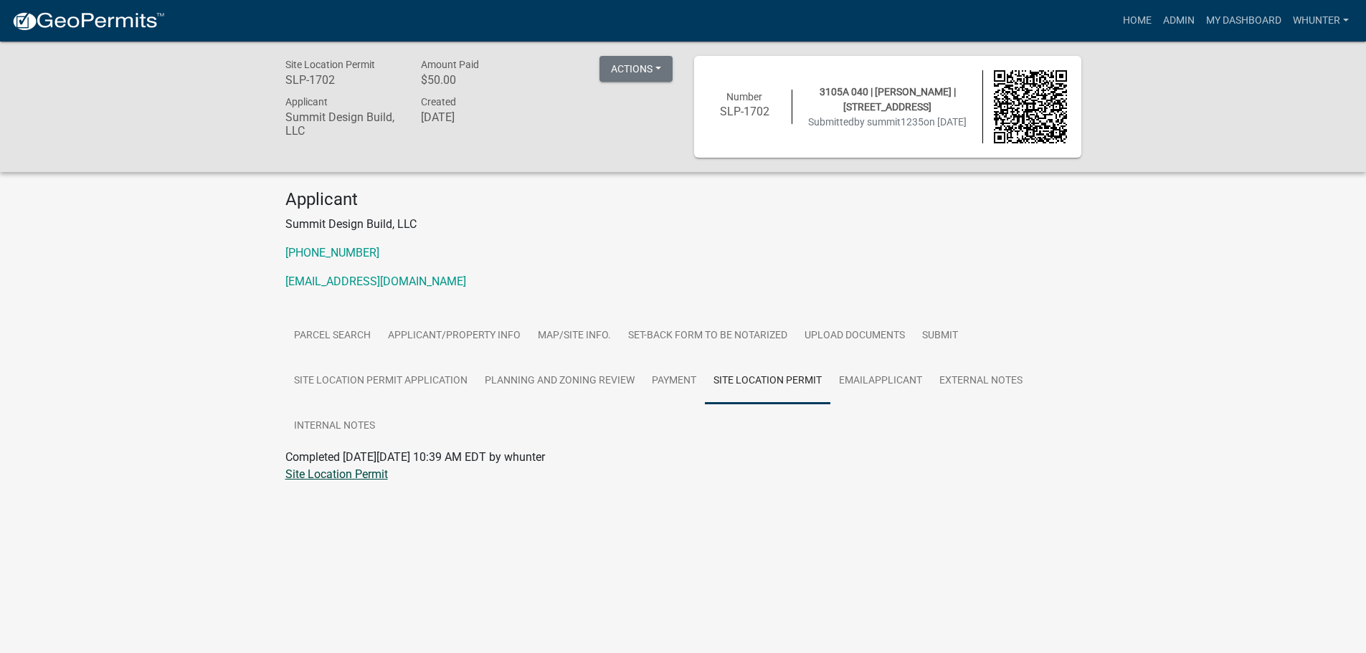
click at [346, 473] on link "Site Location Permit" at bounding box center [336, 475] width 103 height 14
click at [1181, 20] on link "Admin" at bounding box center [1179, 20] width 43 height 27
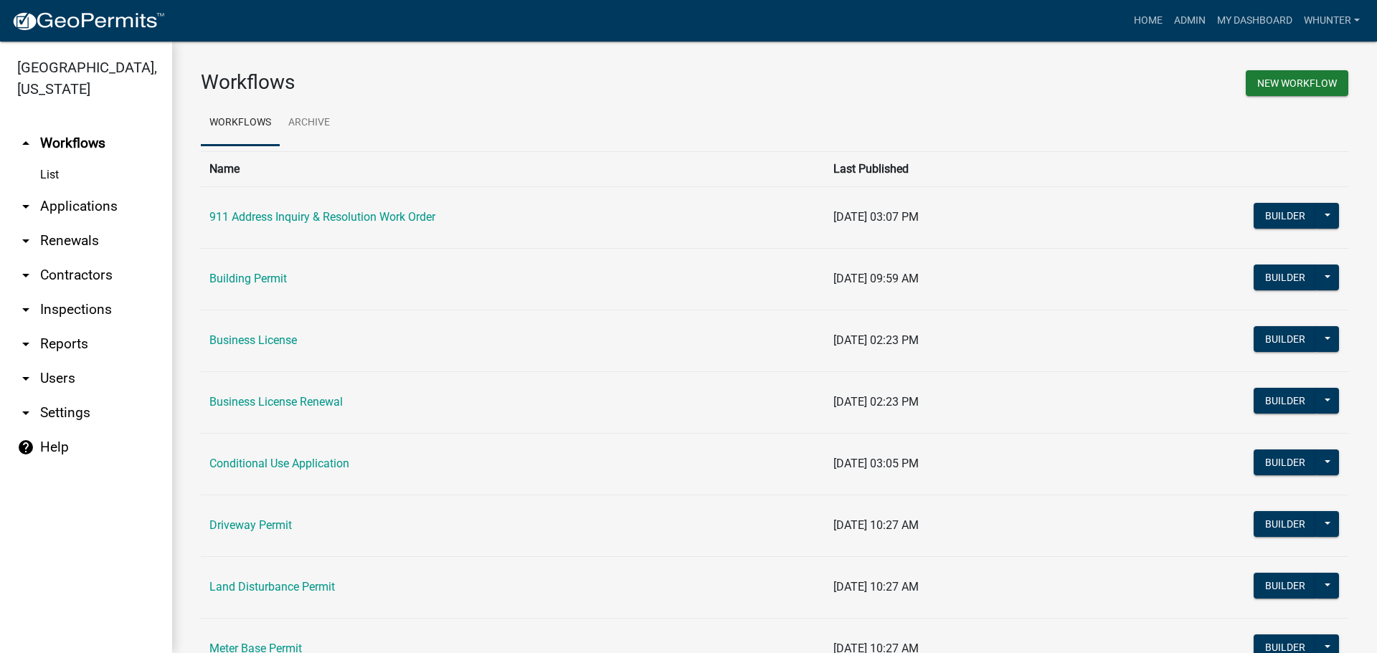
click at [88, 206] on link "arrow_drop_down Applications" at bounding box center [86, 206] width 172 height 34
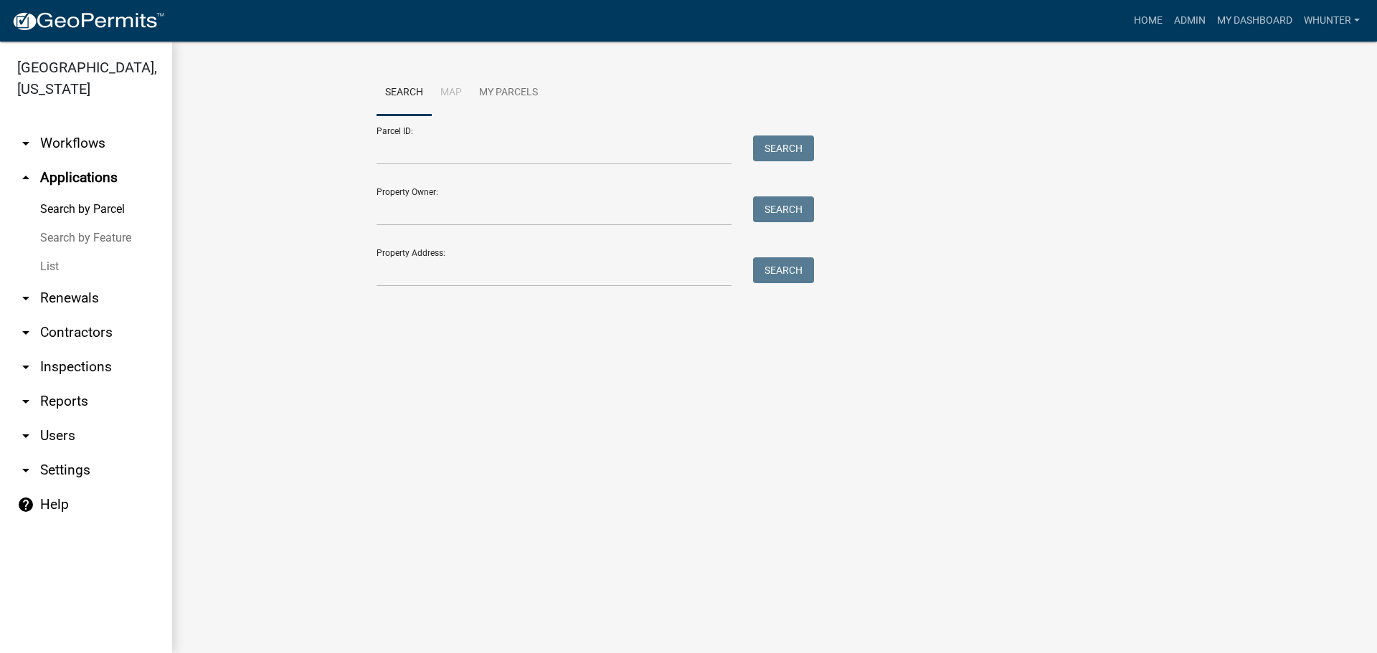
click at [74, 278] on link "List" at bounding box center [86, 266] width 172 height 29
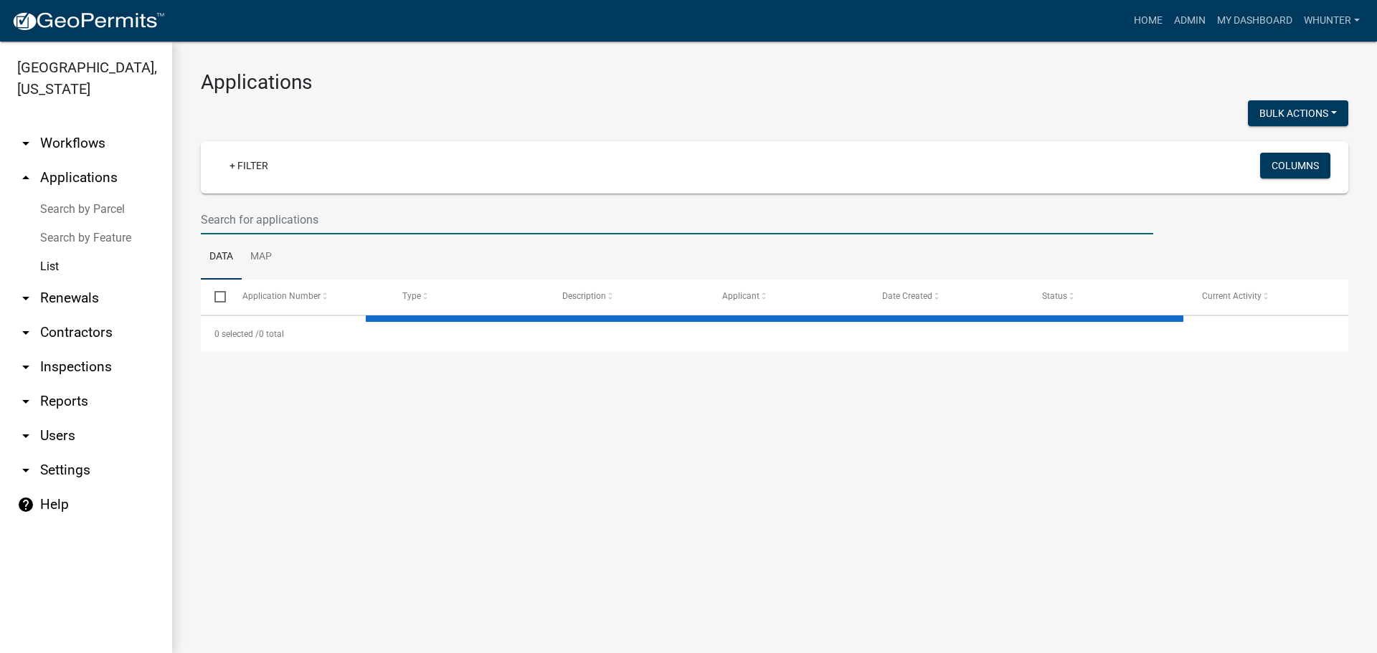
click at [371, 214] on input "text" at bounding box center [677, 219] width 952 height 29
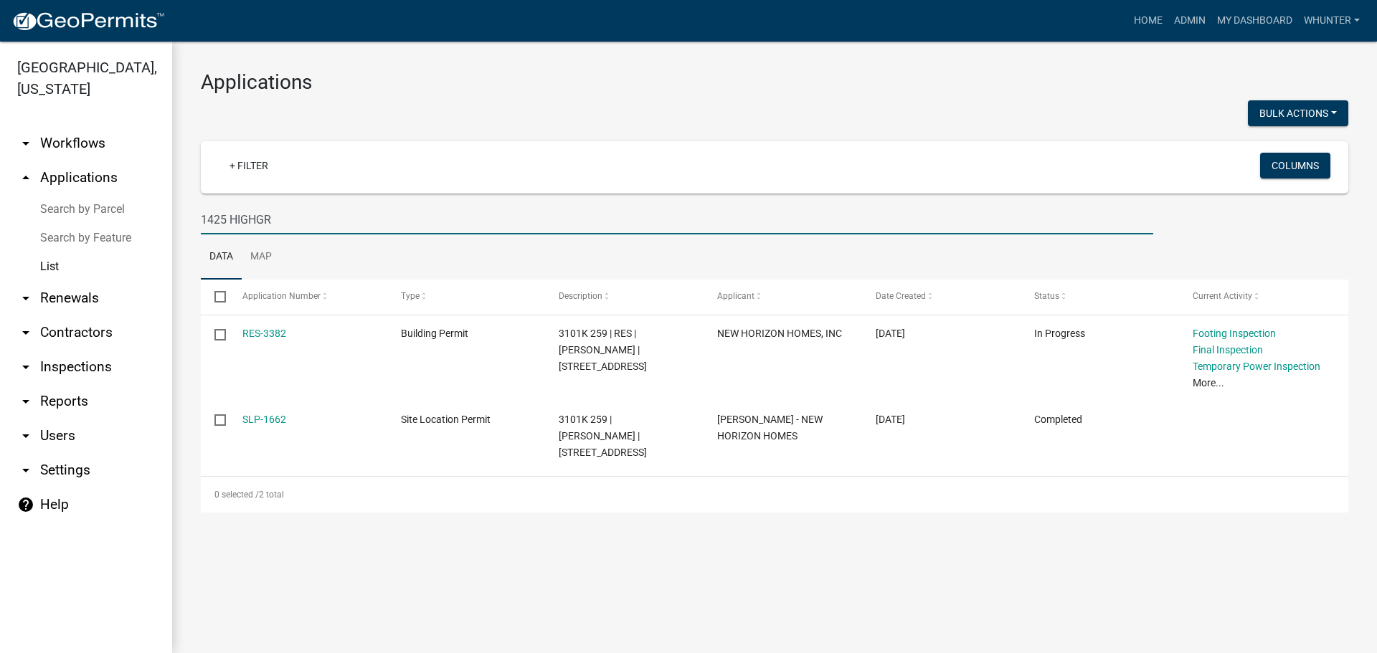
drag, startPoint x: 467, startPoint y: 212, endPoint x: 0, endPoint y: 171, distance: 468.8
click at [0, 174] on div "Gilmer County, Georgia arrow_drop_down Workflows List arrow_drop_up Application…" at bounding box center [688, 348] width 1377 height 612
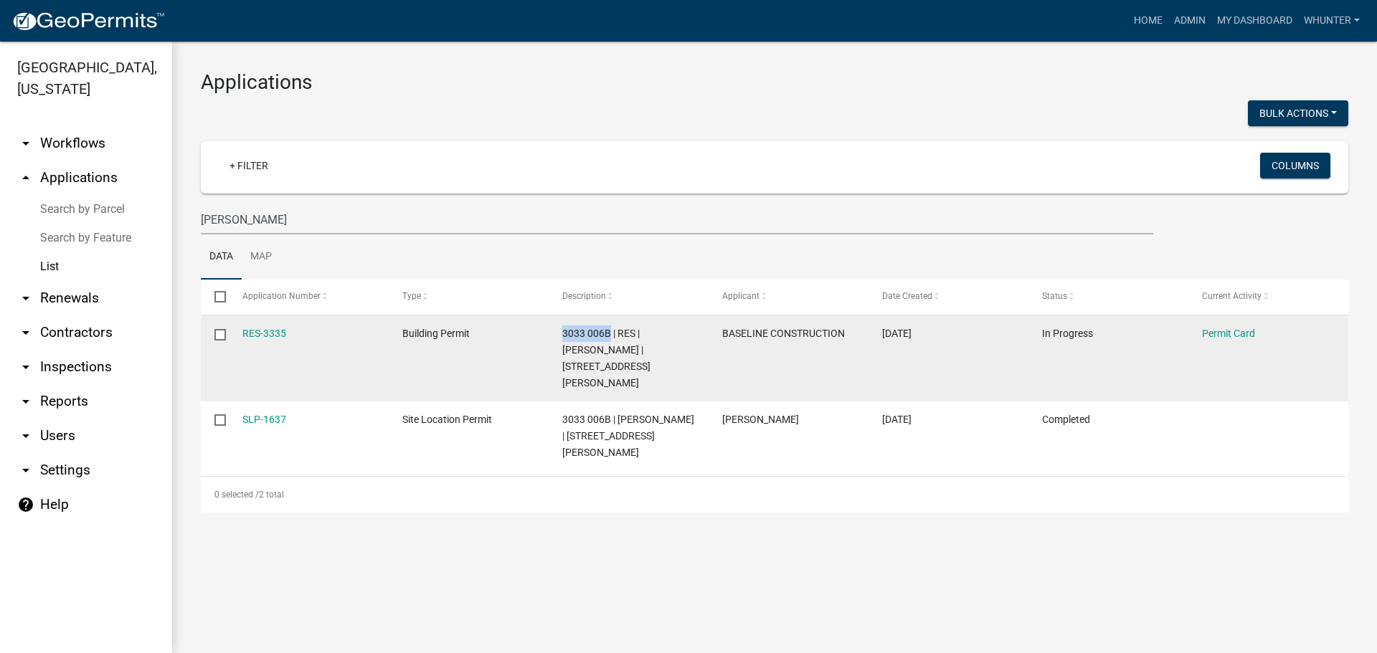
drag, startPoint x: 609, startPoint y: 337, endPoint x: 557, endPoint y: 337, distance: 51.6
click at [557, 337] on datatable-body-cell "3033 006B | RES | JOSHUA J WHITBECK | 360 CHARLES RD" at bounding box center [629, 359] width 160 height 86
copy span "3033 006B"
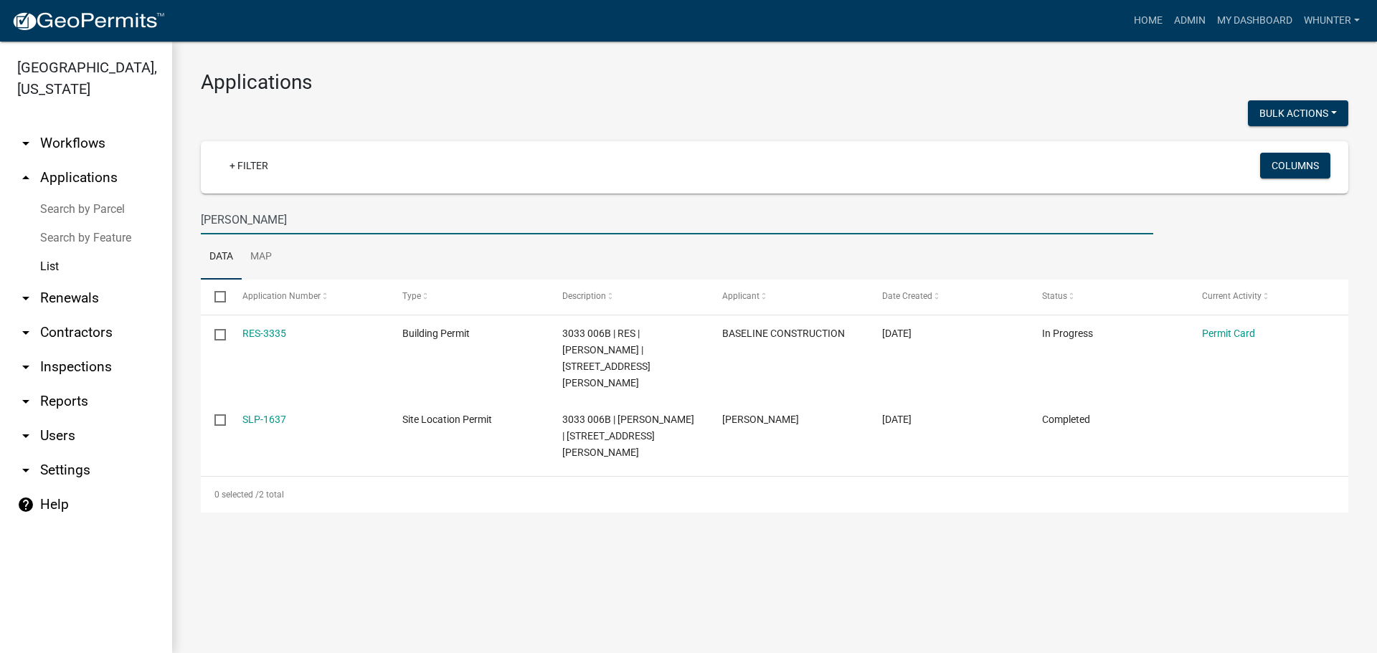
drag, startPoint x: 298, startPoint y: 216, endPoint x: 0, endPoint y: 177, distance: 300.2
click at [0, 181] on div "Gilmer County, Georgia arrow_drop_down Workflows List arrow_drop_up Application…" at bounding box center [688, 348] width 1377 height 612
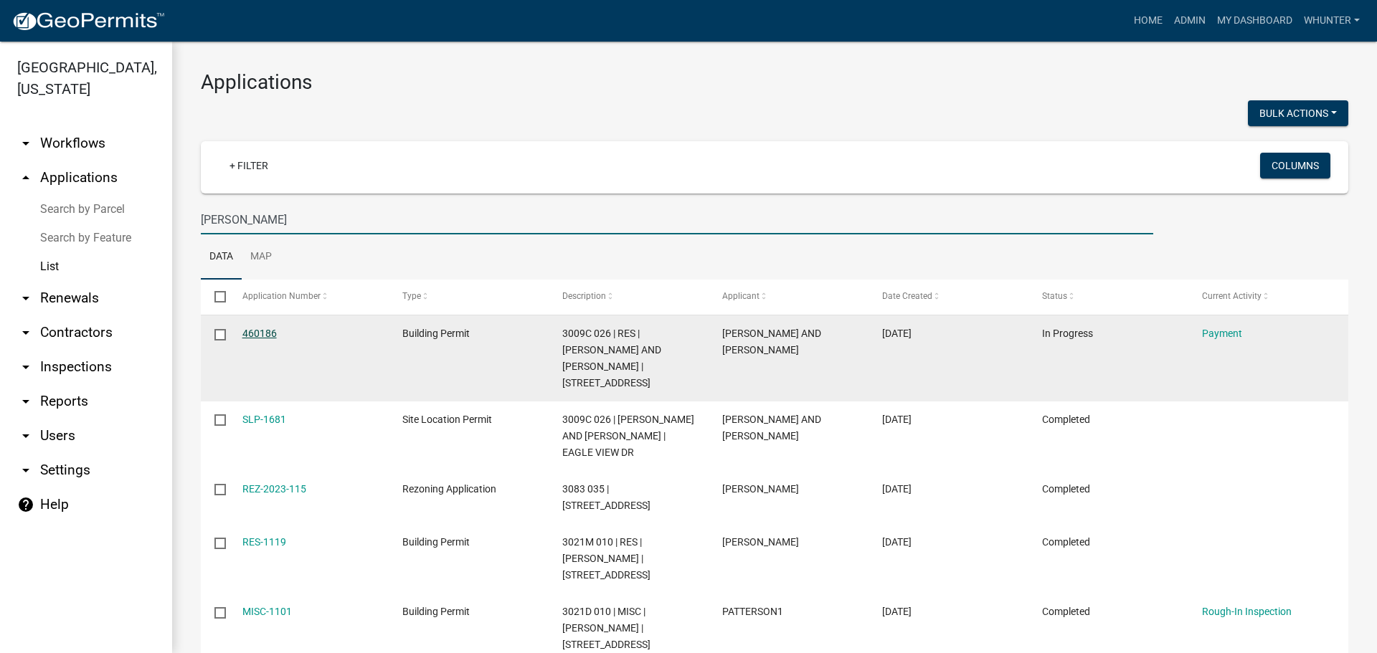
type input "lindy"
click at [261, 334] on link "460186" at bounding box center [259, 333] width 34 height 11
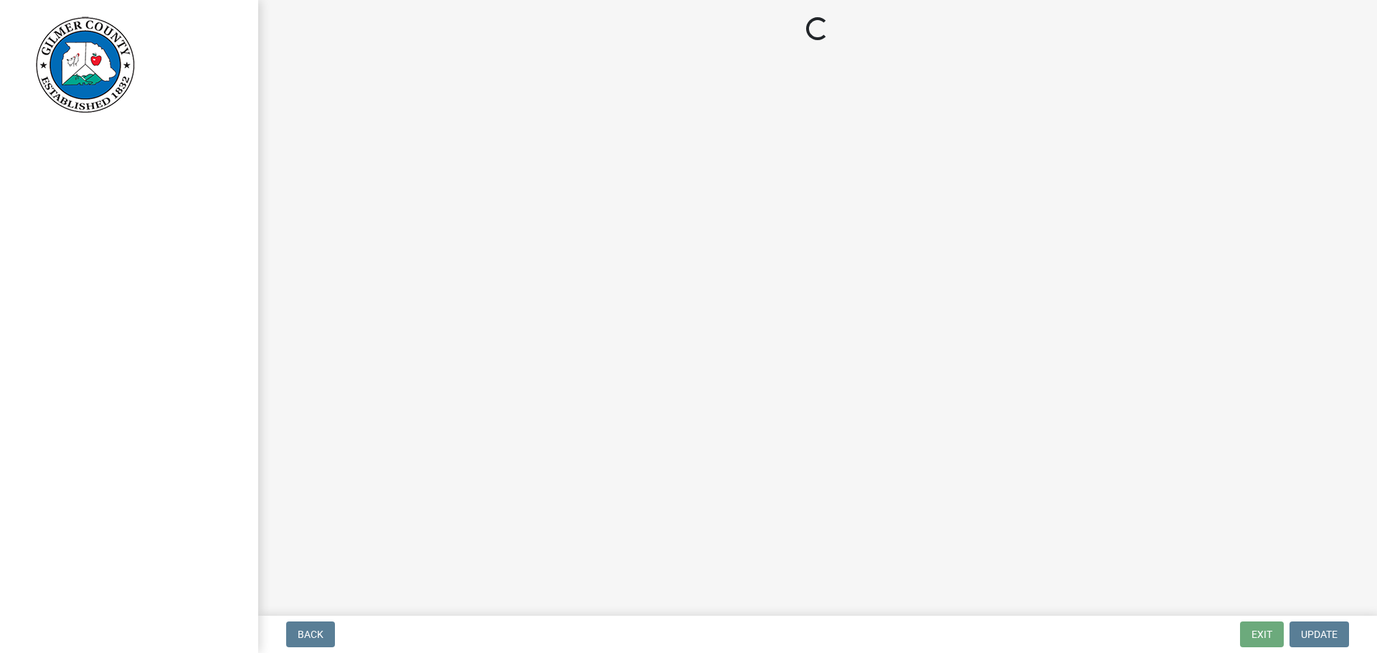
select select "2: 1"
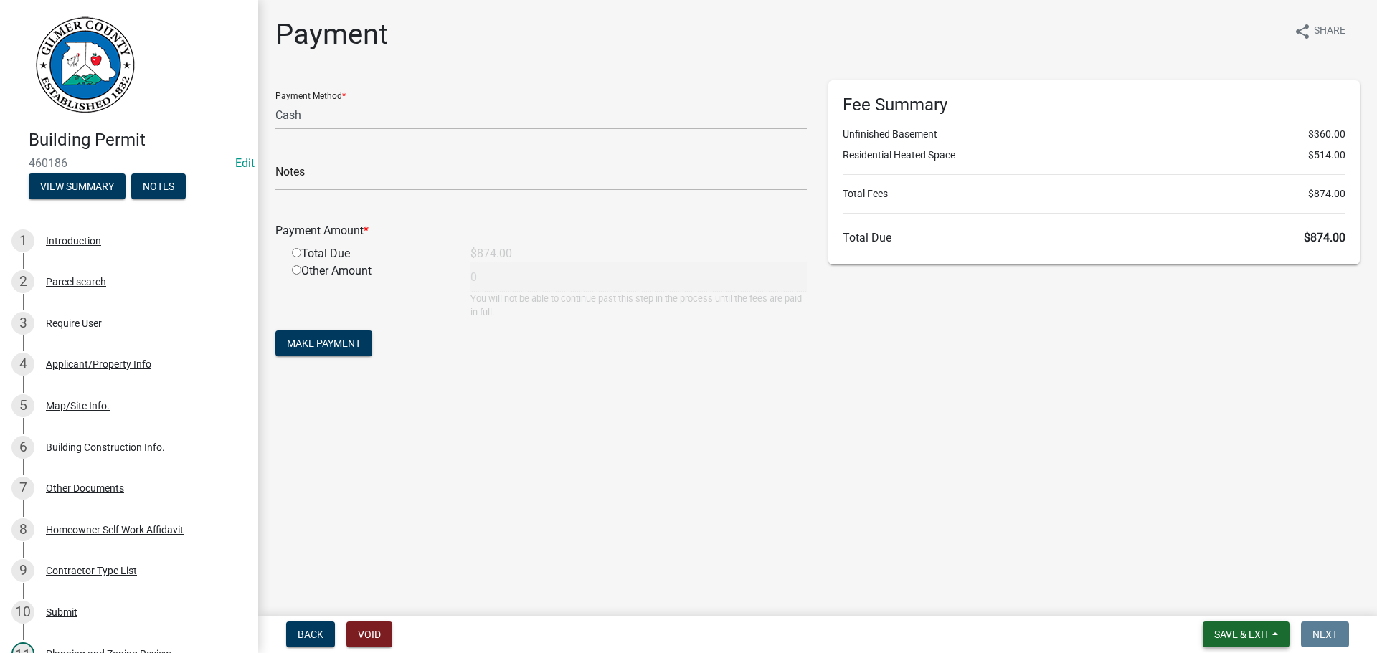
click at [1240, 625] on button "Save & Exit" at bounding box center [1246, 635] width 87 height 26
click at [1193, 597] on button "Save & Exit" at bounding box center [1232, 597] width 115 height 34
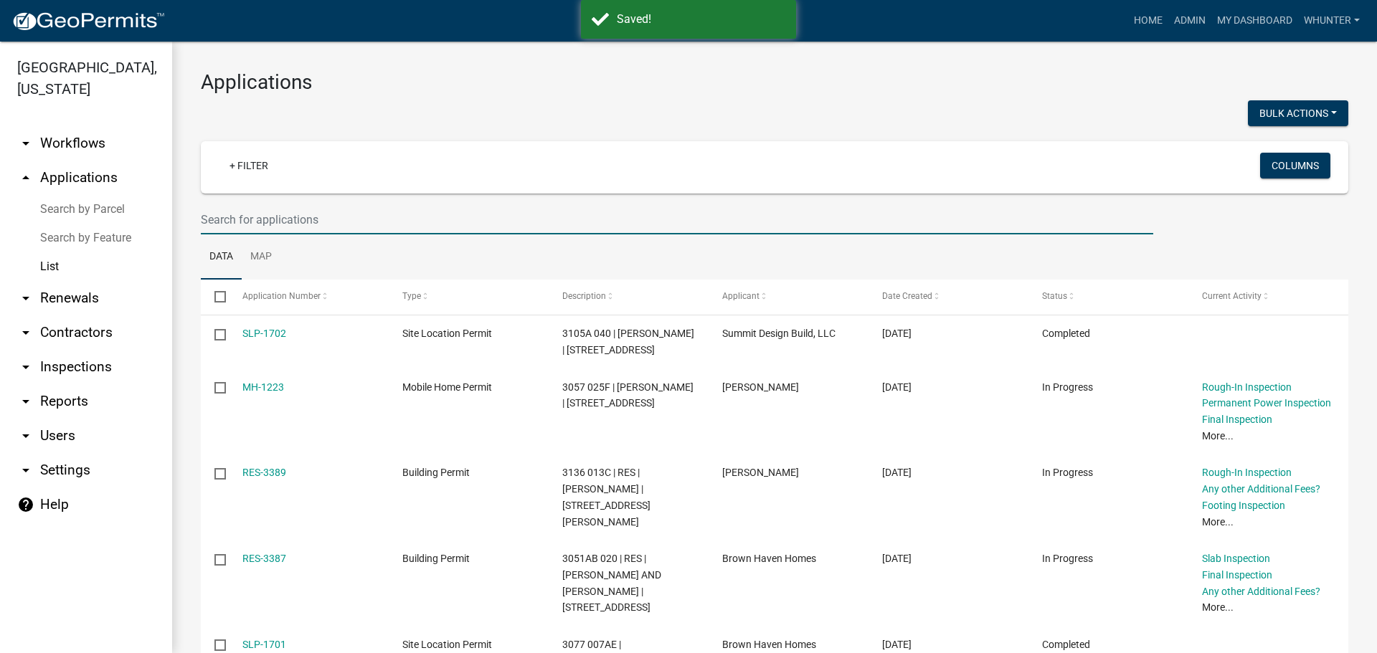
click at [324, 215] on input "text" at bounding box center [677, 219] width 952 height 29
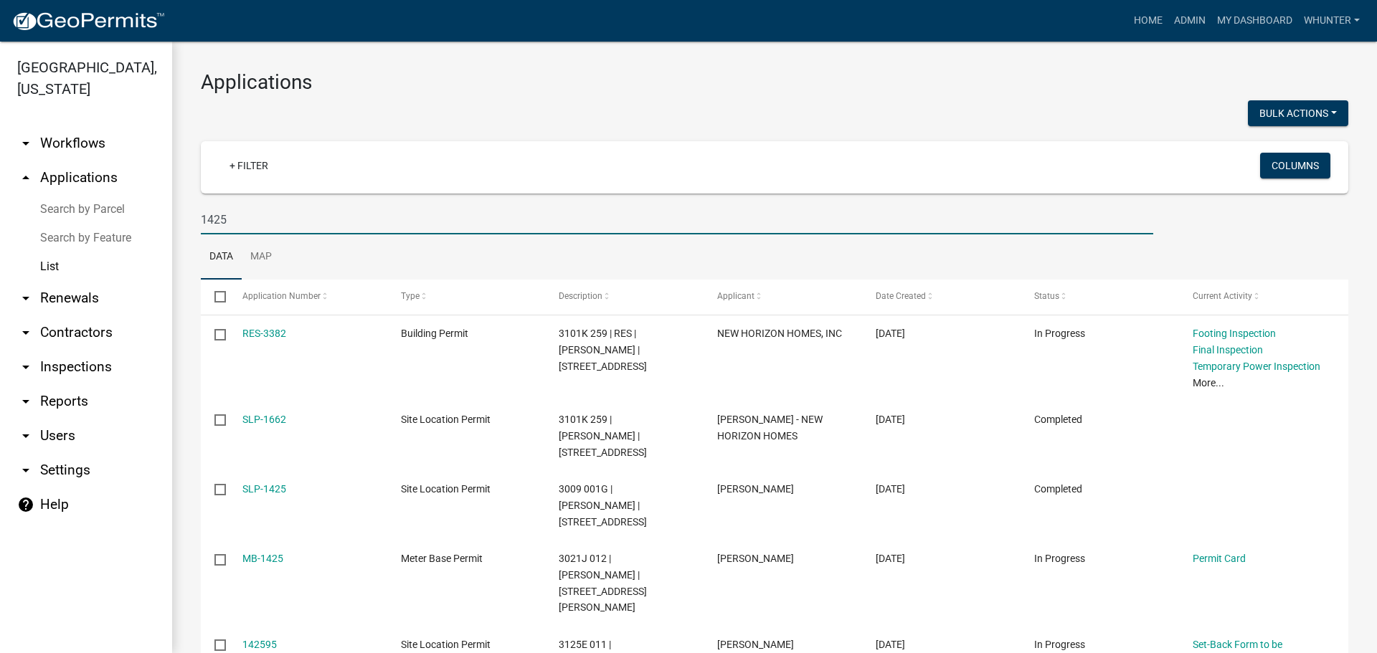
drag, startPoint x: 238, startPoint y: 219, endPoint x: 0, endPoint y: 14, distance: 314.8
click at [0, 113] on div "Gilmer County, Georgia arrow_drop_down Workflows List arrow_drop_up Application…" at bounding box center [688, 348] width 1377 height 612
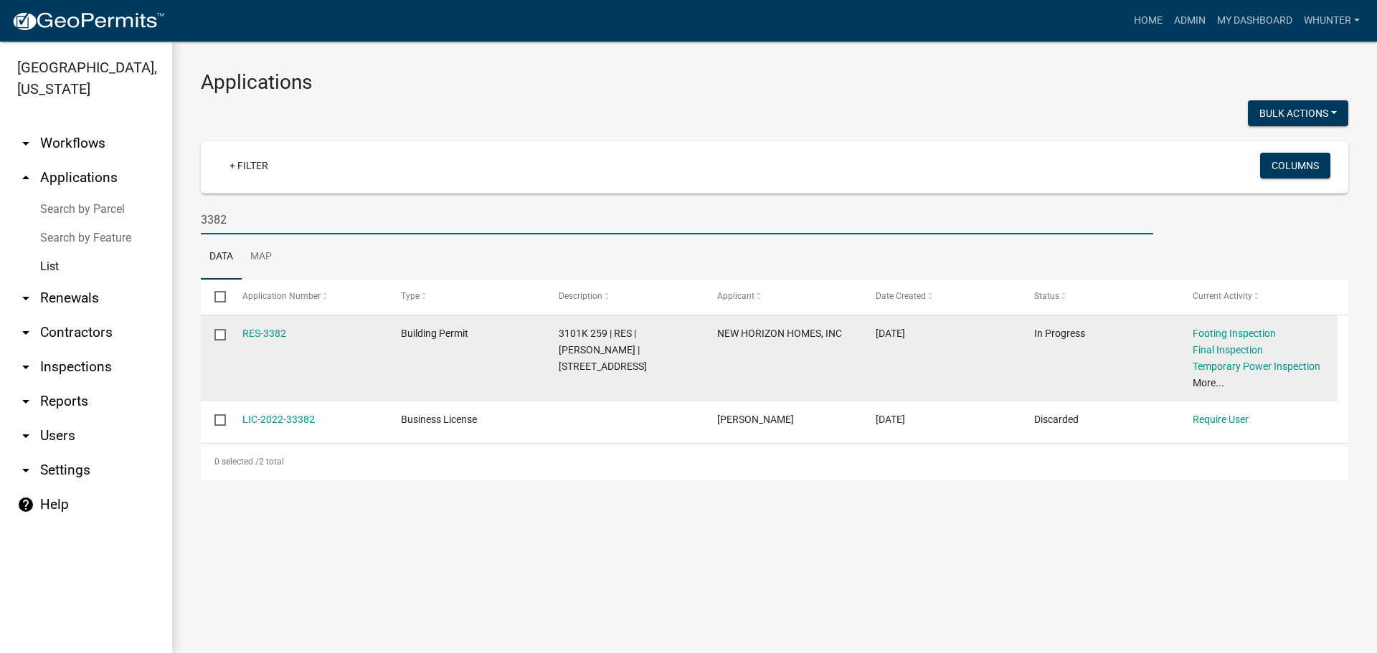
type input "3382"
click at [250, 341] on div "RES-3382" at bounding box center [307, 334] width 131 height 16
click at [257, 322] on datatable-body-cell "RES-3382" at bounding box center [307, 359] width 159 height 86
click at [265, 340] on div "RES-3382" at bounding box center [307, 334] width 131 height 16
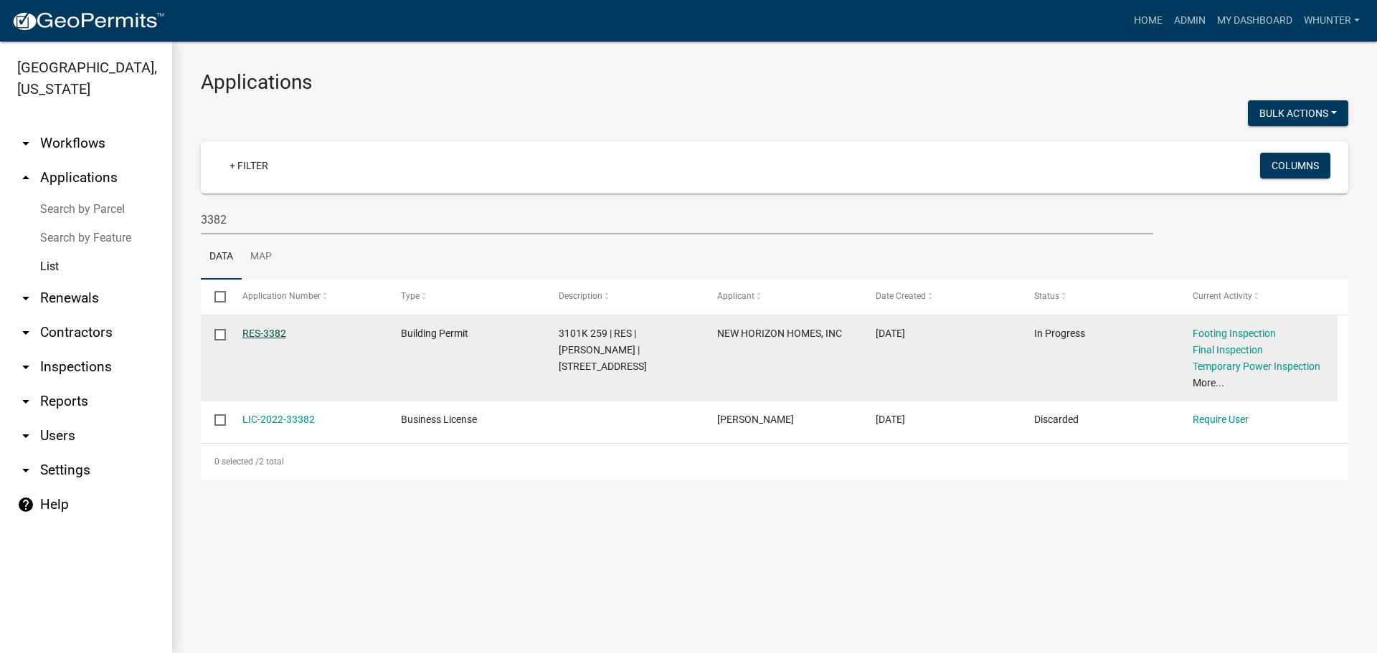
click at [268, 328] on link "RES-3382" at bounding box center [264, 333] width 44 height 11
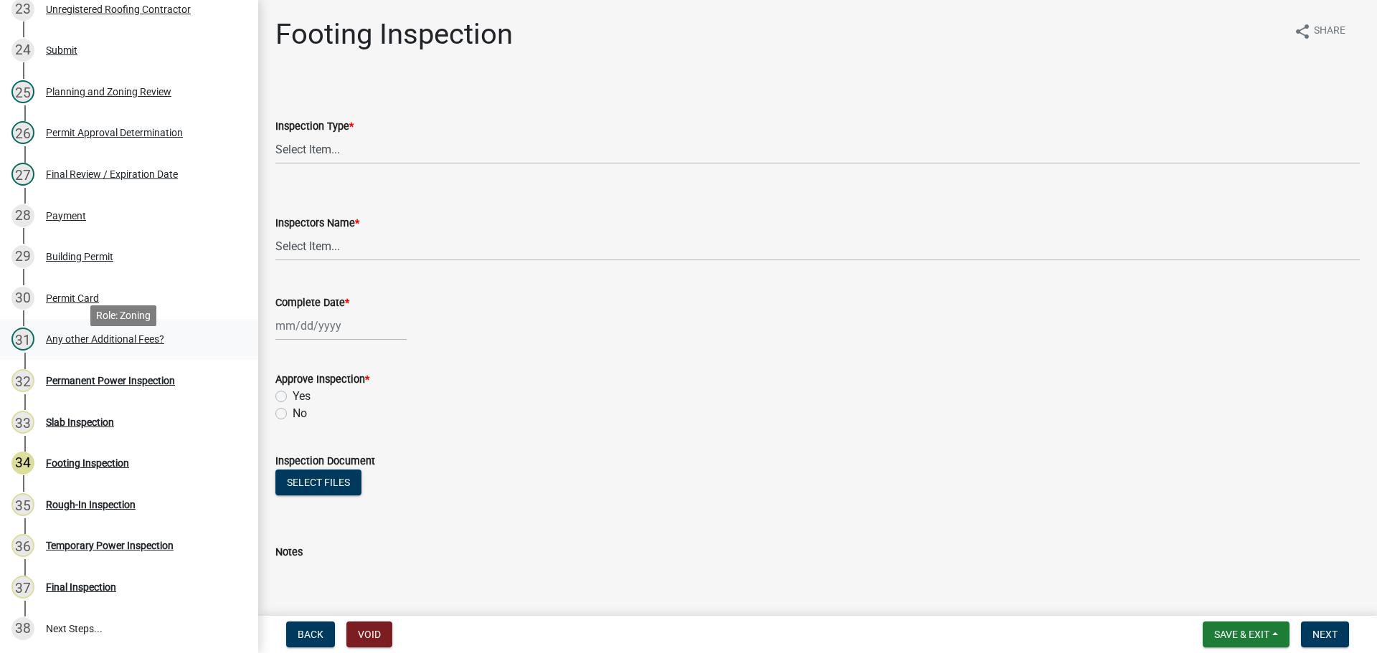
scroll to position [1148, 0]
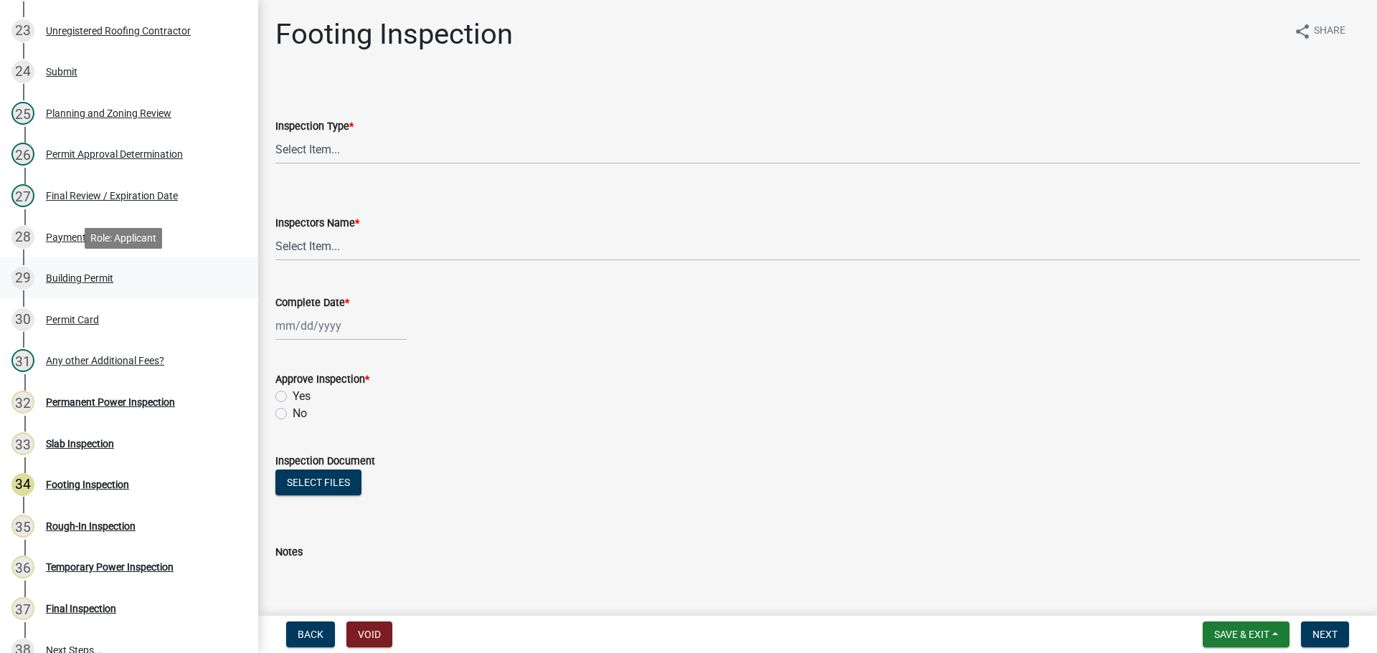
click at [100, 279] on div "Building Permit" at bounding box center [79, 278] width 67 height 10
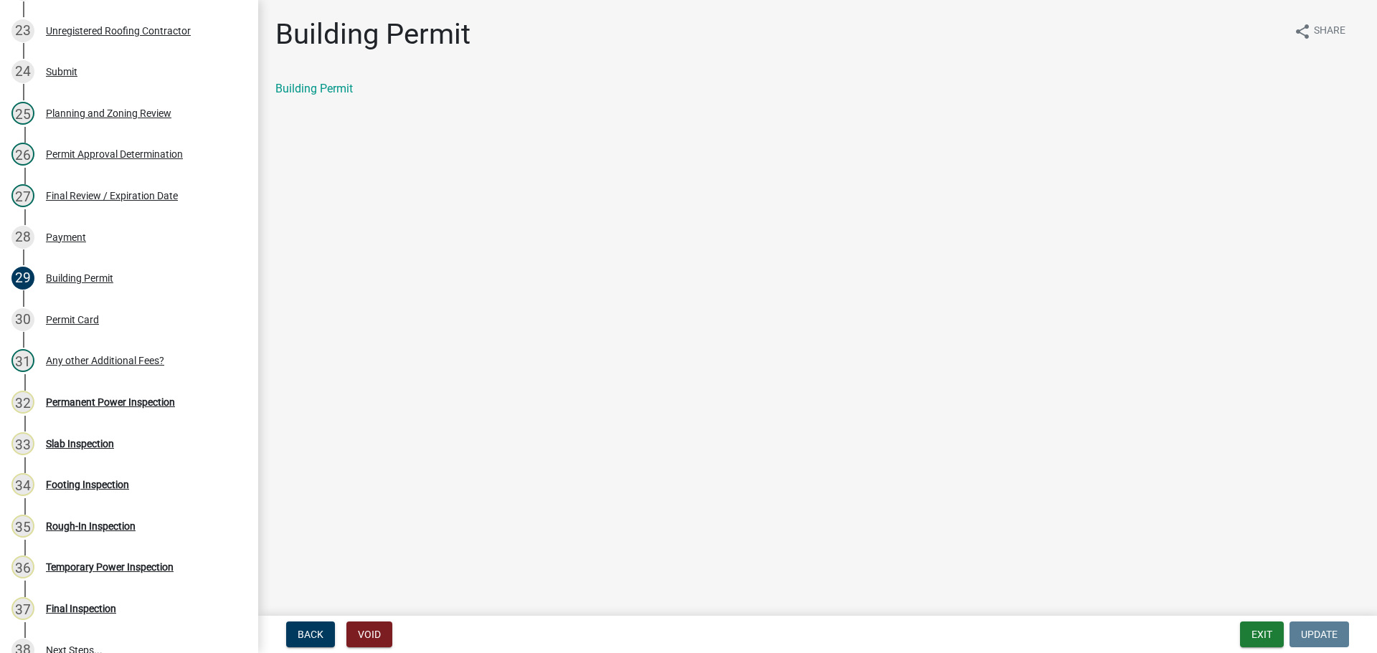
click at [327, 77] on div "Building Permit share Share Building Permit" at bounding box center [818, 69] width 1106 height 105
click at [330, 84] on link "Building Permit" at bounding box center [313, 89] width 77 height 14
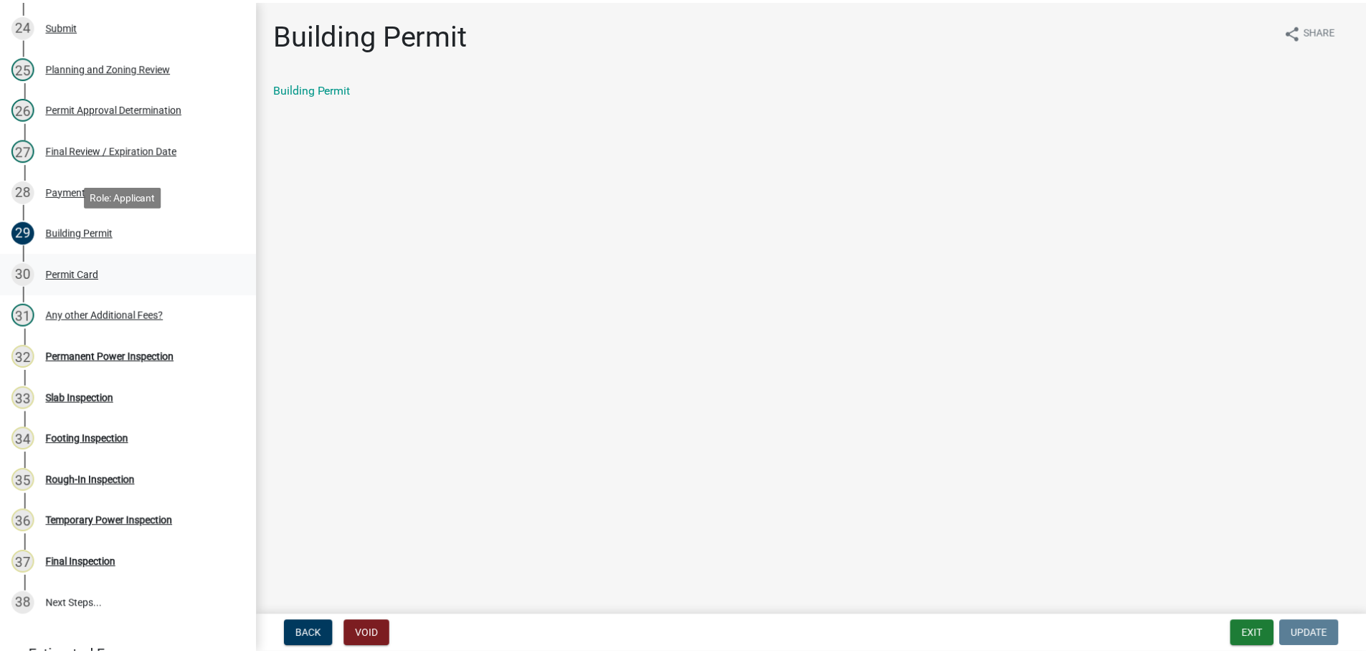
scroll to position [1219, 0]
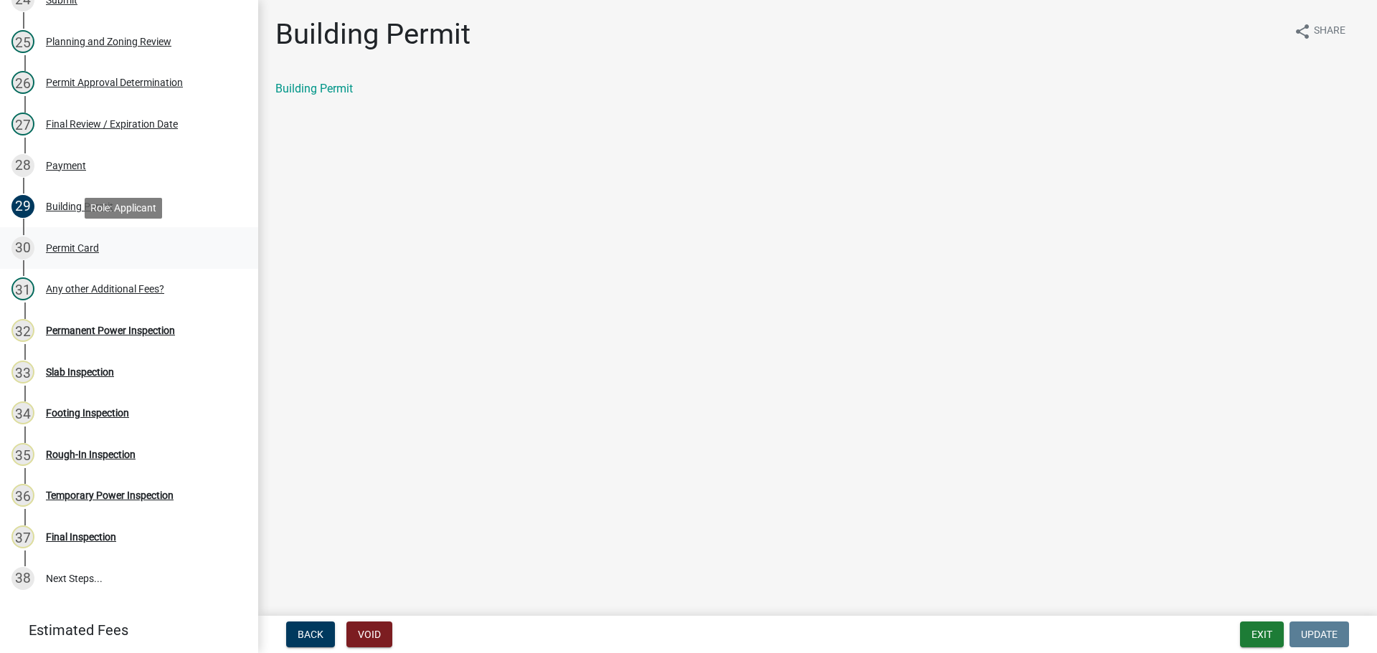
click at [89, 245] on div "Permit Card" at bounding box center [72, 248] width 53 height 10
click at [336, 84] on div "Permit Card" at bounding box center [817, 88] width 1084 height 17
click at [316, 92] on link "Permit Card" at bounding box center [305, 89] width 60 height 14
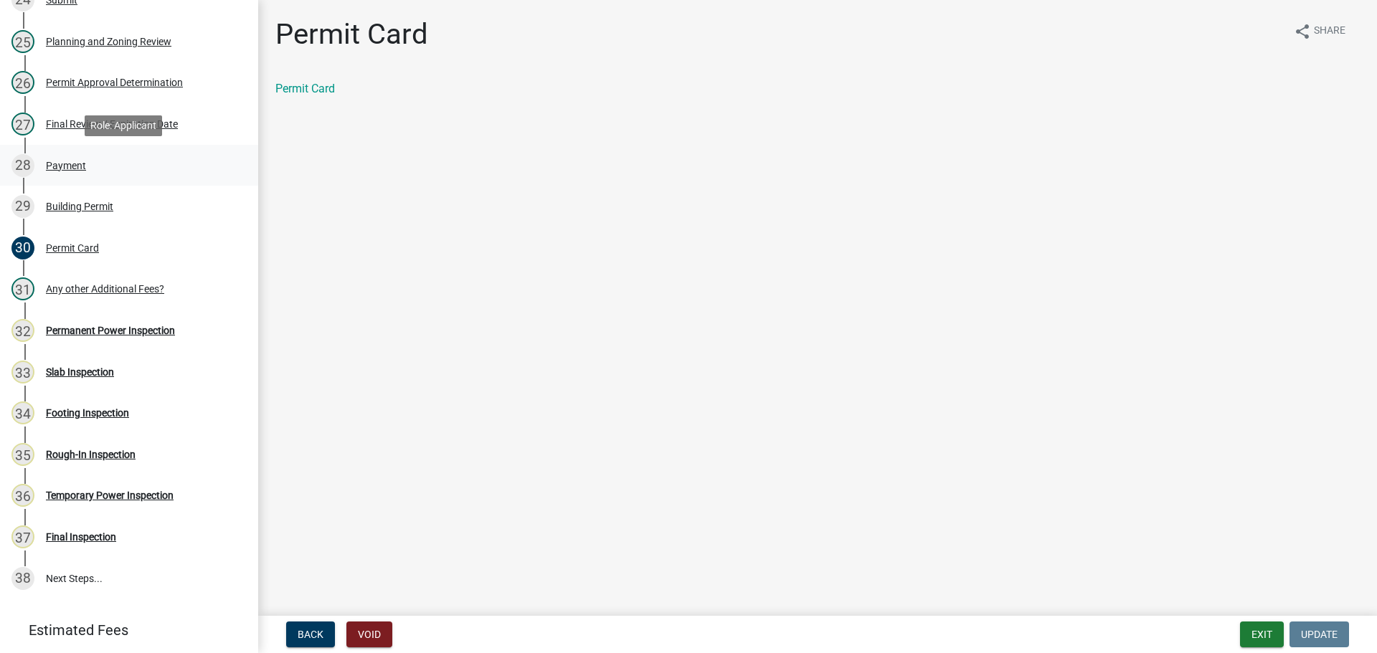
click at [103, 153] on link "28 Payment" at bounding box center [129, 166] width 258 height 42
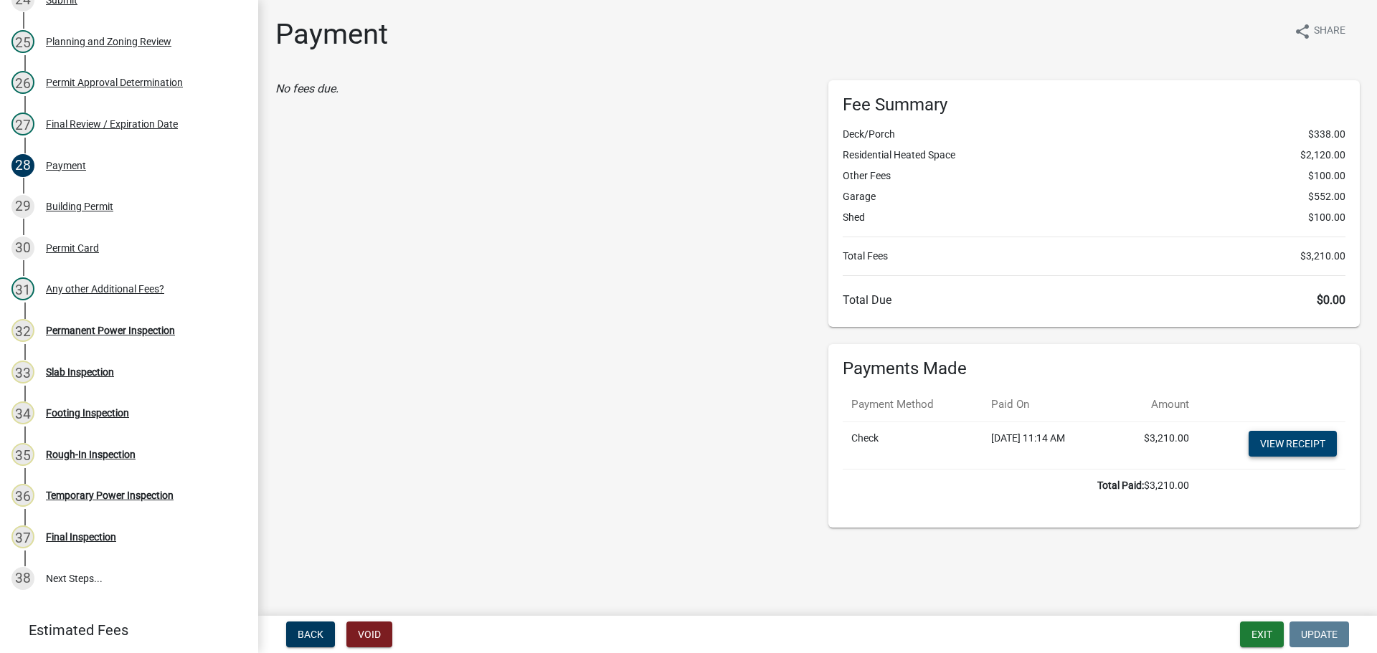
click at [1292, 449] on link "View receipt" at bounding box center [1293, 444] width 88 height 26
click at [1270, 636] on button "Exit" at bounding box center [1262, 635] width 44 height 26
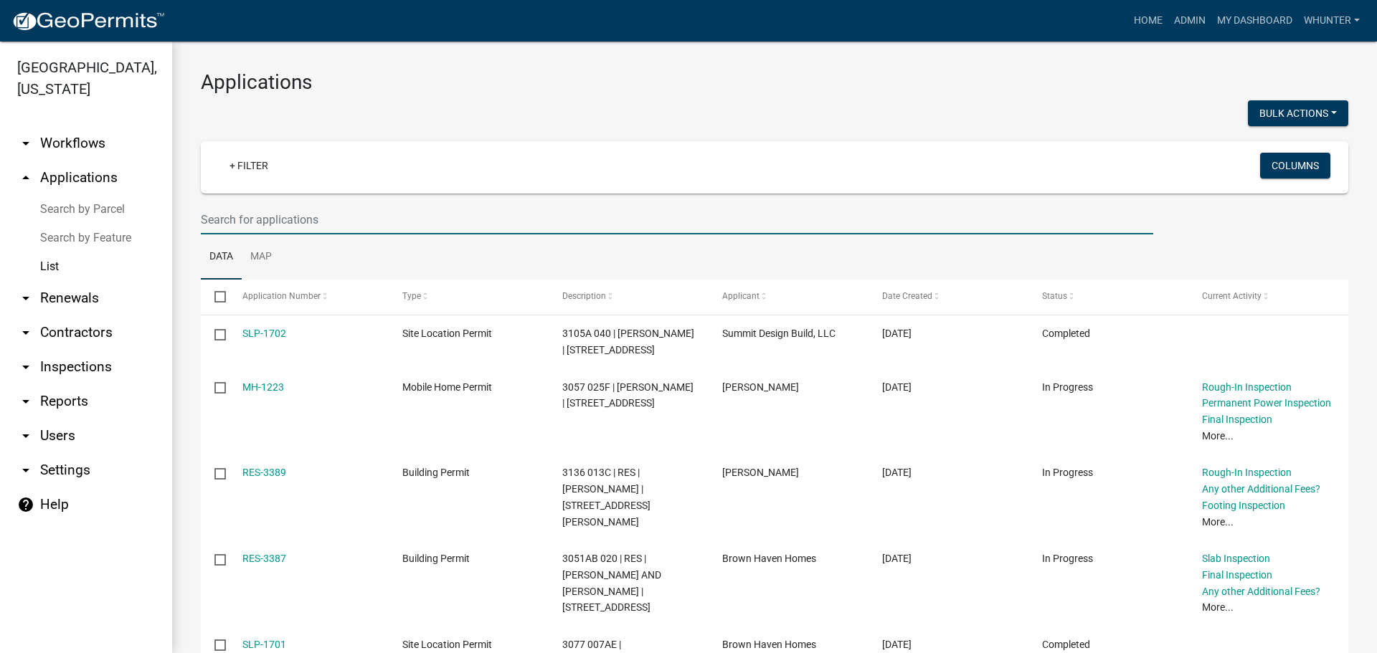
click at [609, 220] on input "text" at bounding box center [677, 219] width 952 height 29
type input "2855"
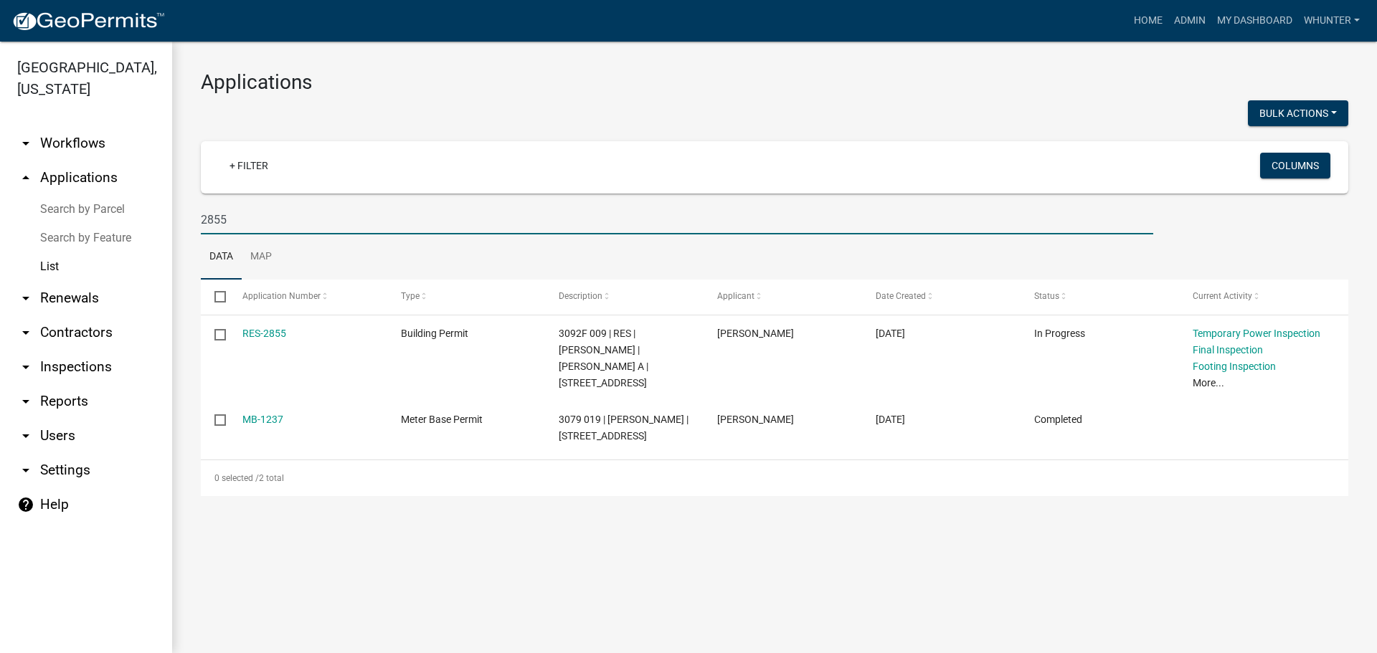
drag, startPoint x: 572, startPoint y: 211, endPoint x: 0, endPoint y: 90, distance: 584.3
click at [2, 126] on div "Gilmer County, Georgia arrow_drop_down Workflows List arrow_drop_up Application…" at bounding box center [688, 348] width 1377 height 612
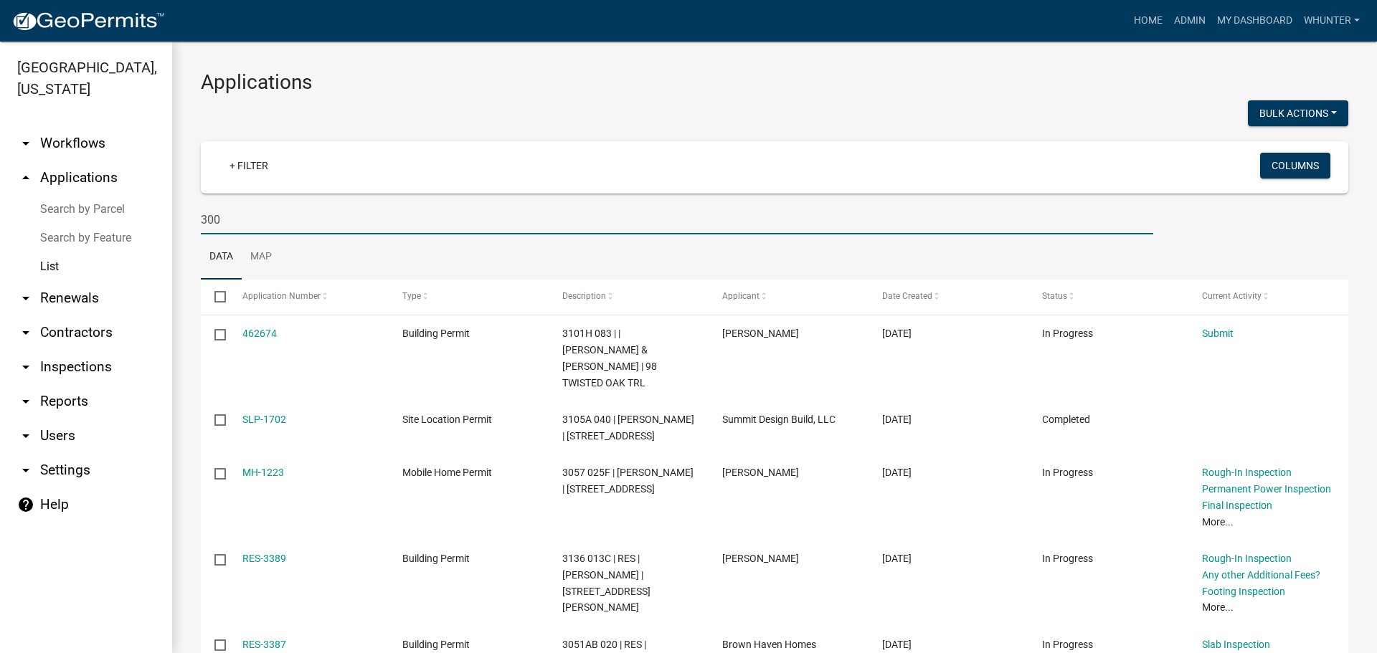
type input "3001"
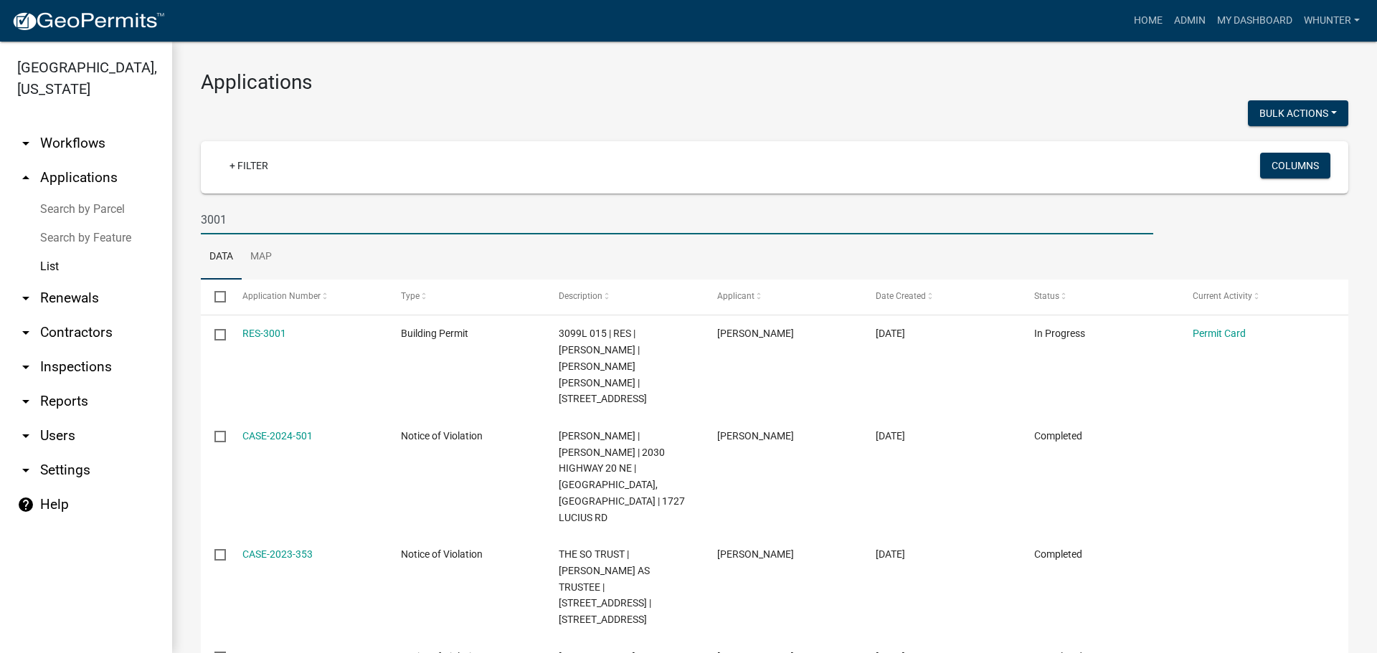
drag, startPoint x: 202, startPoint y: 192, endPoint x: 0, endPoint y: 92, distance: 225.8
click at [0, 98] on div "Gilmer County, Georgia arrow_drop_down Workflows List arrow_drop_up Application…" at bounding box center [688, 348] width 1377 height 612
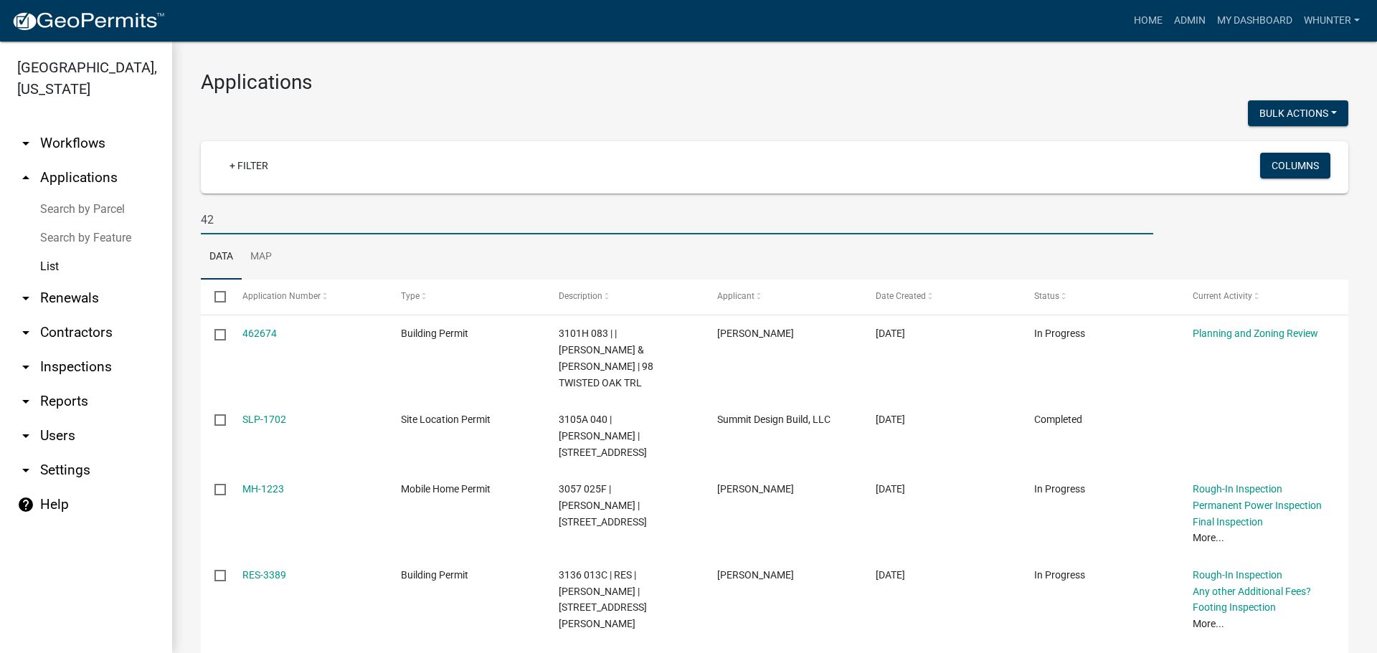
type input "4"
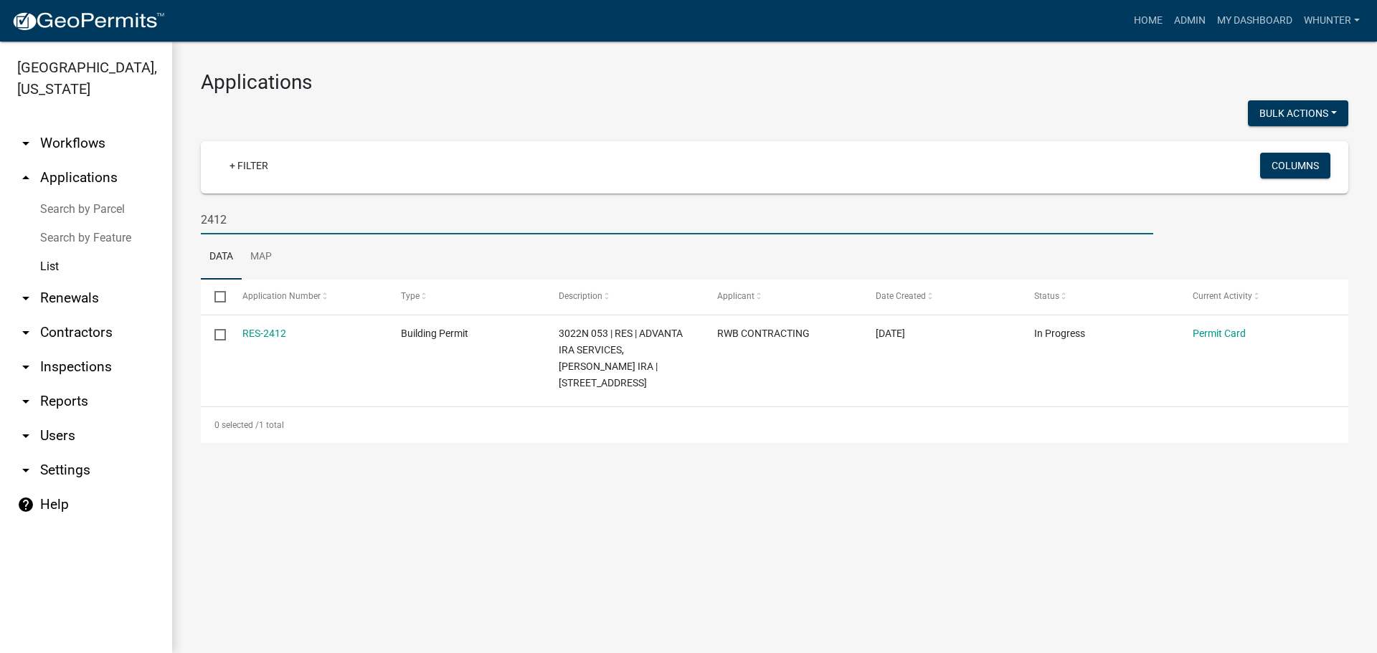
drag, startPoint x: 105, startPoint y: 166, endPoint x: 0, endPoint y: 84, distance: 132.9
click at [0, 85] on div "Gilmer County, Georgia arrow_drop_down Workflows List arrow_drop_up Application…" at bounding box center [688, 348] width 1377 height 612
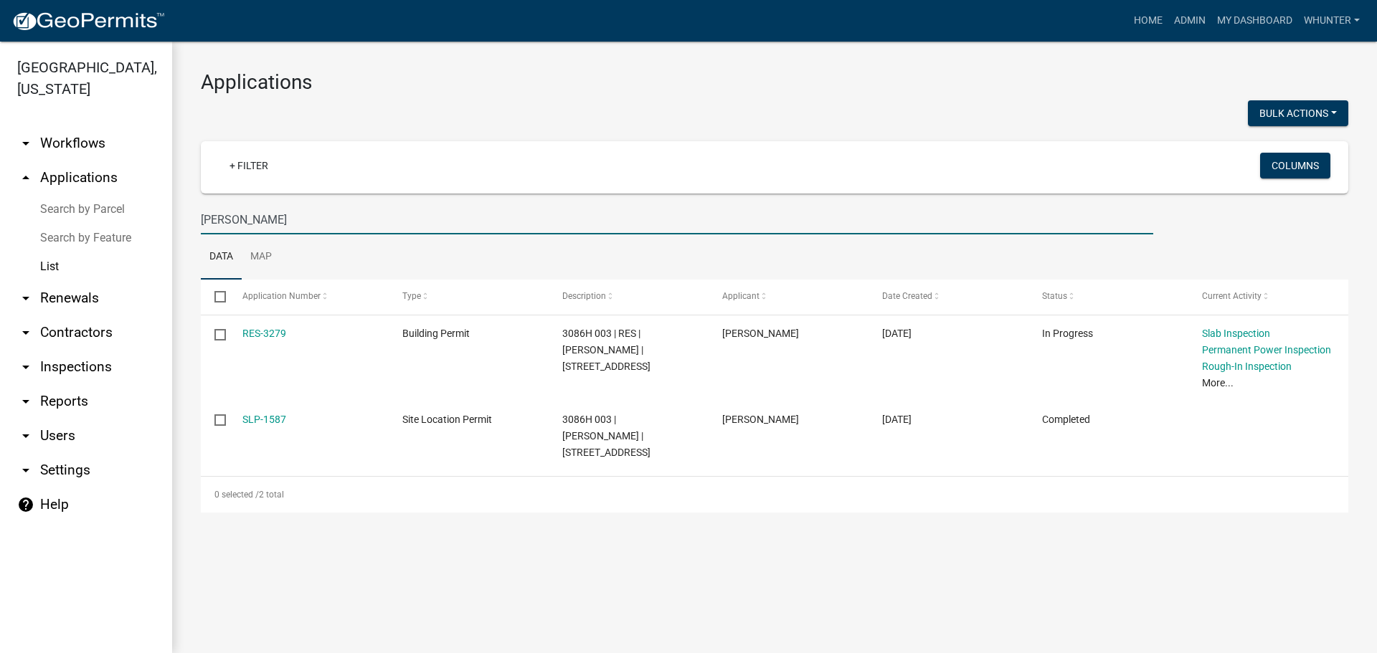
type input "IMPEMBA"
click at [1154, 24] on link "Home" at bounding box center [1148, 20] width 40 height 27
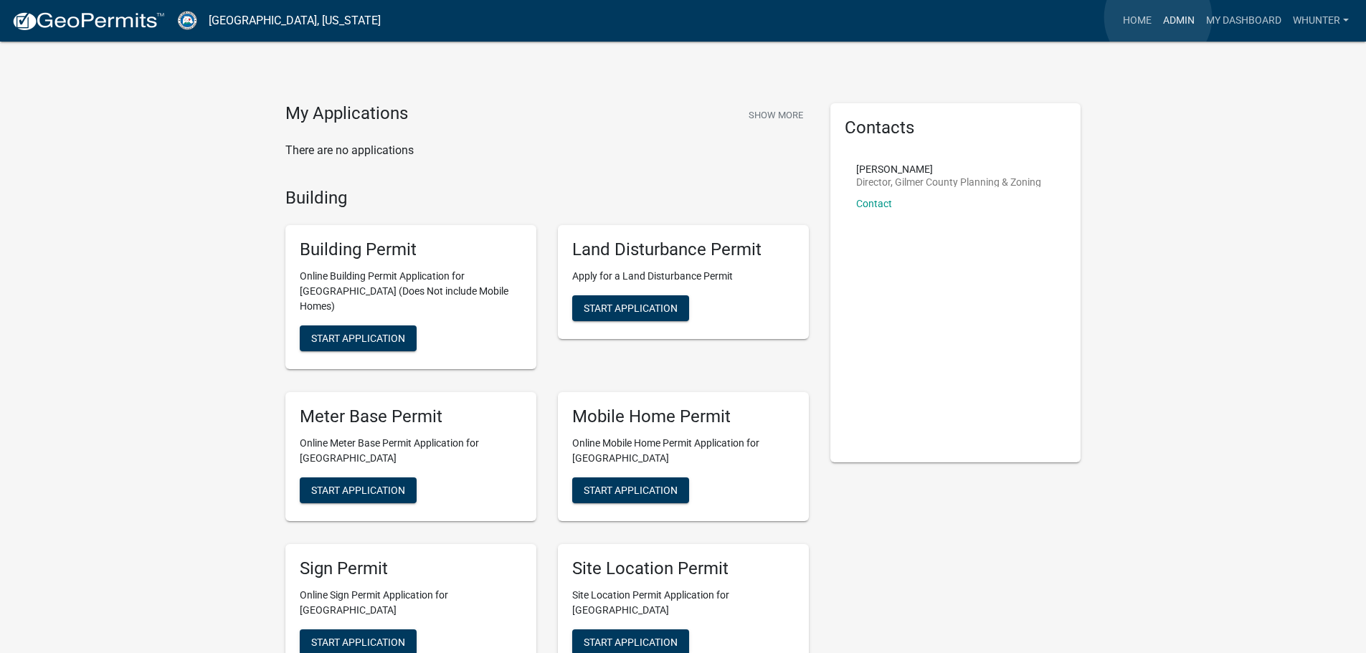
click at [1158, 17] on link "Admin" at bounding box center [1179, 20] width 43 height 27
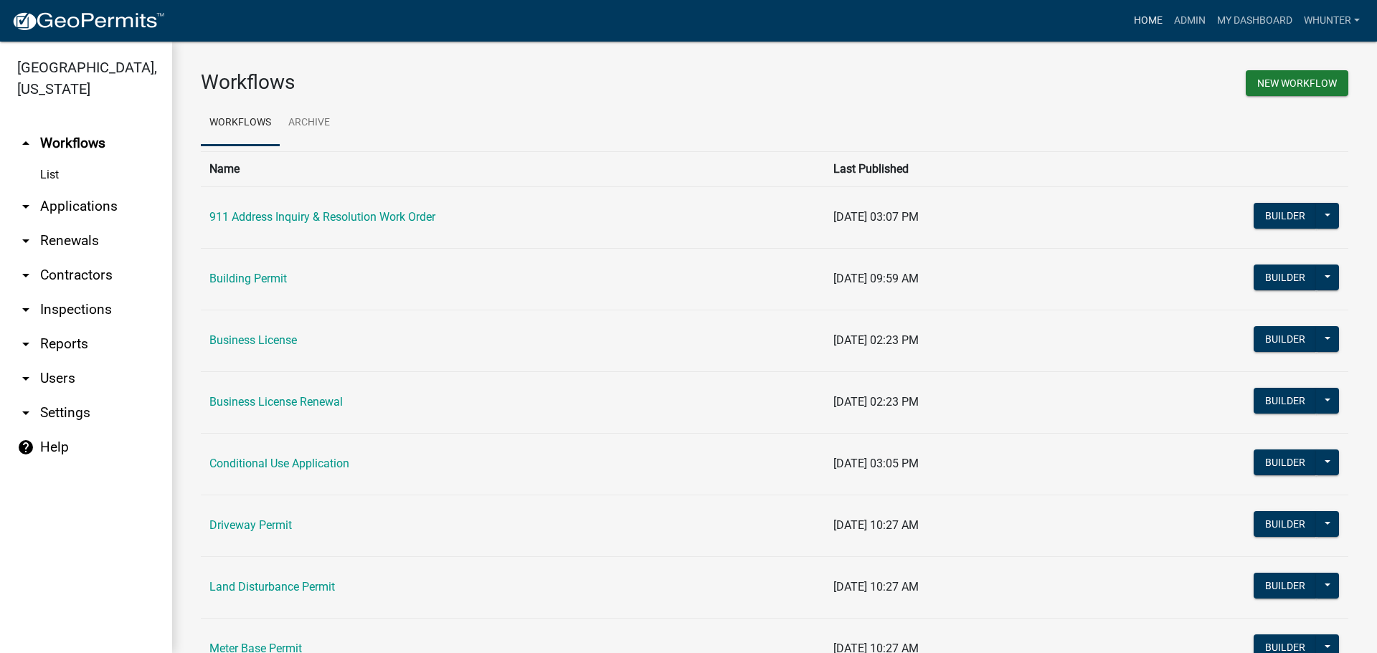
click at [1155, 18] on link "Home" at bounding box center [1148, 20] width 40 height 27
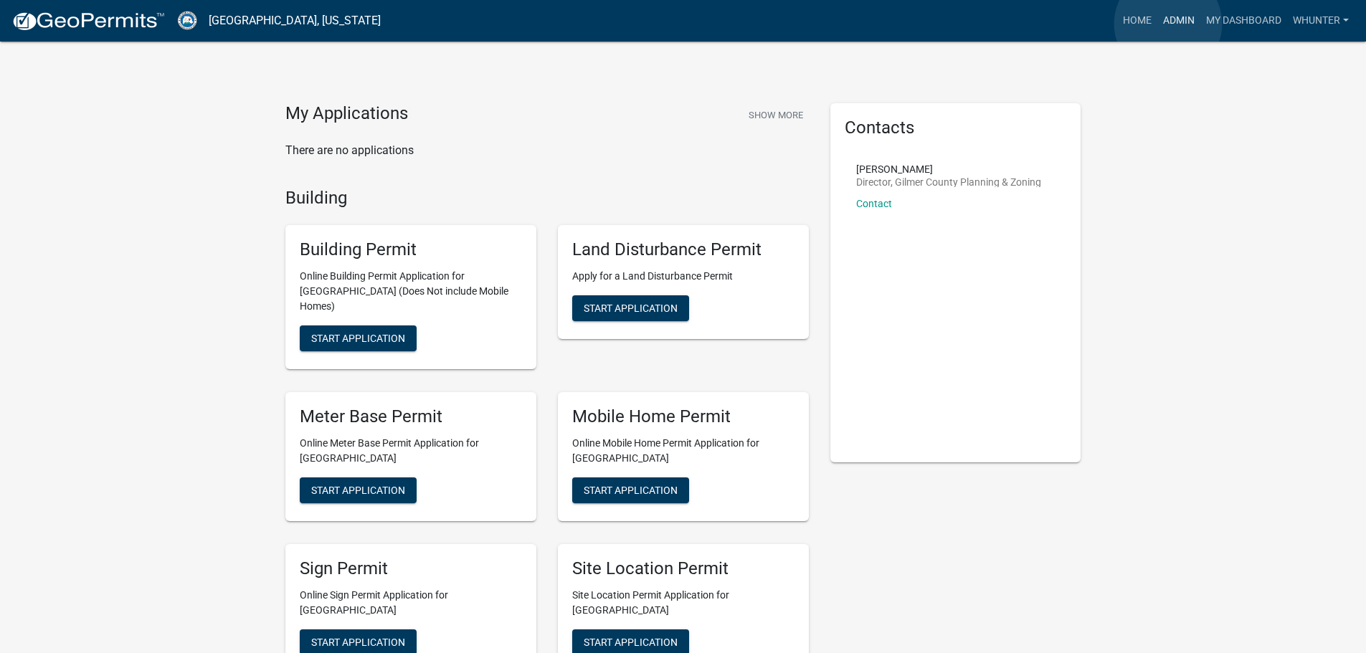
click at [1168, 24] on link "Admin" at bounding box center [1179, 20] width 43 height 27
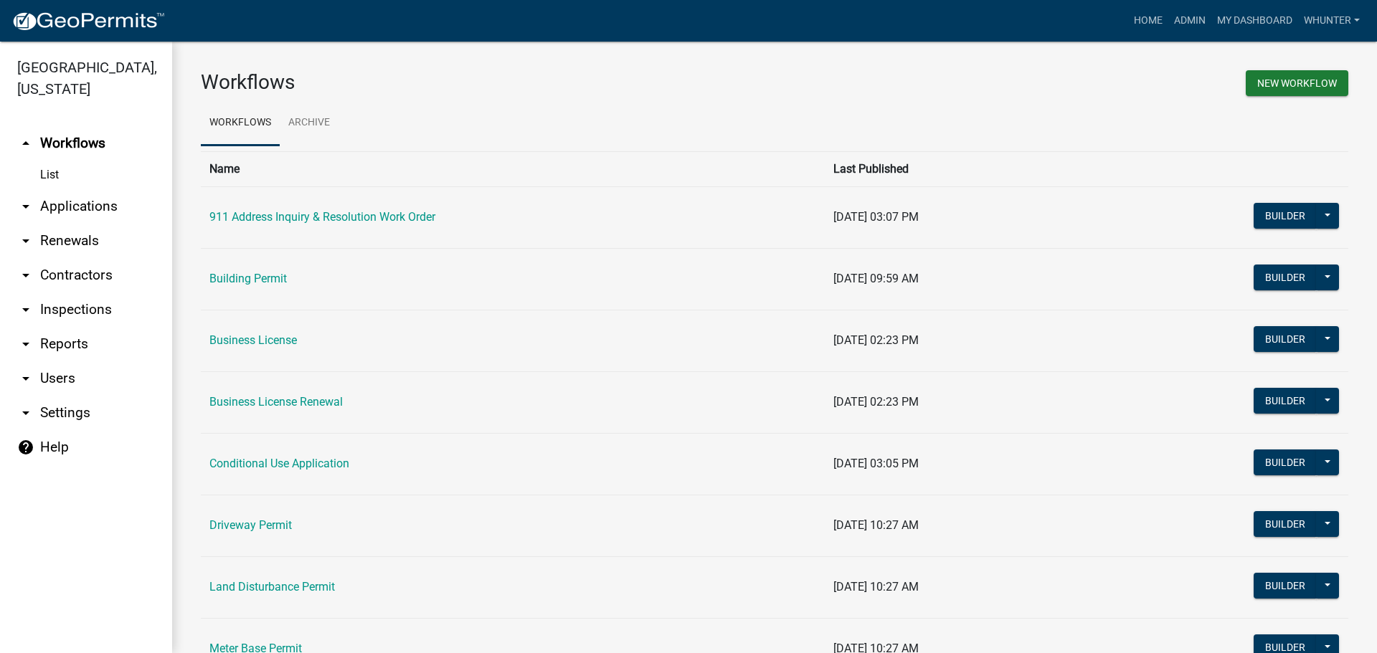
click at [95, 208] on link "arrow_drop_down Applications" at bounding box center [86, 206] width 172 height 34
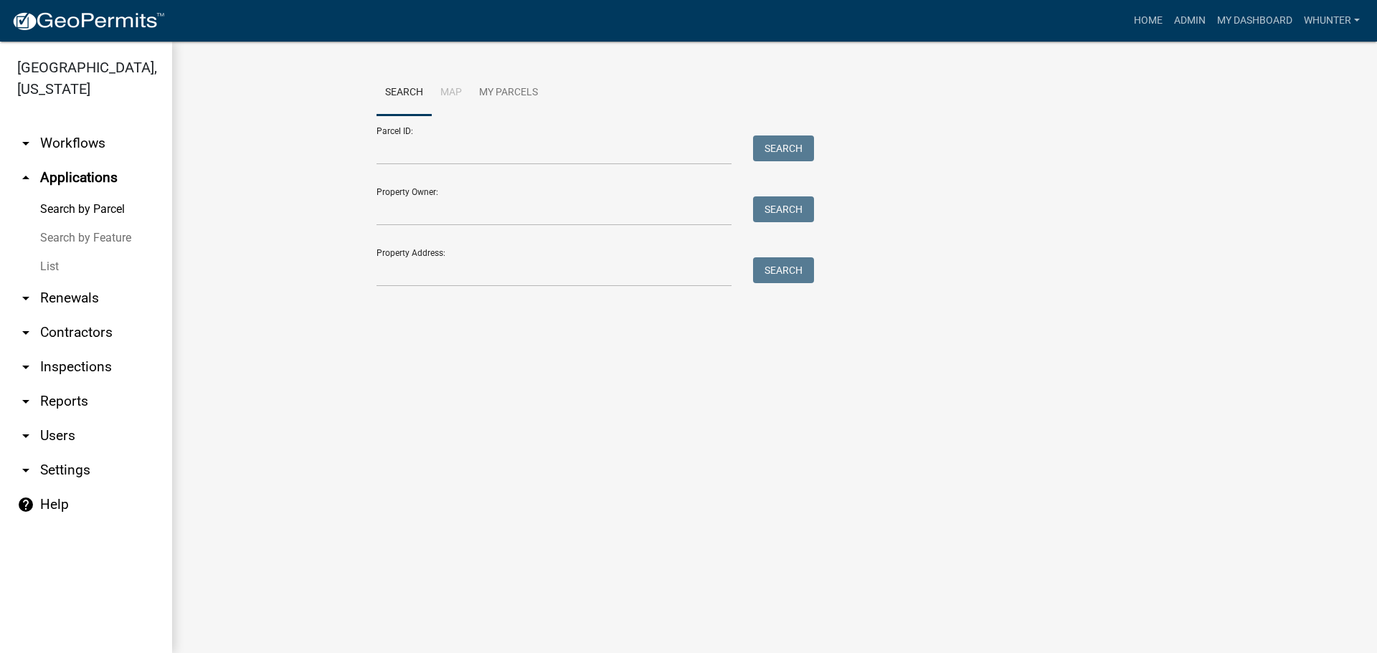
click at [97, 274] on link "List" at bounding box center [86, 266] width 172 height 29
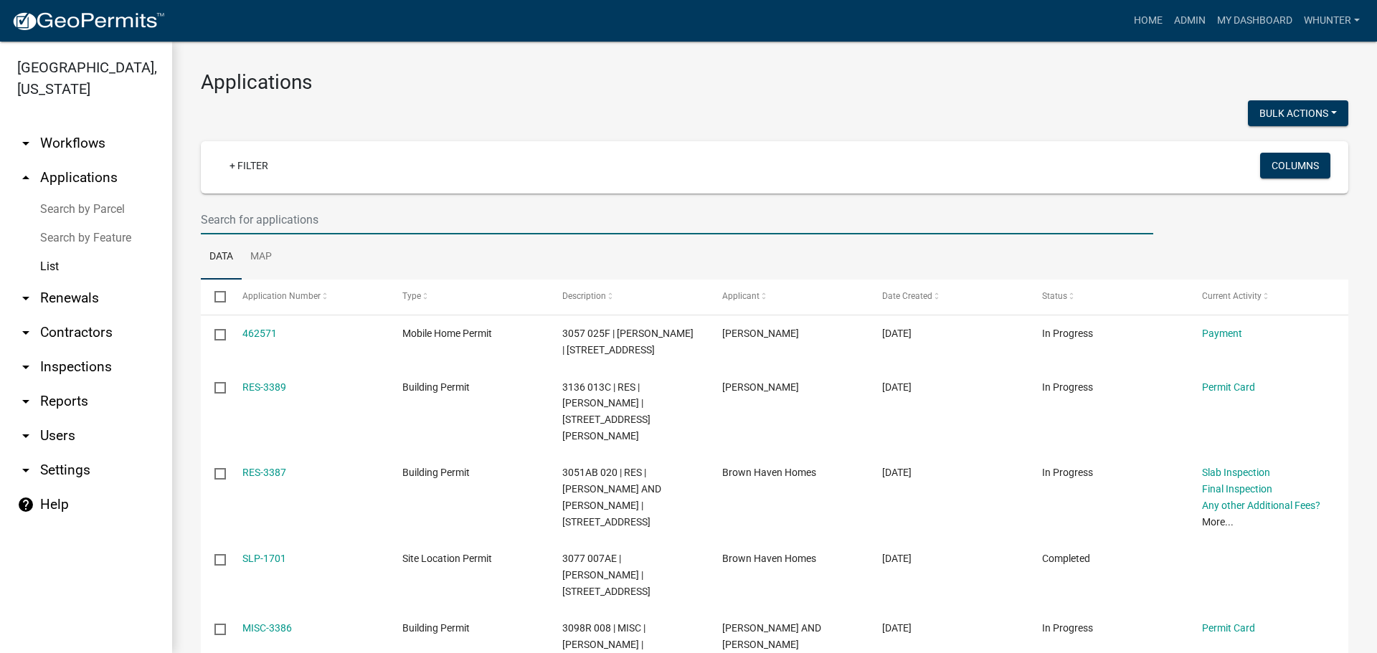
click at [293, 219] on input "text" at bounding box center [677, 219] width 952 height 29
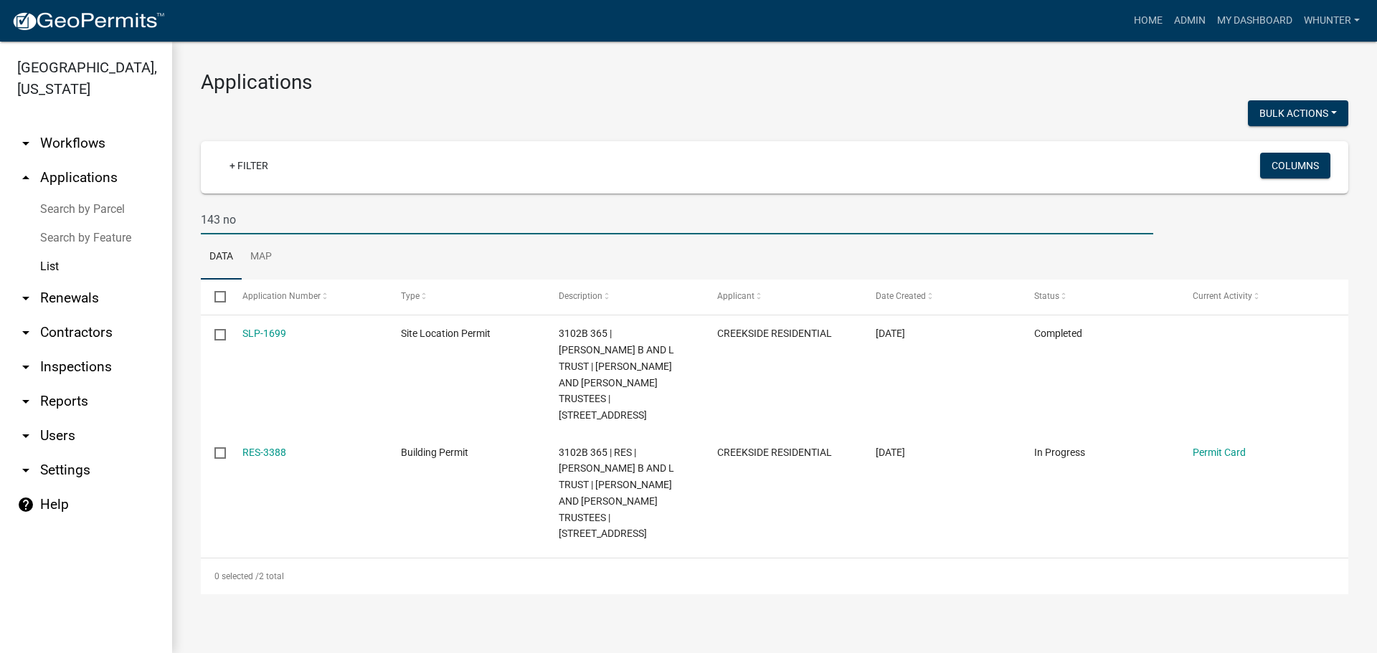
type input "143 no"
drag, startPoint x: 300, startPoint y: 230, endPoint x: 0, endPoint y: 163, distance: 307.1
click at [0, 165] on div "[GEOGRAPHIC_DATA], [US_STATE] arrow_drop_down Workflows List arrow_drop_up Appl…" at bounding box center [688, 348] width 1377 height 612
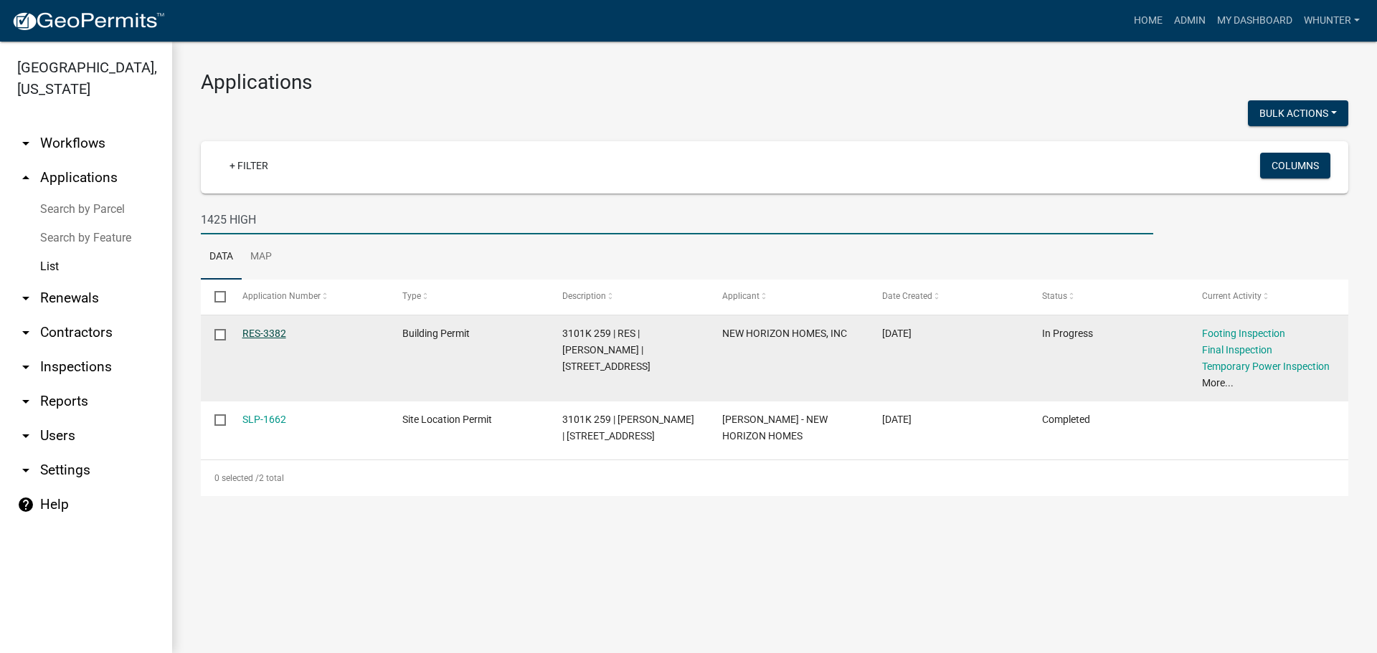
type input "1425 HIGH"
click at [260, 331] on link "RES-3382" at bounding box center [264, 333] width 44 height 11
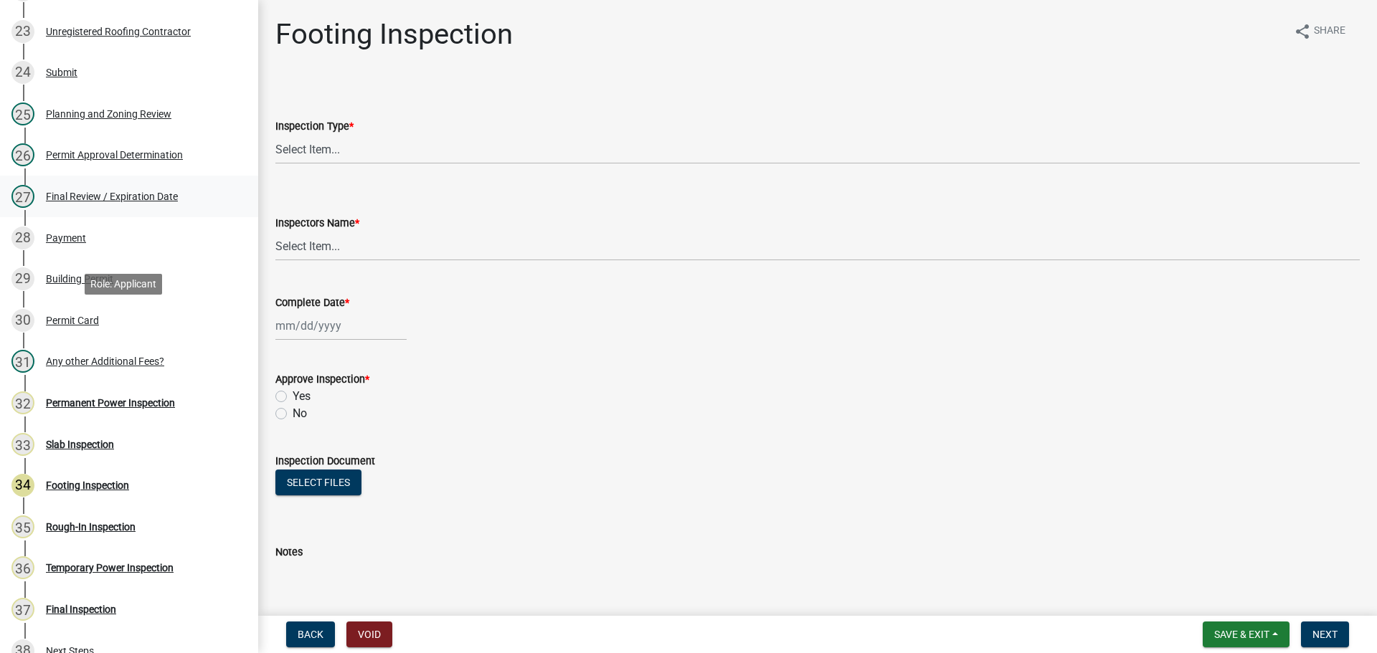
scroll to position [1148, 0]
click at [68, 236] on div "Payment" at bounding box center [66, 237] width 40 height 10
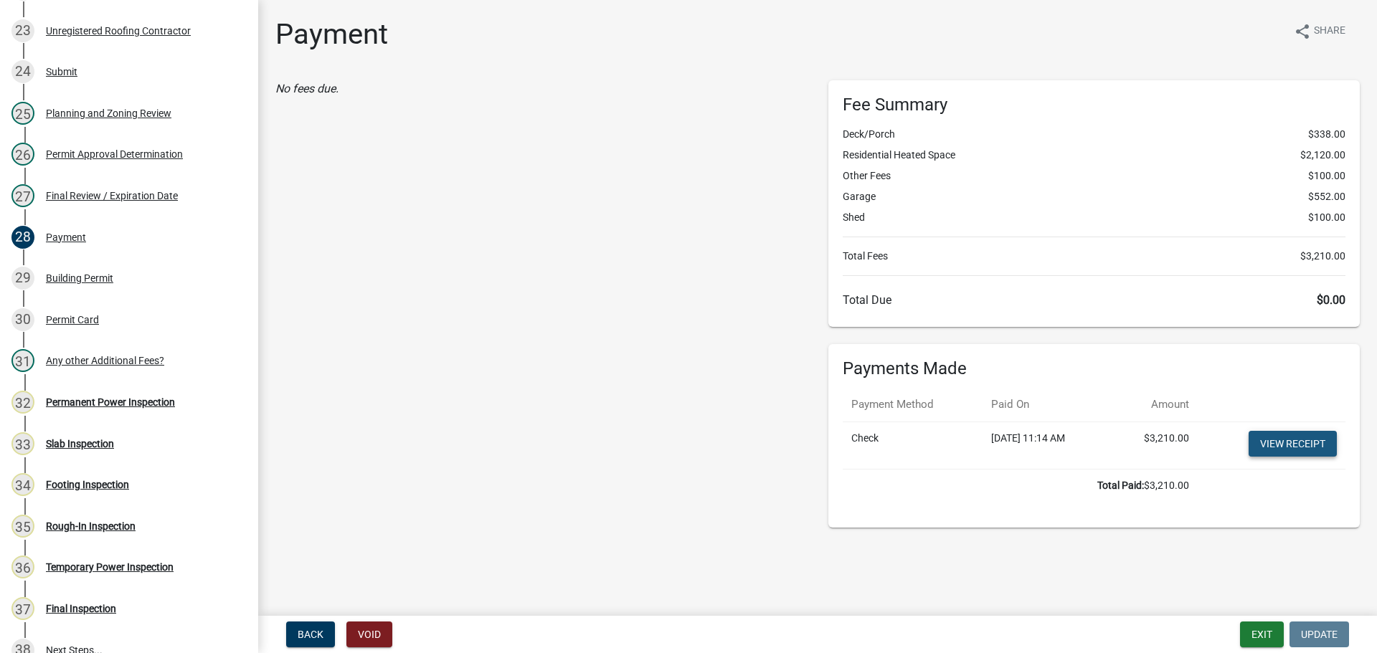
click at [1285, 442] on link "View receipt" at bounding box center [1293, 444] width 88 height 26
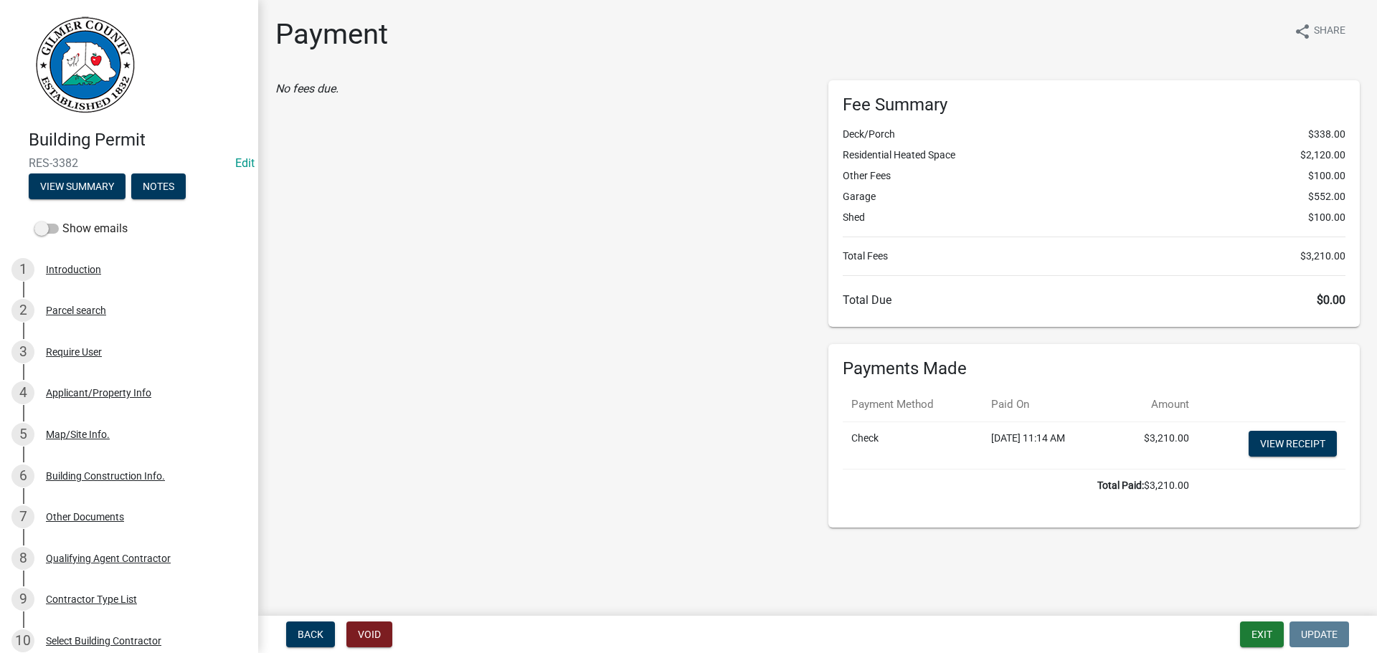
scroll to position [1148, 0]
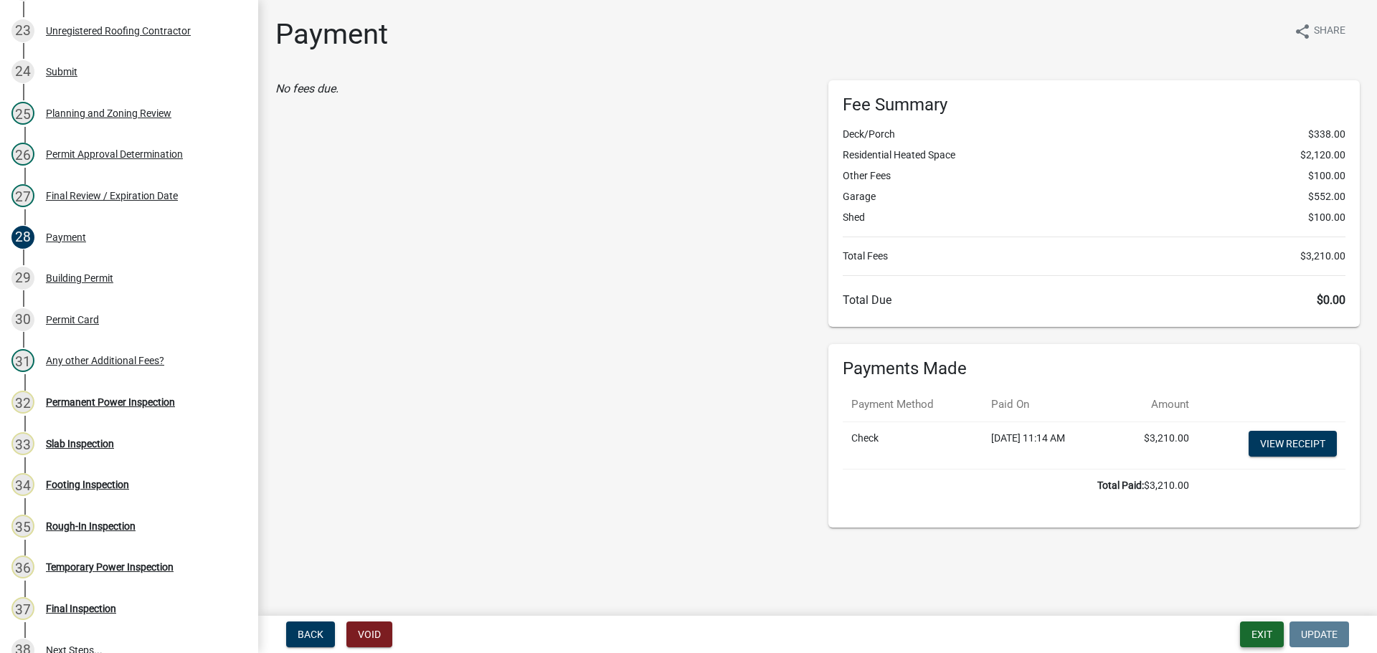
click at [1253, 629] on button "Exit" at bounding box center [1262, 635] width 44 height 26
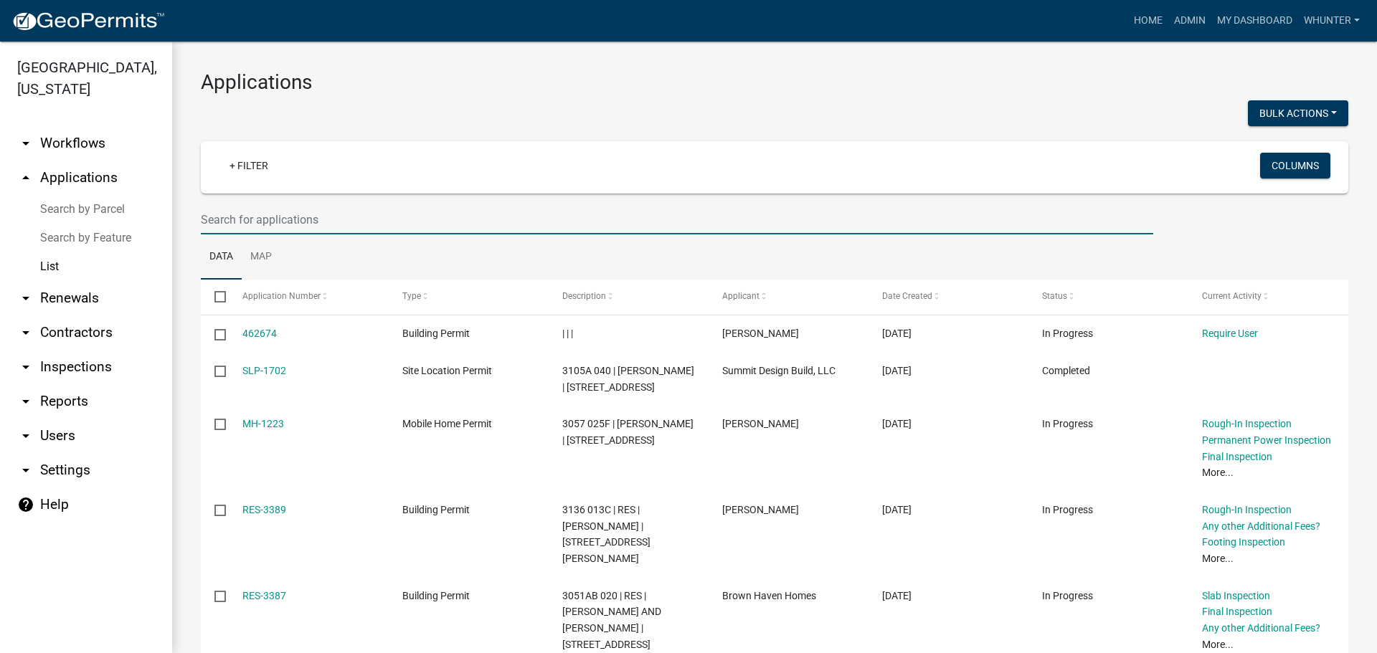
click at [366, 205] on input "text" at bounding box center [677, 219] width 952 height 29
click at [366, 209] on input "text" at bounding box center [677, 219] width 952 height 29
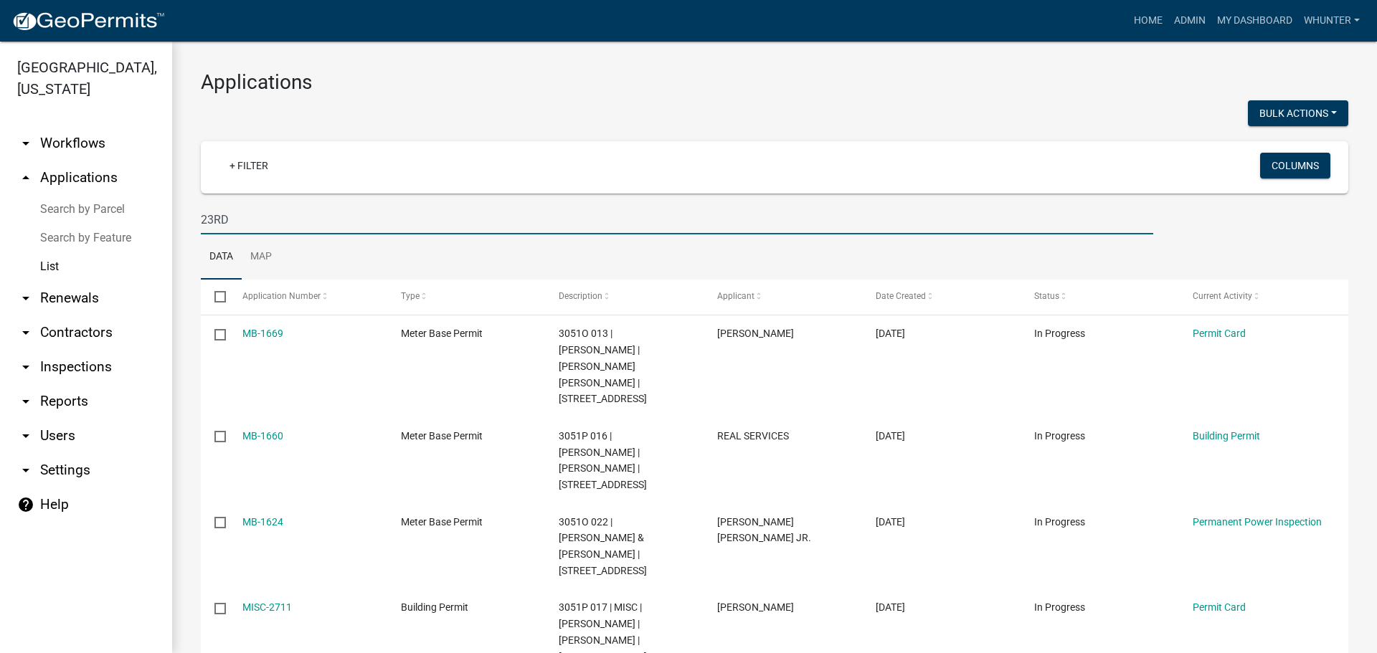
type input "23RD"
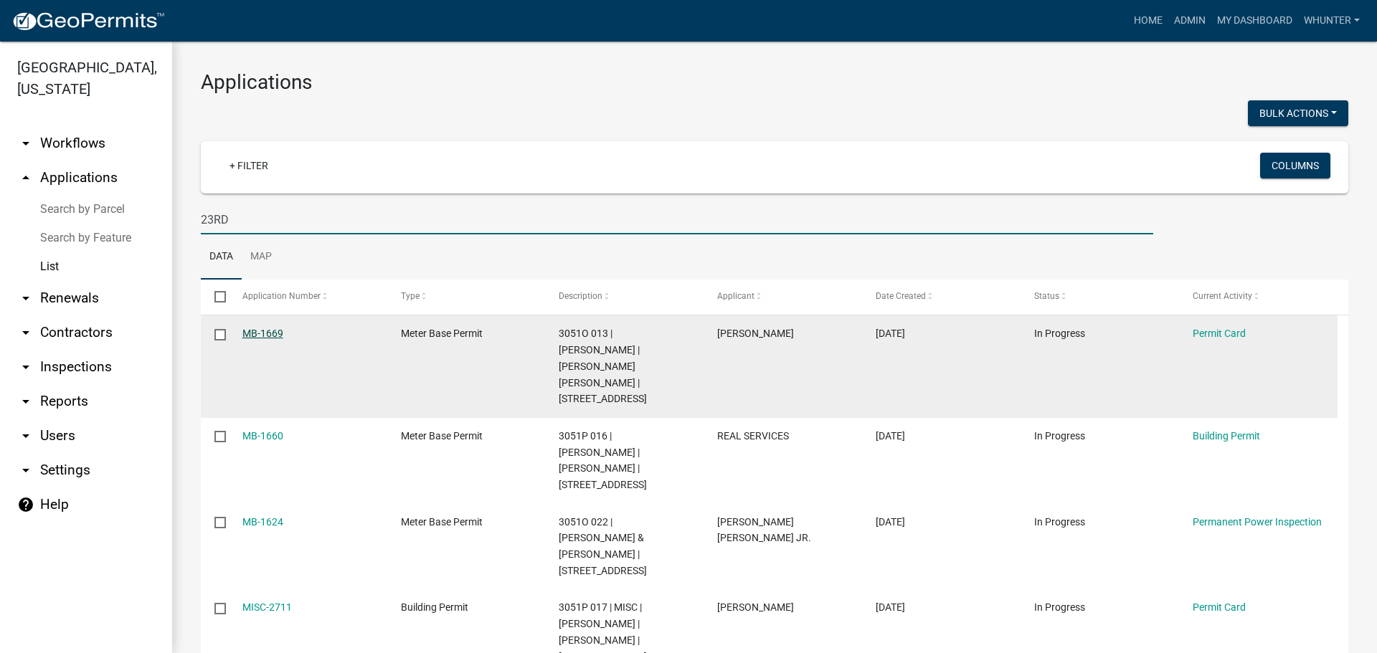
click at [277, 335] on link "MB-1669" at bounding box center [262, 333] width 41 height 11
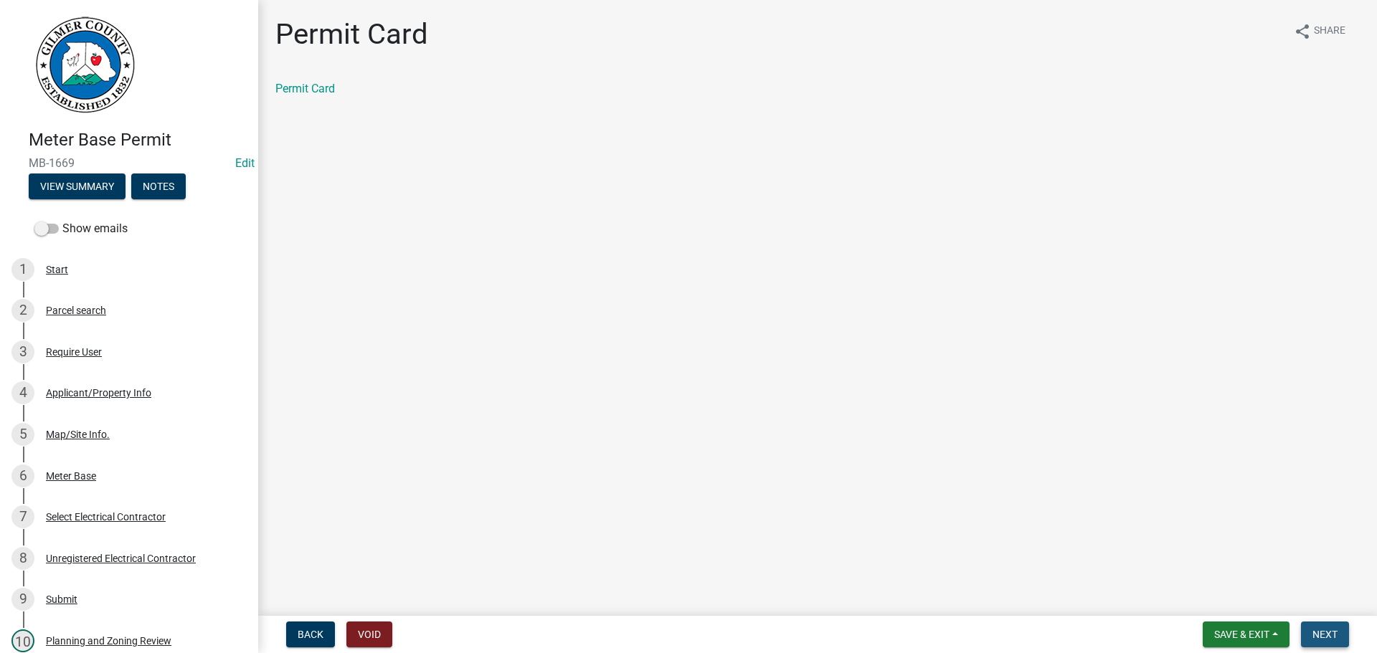
click at [1340, 640] on button "Next" at bounding box center [1325, 635] width 48 height 26
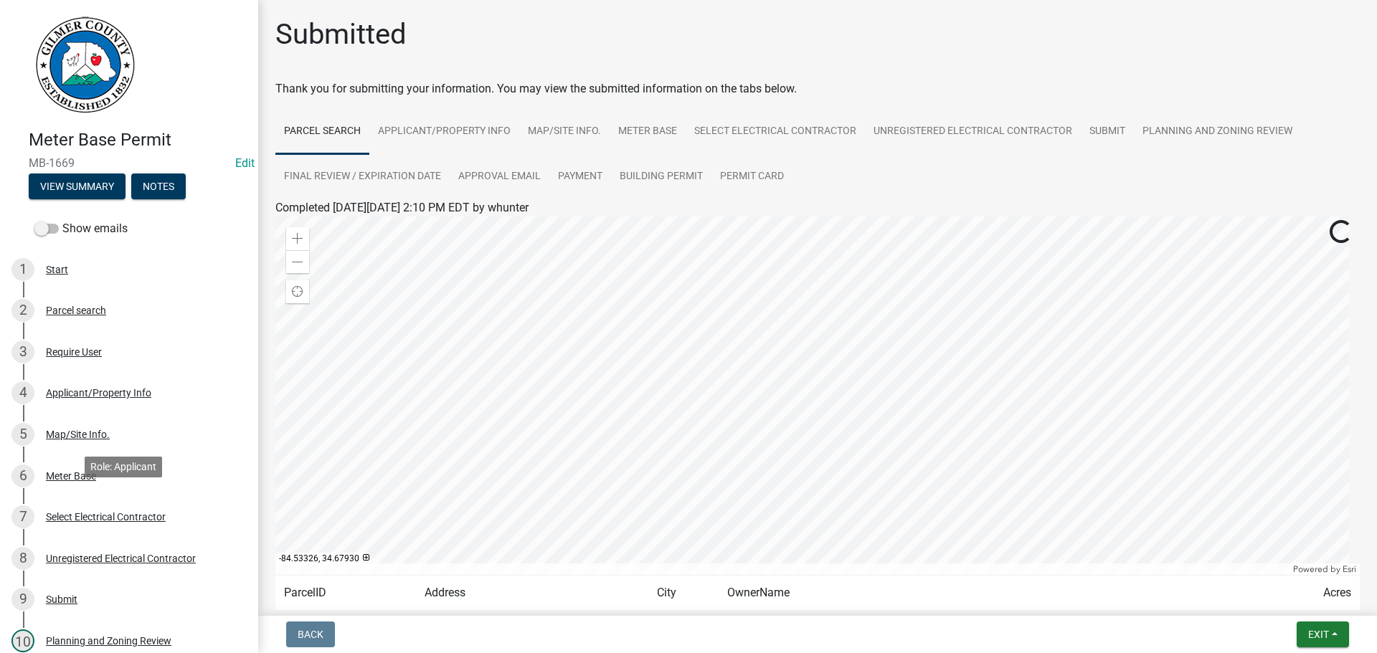
scroll to position [389, 0]
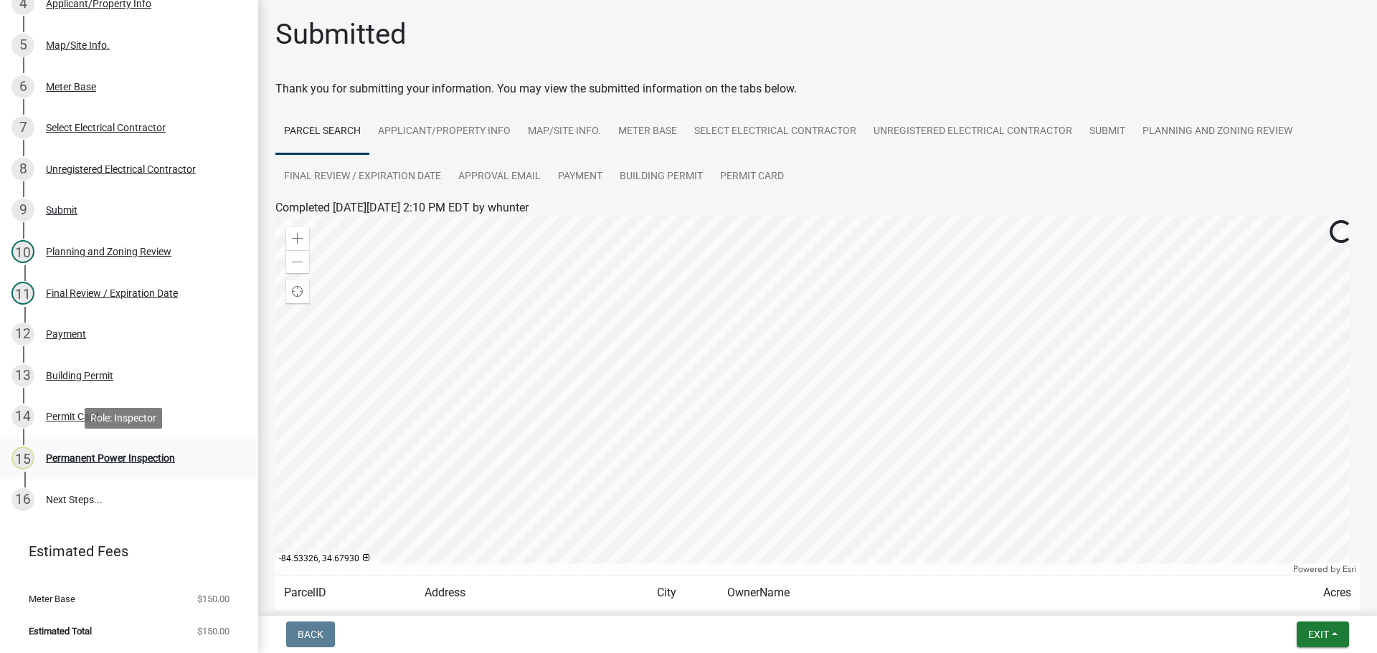
click at [123, 459] on div "Permanent Power Inspection" at bounding box center [110, 458] width 129 height 10
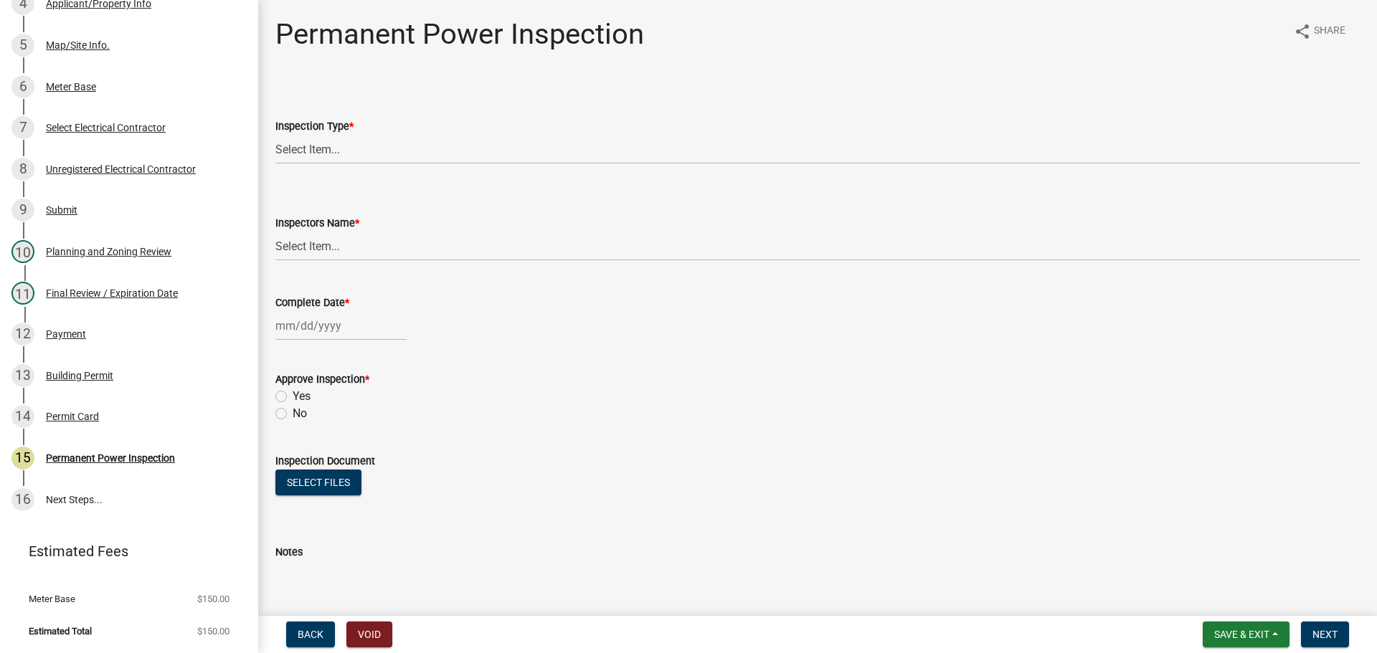
click at [290, 174] on wm-data-entity-input "Inspection Type * Select Item... Permanent Power" at bounding box center [817, 128] width 1084 height 97
click at [303, 161] on select "Select Item... Permanent Power" at bounding box center [817, 149] width 1084 height 29
click at [275, 135] on select "Select Item... Permanent Power" at bounding box center [817, 149] width 1084 height 29
select select "5c85f858-e2c6-4c2c-a92e-43b107da9ba1"
drag, startPoint x: 335, startPoint y: 227, endPoint x: 340, endPoint y: 234, distance: 8.2
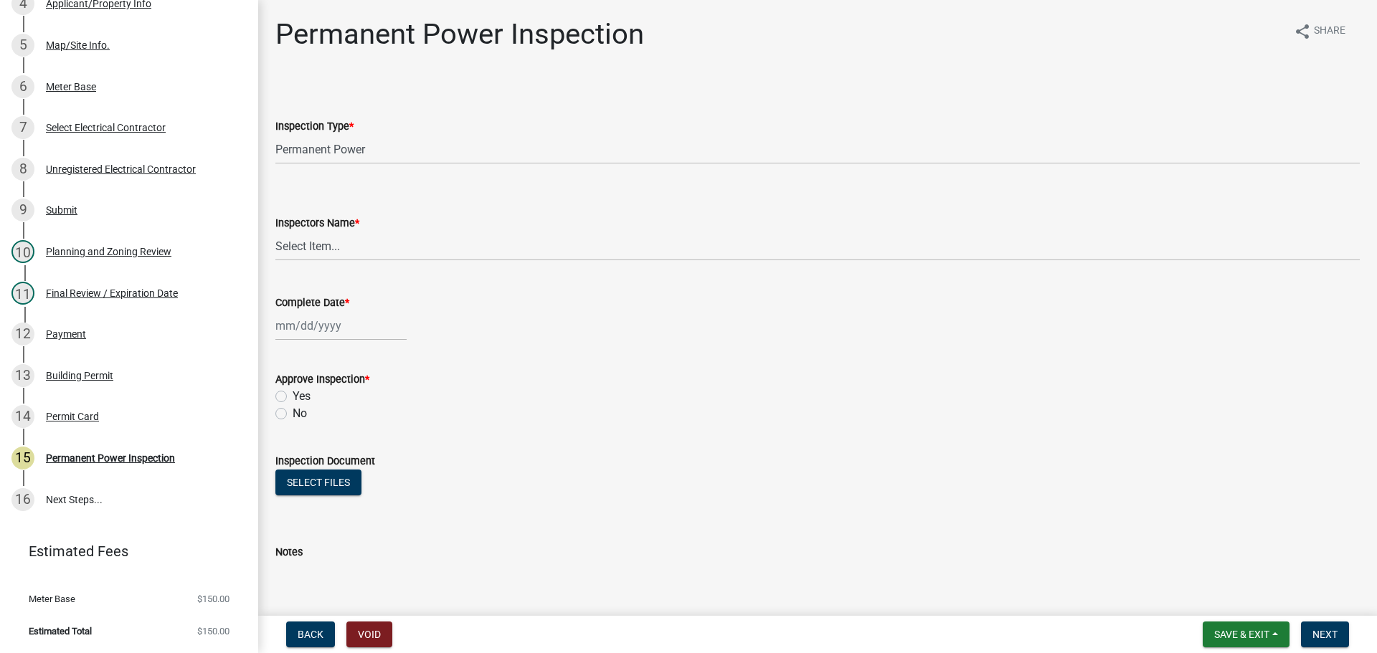
click at [336, 231] on div "Inspectors Name *" at bounding box center [817, 222] width 1084 height 17
click at [343, 239] on select "Select Item... khenson (Karen Henson) EParks (Edgar Parks) j.bouhl (Joe Bouhl) …" at bounding box center [817, 246] width 1084 height 29
select select "7c10ce63-ccfd-4257-ac60-a1c0b24e7b7a"
click at [275, 232] on select "Select Item... khenson (Karen Henson) EParks (Edgar Parks) j.bouhl (Joe Bouhl) …" at bounding box center [817, 246] width 1084 height 29
click at [335, 334] on div at bounding box center [340, 325] width 131 height 29
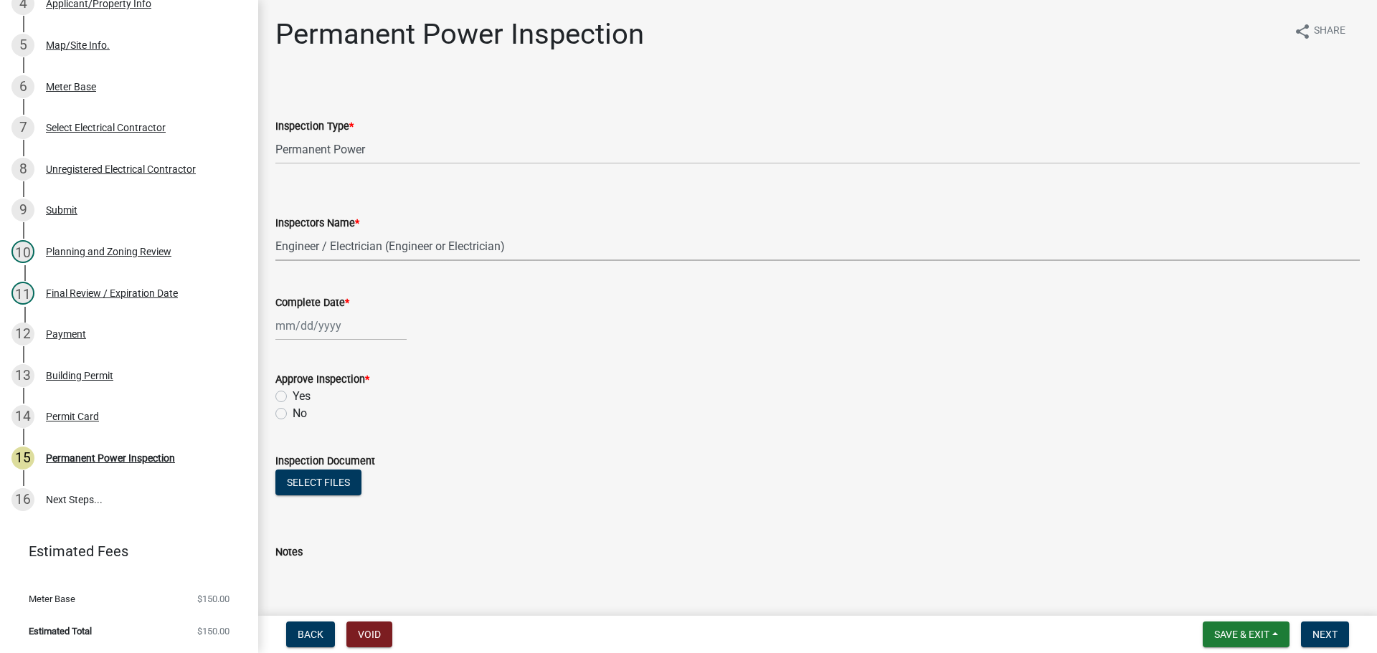
select select "8"
select select "2025"
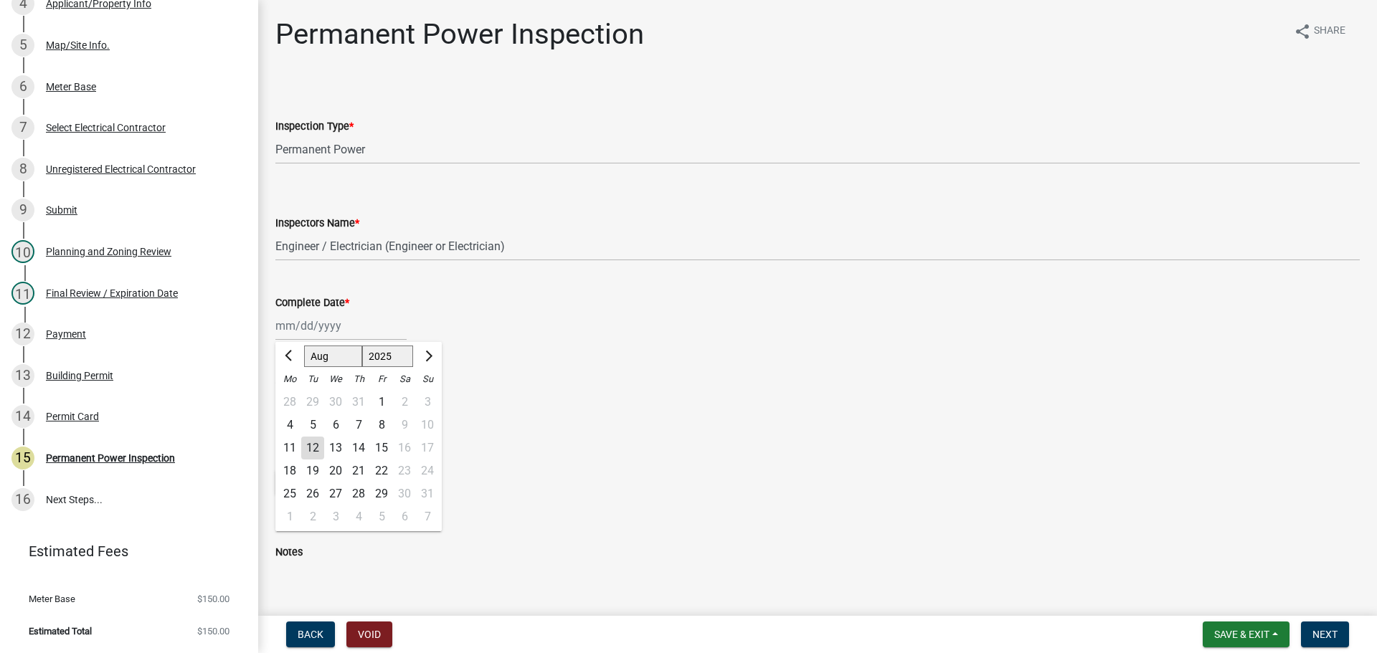
click at [322, 447] on div "12" at bounding box center [312, 448] width 23 height 23
type input "[DATE]"
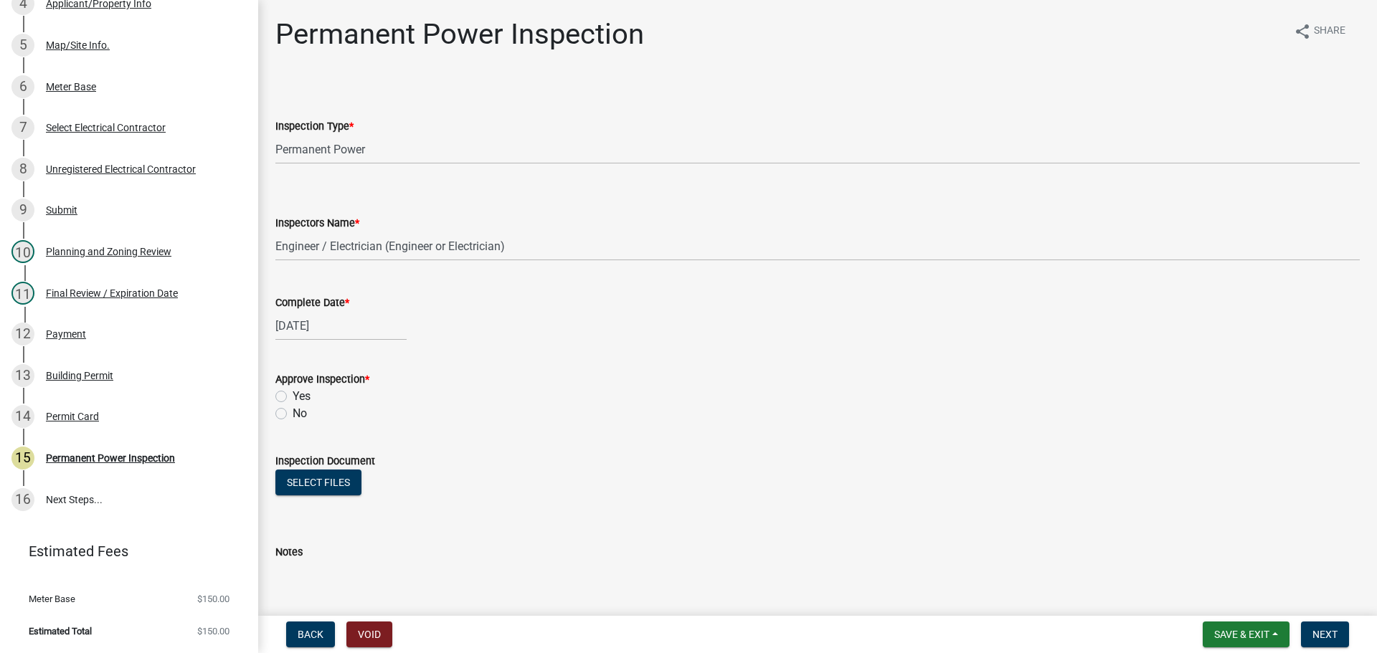
click at [304, 394] on label "Yes" at bounding box center [302, 396] width 18 height 17
click at [302, 394] on input "Yes" at bounding box center [297, 392] width 9 height 9
radio input "true"
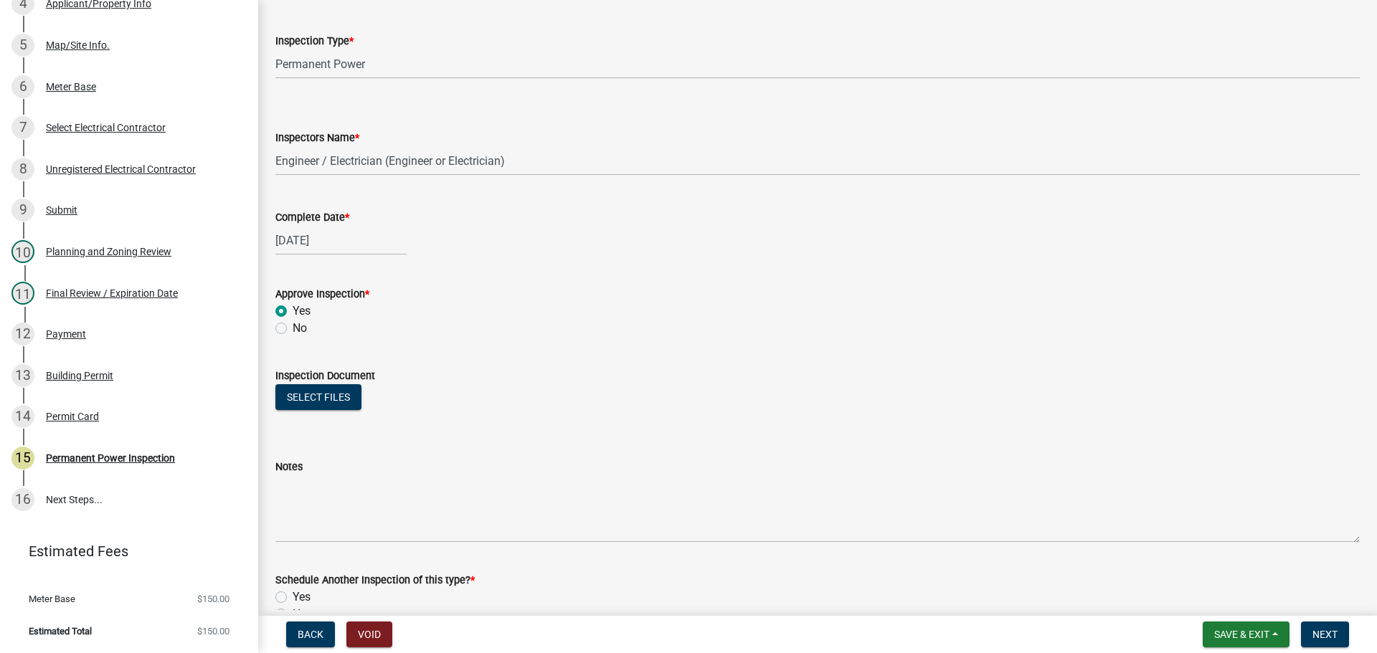
scroll to position [232, 0]
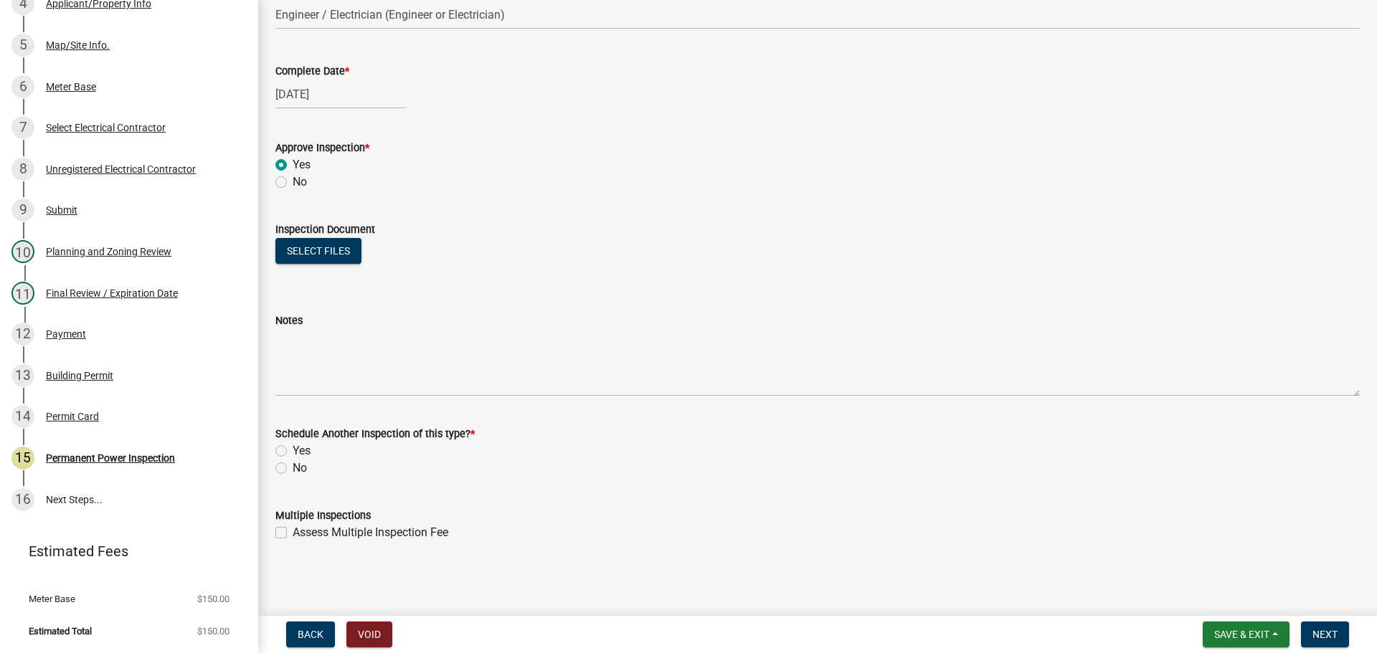
click at [293, 469] on label "No" at bounding box center [300, 468] width 14 height 17
click at [293, 469] on input "No" at bounding box center [297, 464] width 9 height 9
radio input "true"
click at [1335, 641] on button "Next" at bounding box center [1325, 635] width 48 height 26
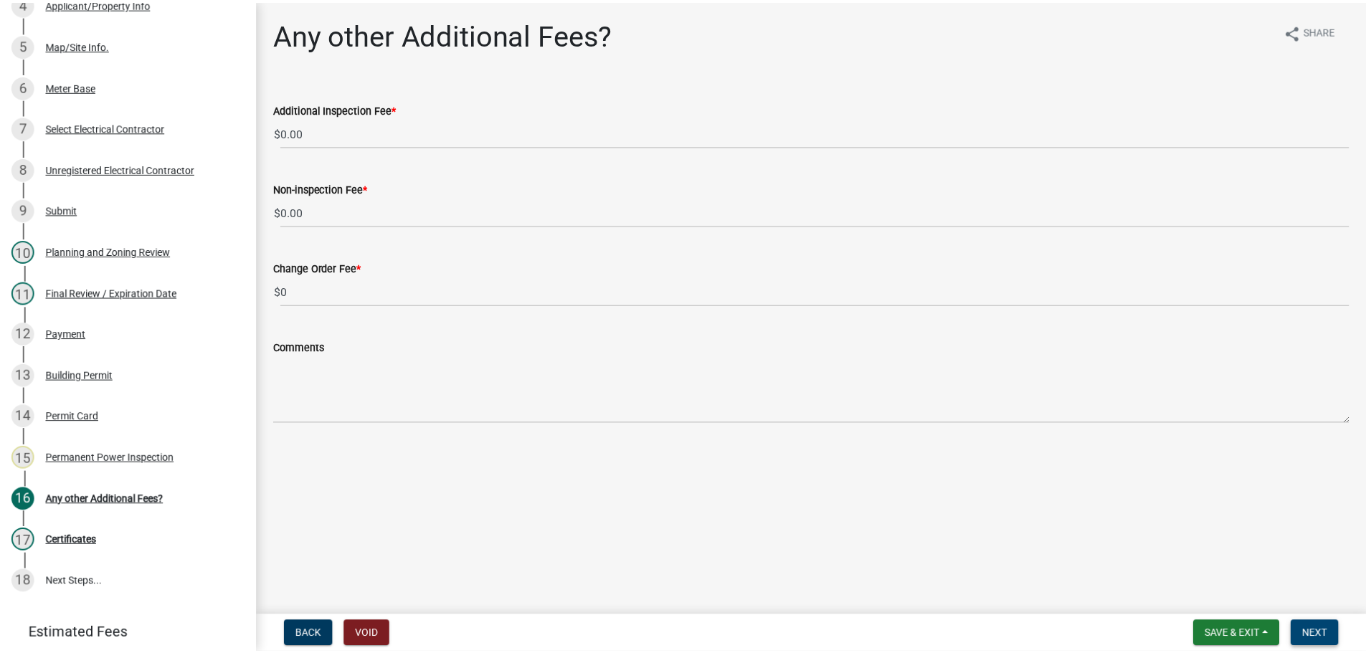
scroll to position [472, 0]
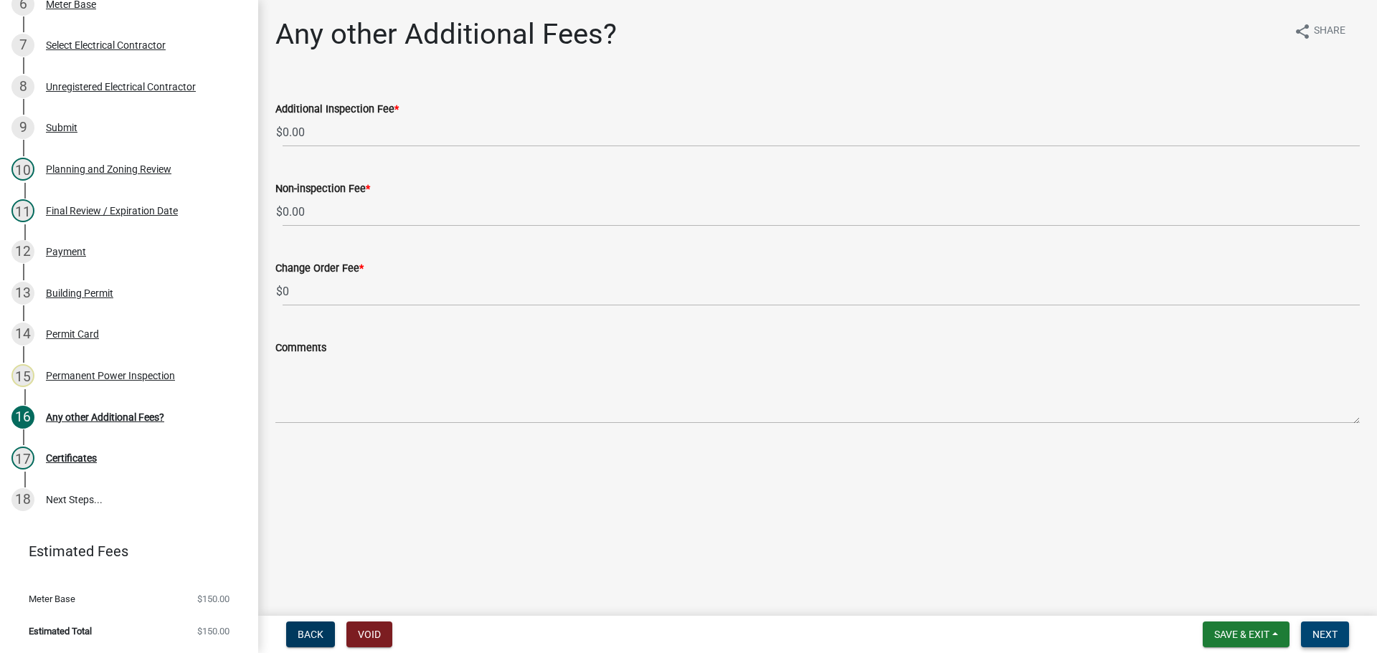
click at [1336, 642] on button "Next" at bounding box center [1325, 635] width 48 height 26
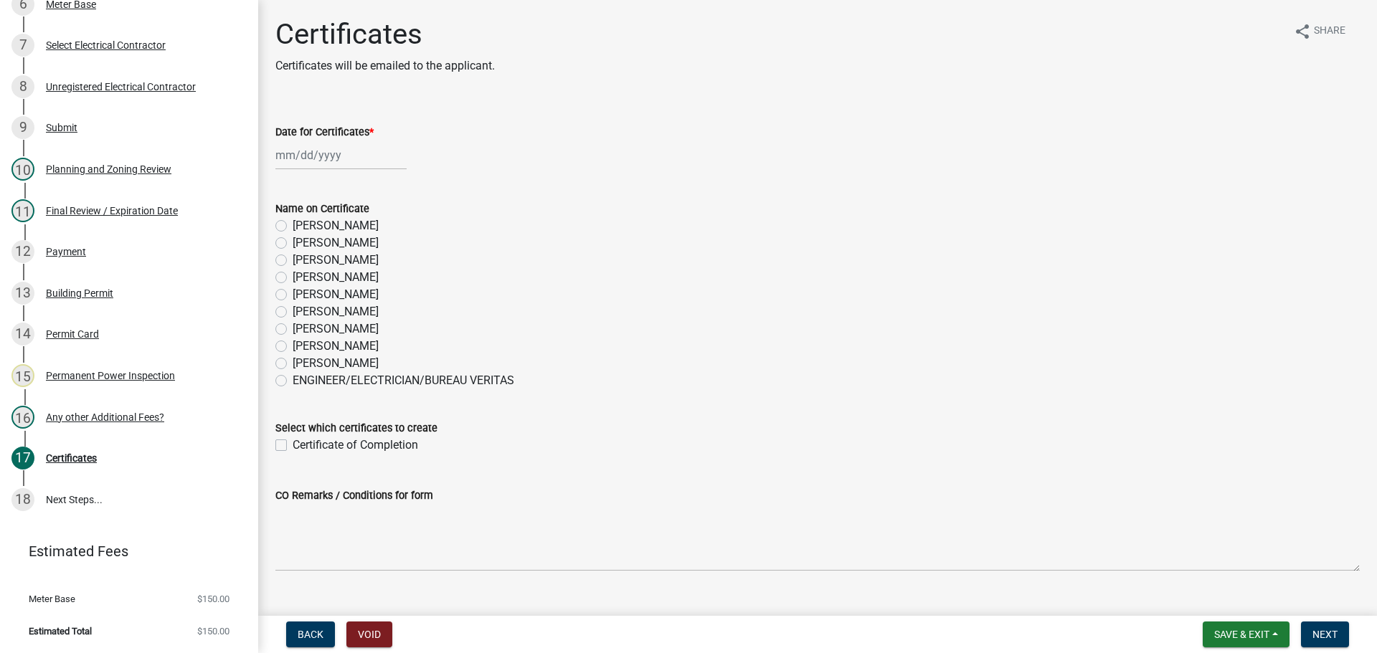
click at [350, 341] on label "Whitney Hunter" at bounding box center [336, 346] width 86 height 17
click at [302, 341] on input "Whitney Hunter" at bounding box center [297, 342] width 9 height 9
radio input "true"
select select "8"
select select "2025"
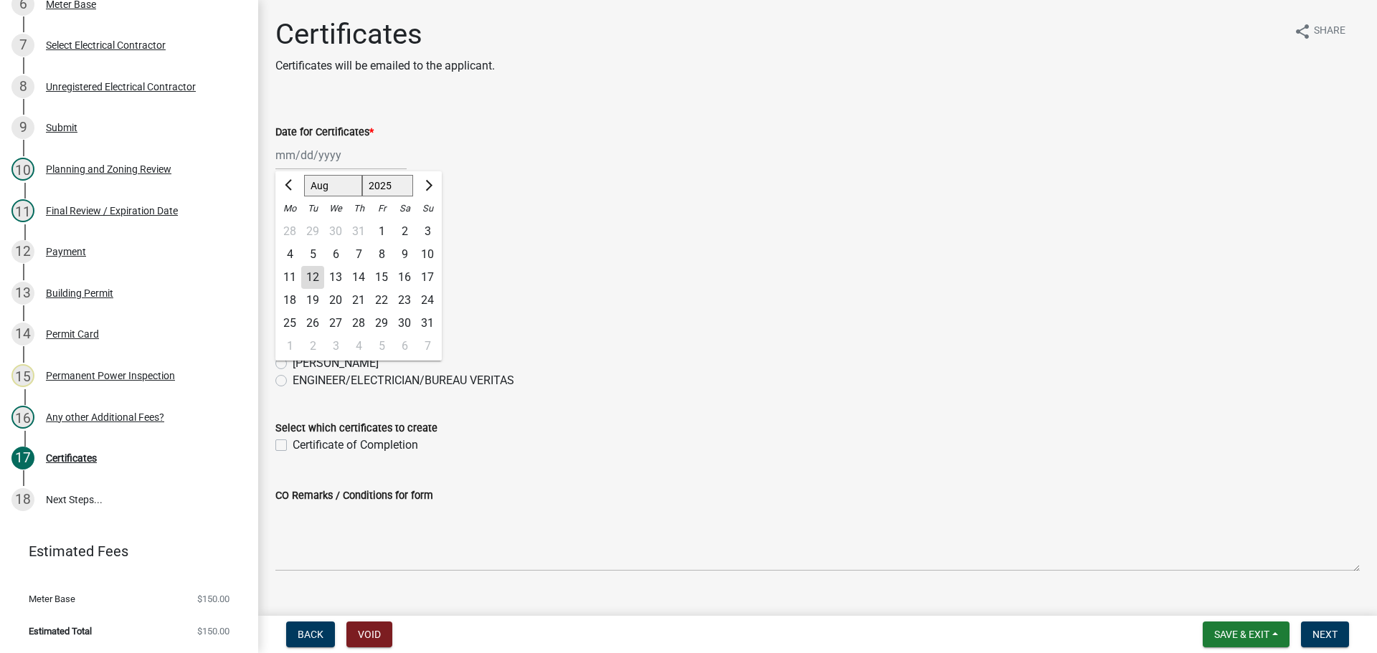
click at [332, 162] on div "Jan Feb Mar Apr May Jun Jul Aug Sep Oct Nov Dec 1525 1526 1527 1528 1529 1530 1…" at bounding box center [340, 155] width 131 height 29
click at [306, 275] on div "12" at bounding box center [312, 277] width 23 height 23
type input "[DATE]"
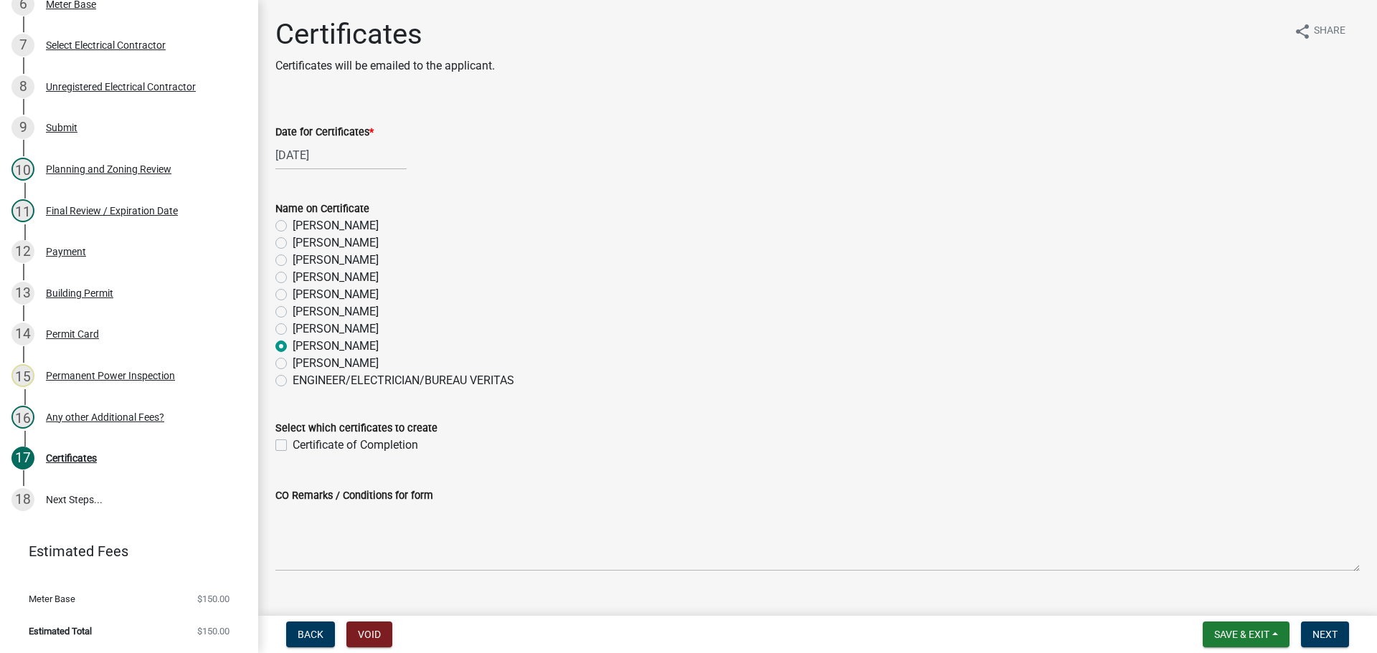
click at [336, 445] on label "Certificate of Completion" at bounding box center [356, 445] width 126 height 17
click at [302, 445] on input "Certificate of Completion" at bounding box center [297, 441] width 9 height 9
checkbox input "true"
click at [1310, 639] on button "Next" at bounding box center [1325, 635] width 48 height 26
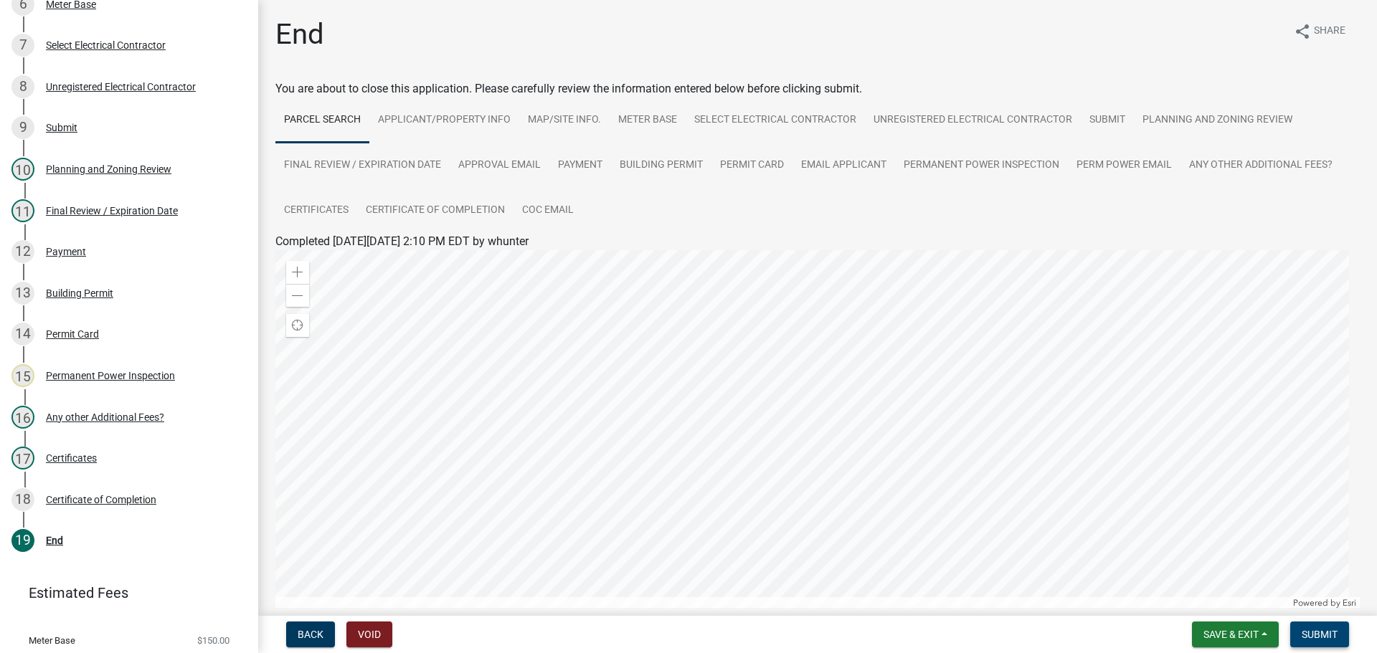
click at [1343, 640] on button "Submit" at bounding box center [1319, 635] width 59 height 26
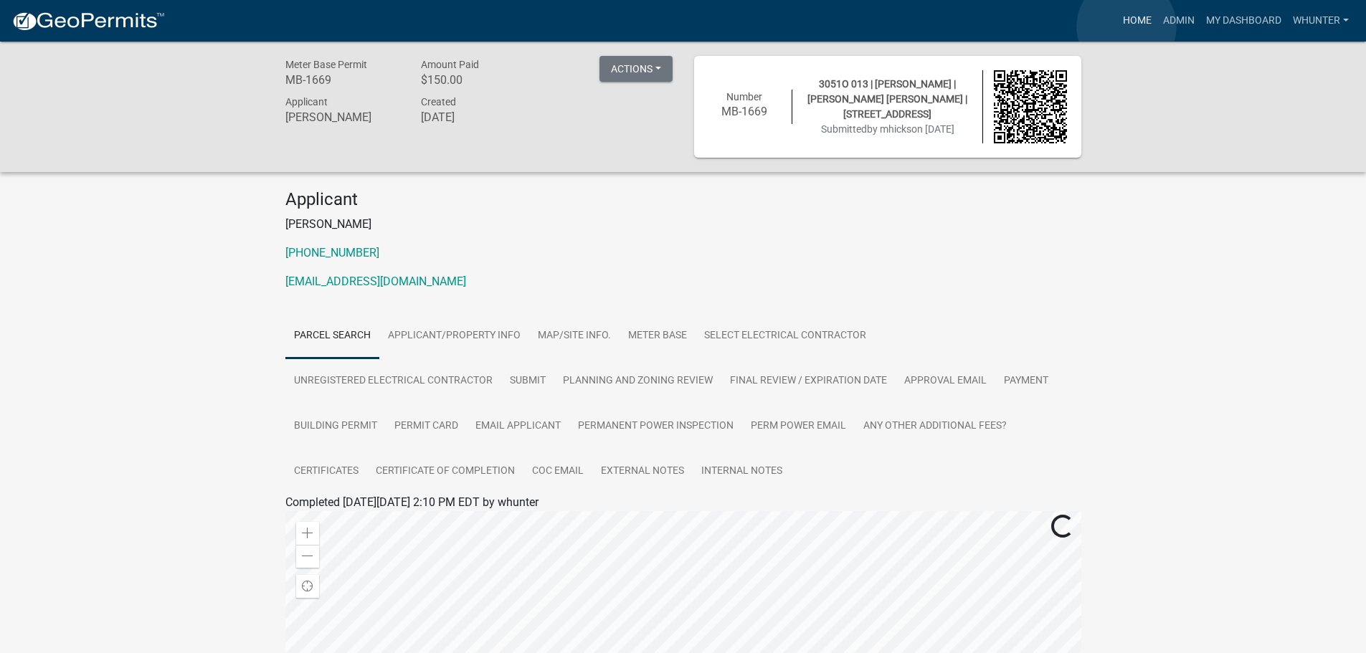
click at [1127, 27] on link "Home" at bounding box center [1137, 20] width 40 height 27
